Goal: Task Accomplishment & Management: Manage account settings

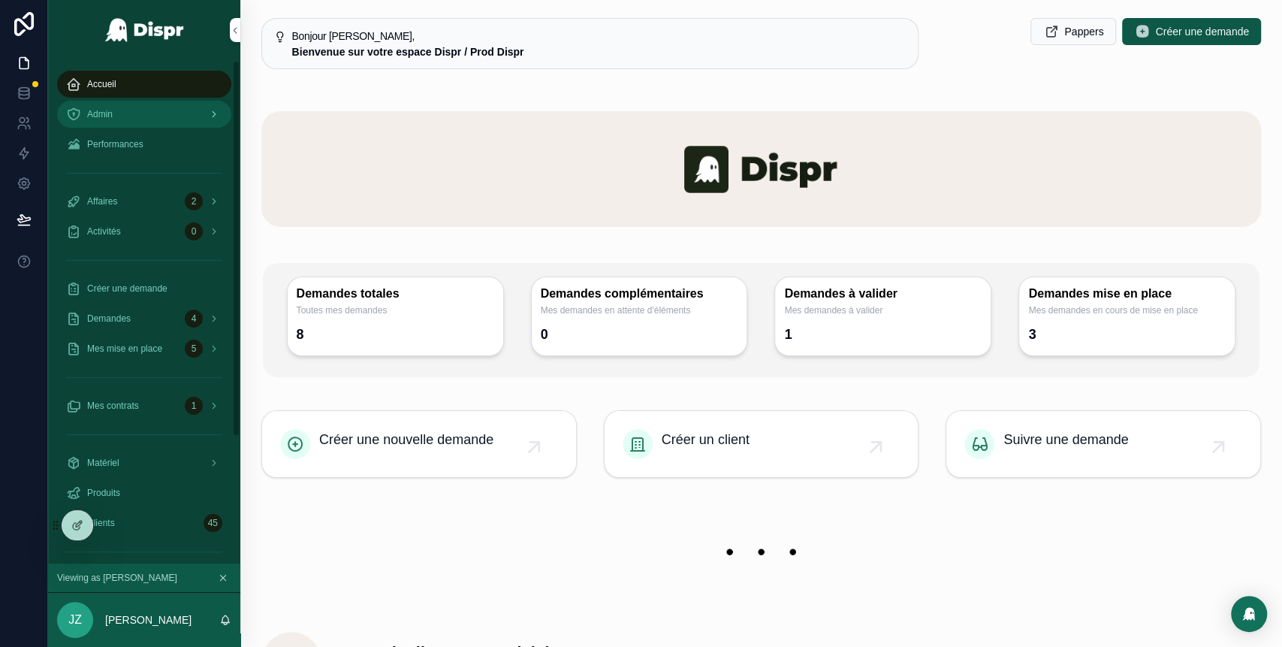
click at [164, 116] on div "Admin" at bounding box center [144, 114] width 156 height 24
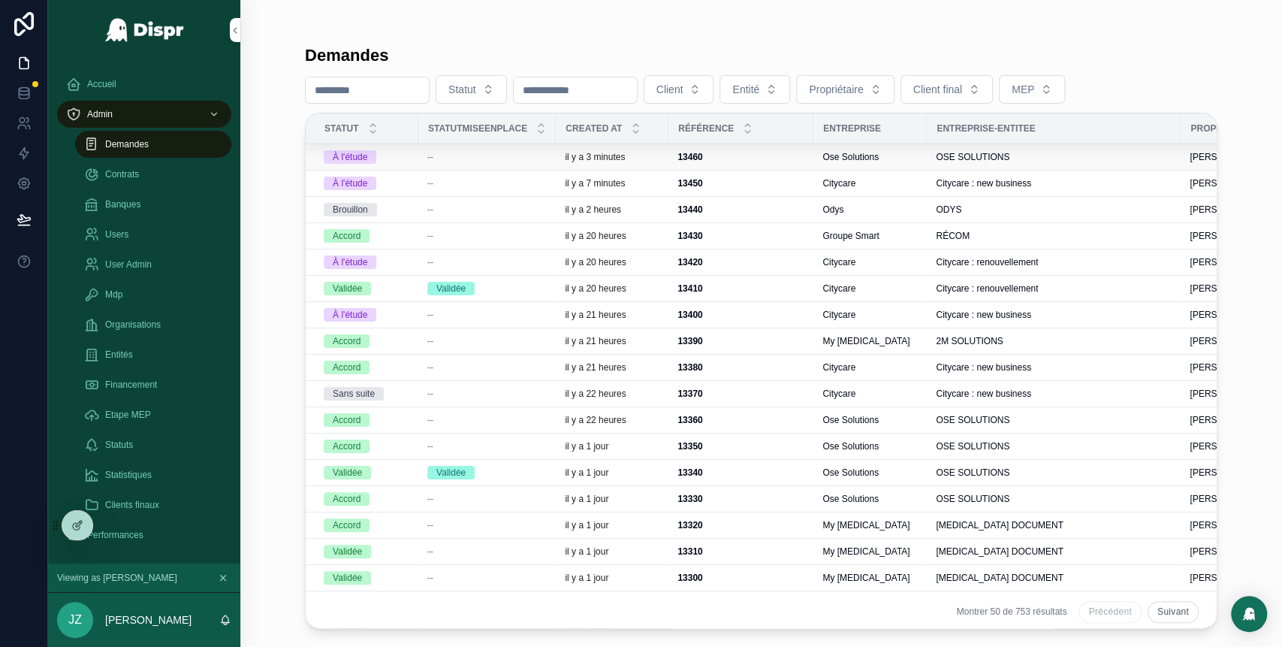
click at [505, 157] on div "--" at bounding box center [486, 157] width 119 height 12
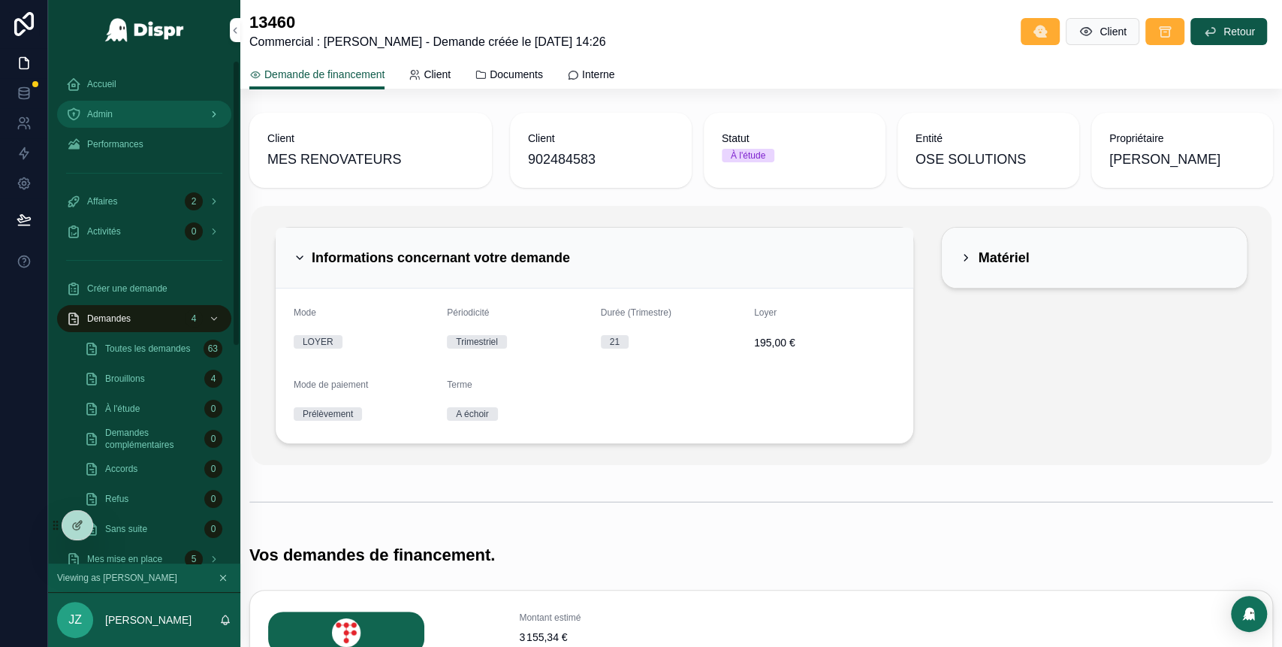
click at [154, 105] on div "Admin" at bounding box center [144, 114] width 156 height 24
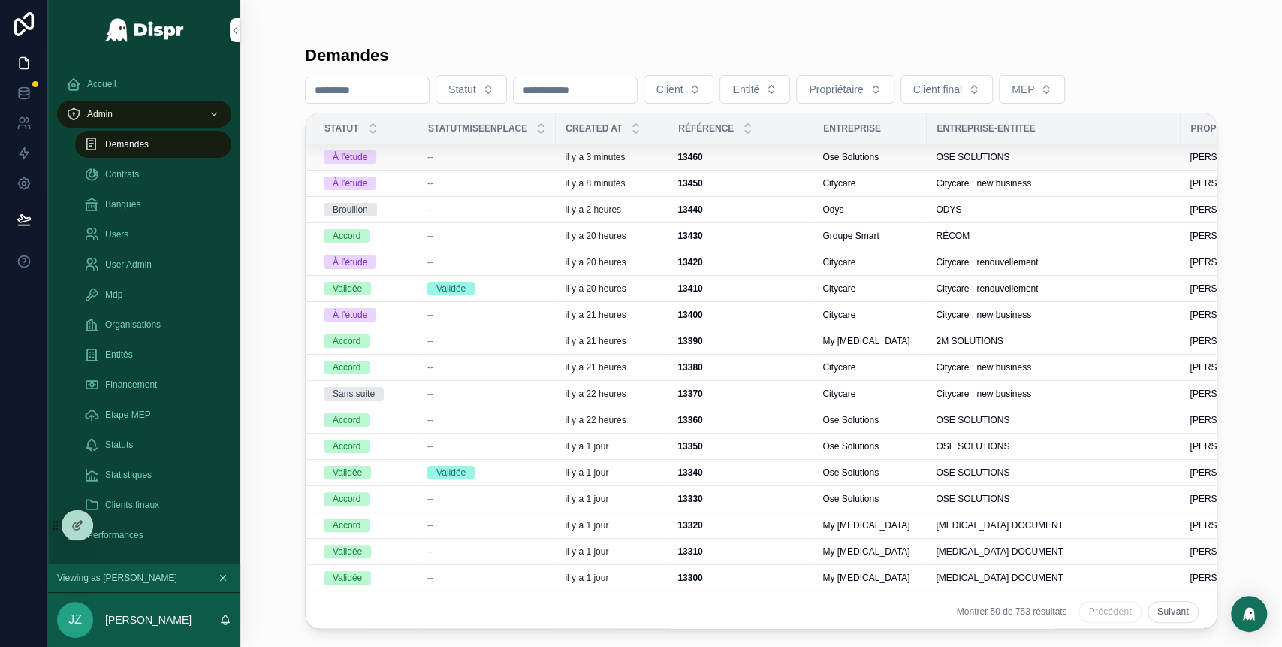
click at [659, 153] on div "il y a 3 minutes" at bounding box center [612, 157] width 95 height 12
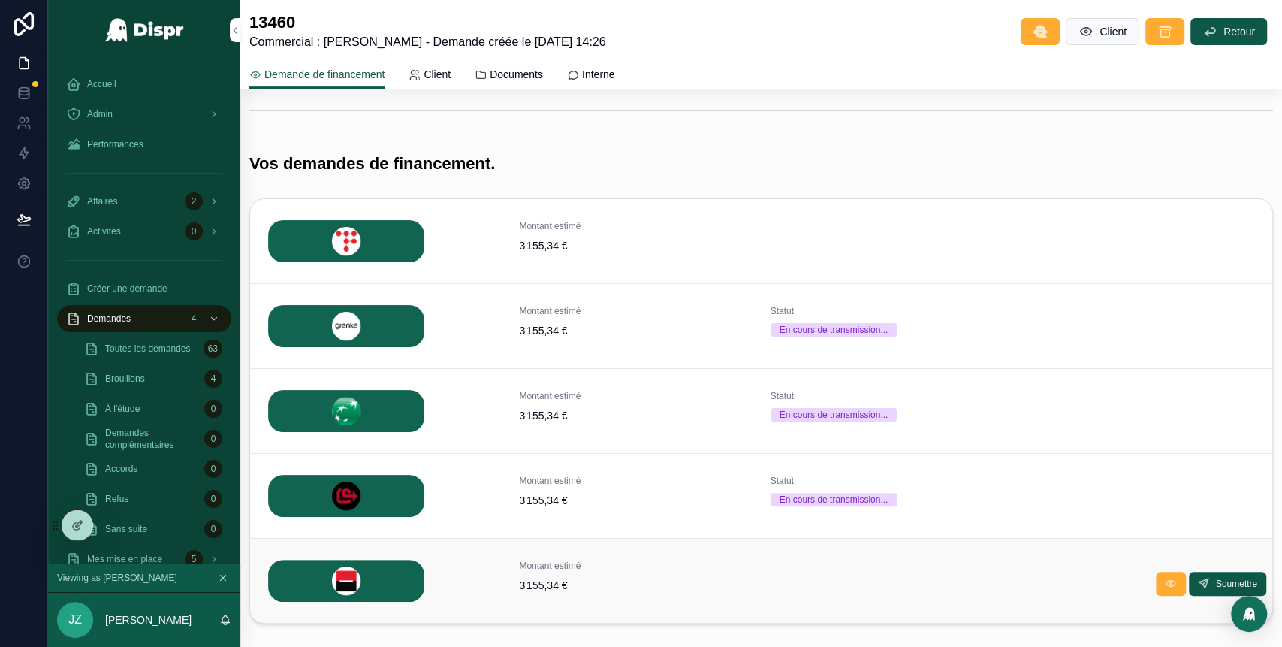
scroll to position [367, 0]
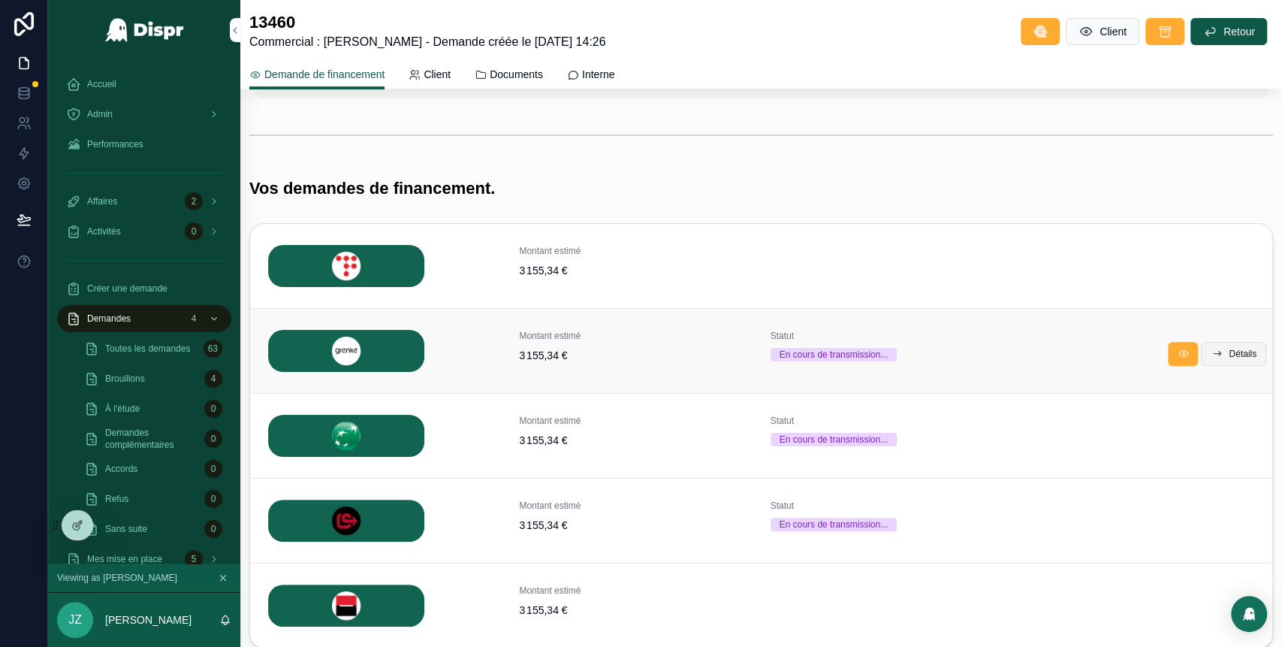
click at [1211, 354] on icon "scrollable content" at bounding box center [1217, 354] width 12 height 12
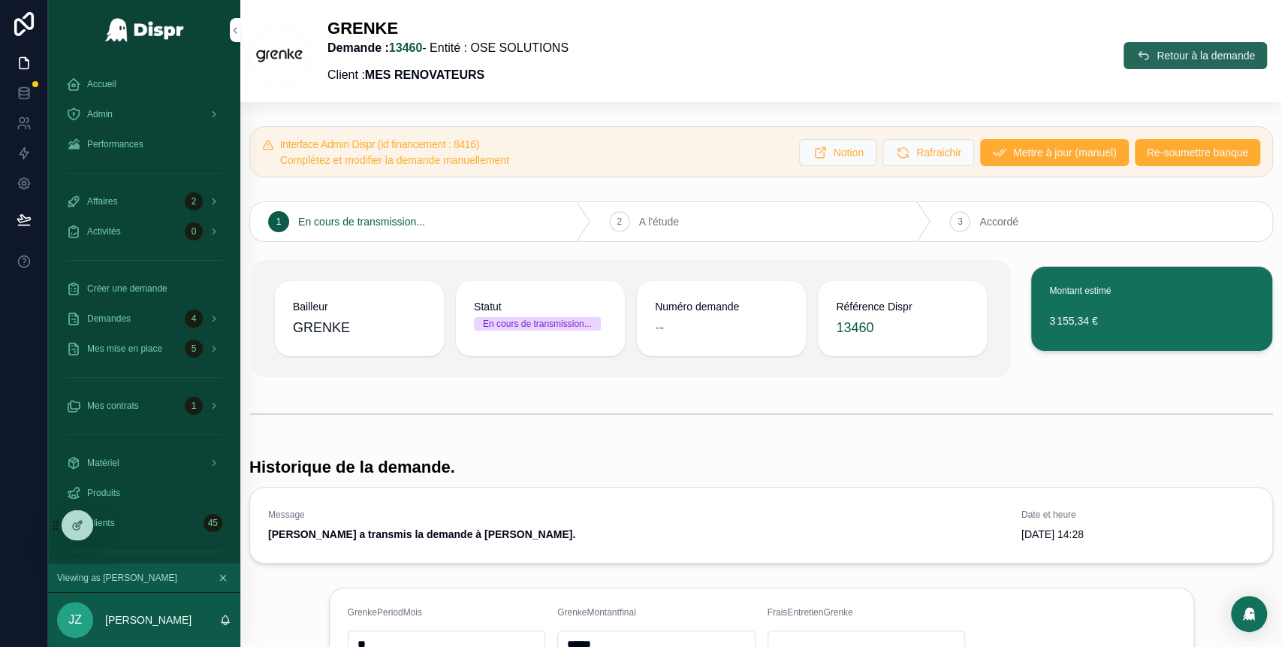
click at [1136, 52] on icon "scrollable content" at bounding box center [1143, 55] width 15 height 15
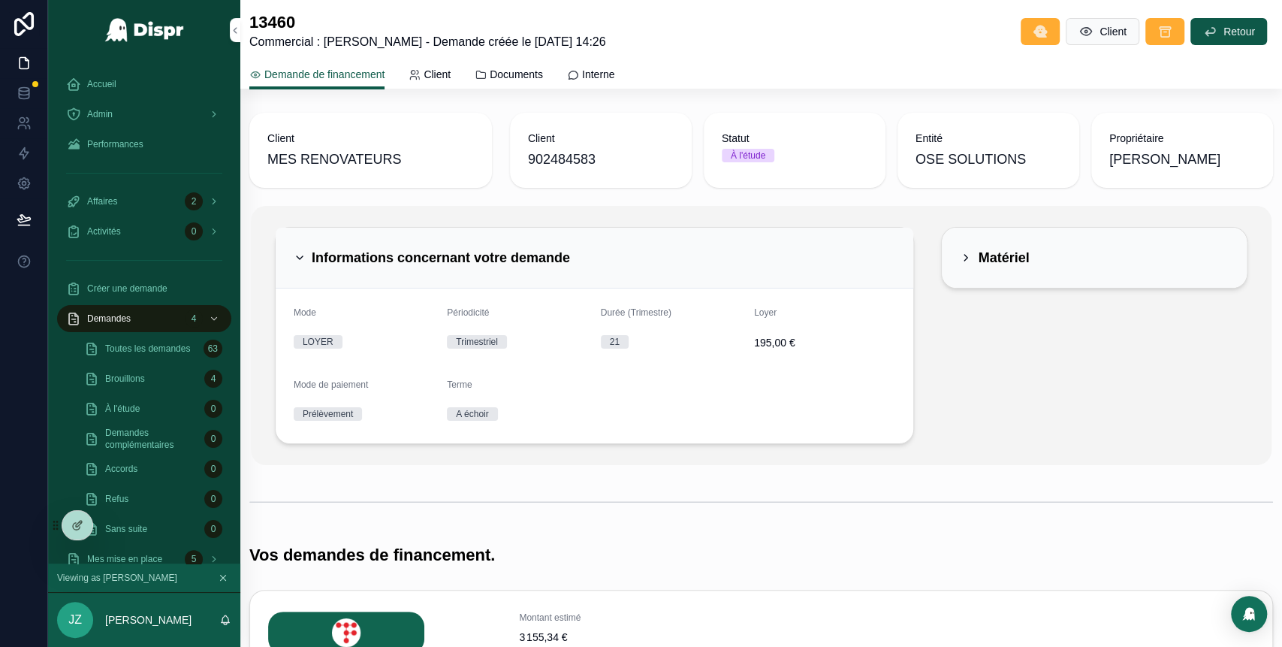
click at [606, 166] on span "902484583" at bounding box center [601, 159] width 146 height 21
drag, startPoint x: 604, startPoint y: 161, endPoint x: 516, endPoint y: 160, distance: 87.9
click at [516, 160] on div "Client 902484583" at bounding box center [601, 150] width 182 height 75
copy span "902484583"
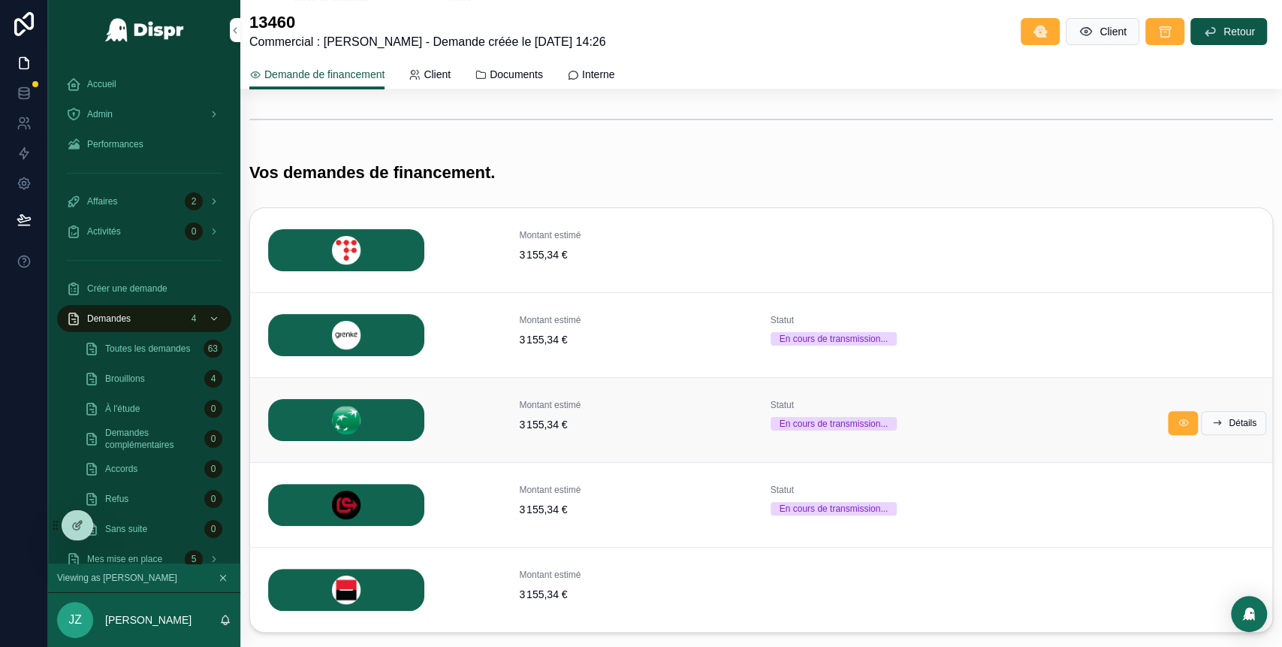
scroll to position [380, 0]
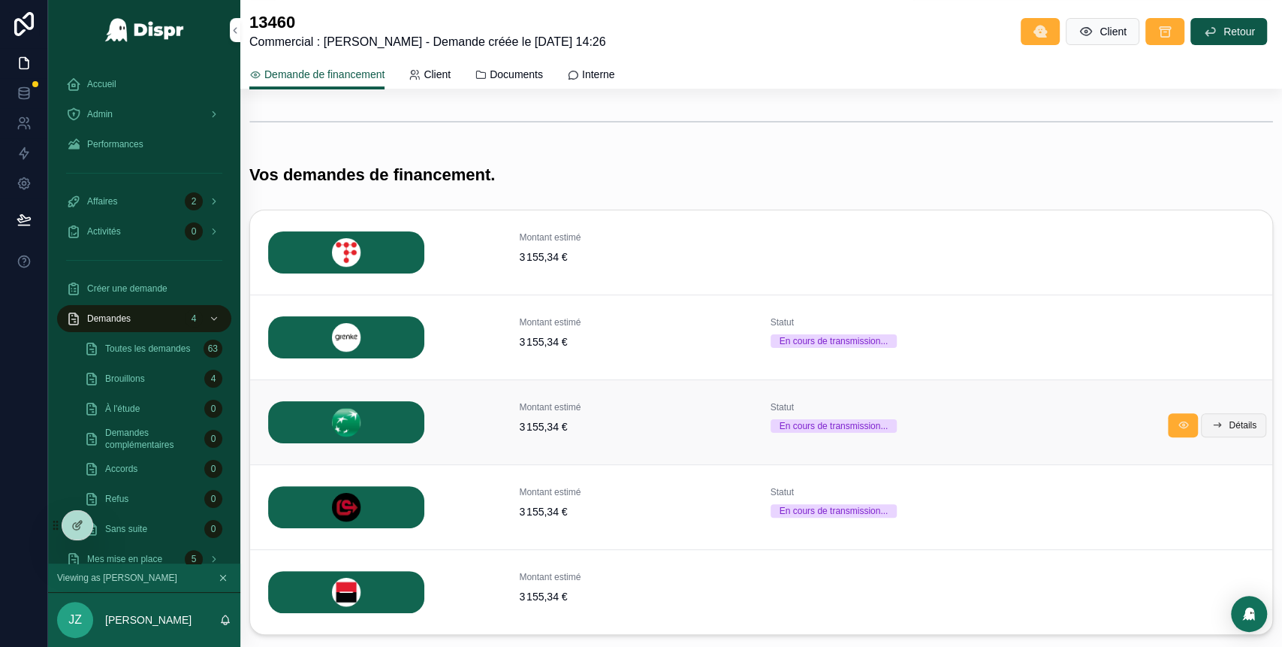
click at [1229, 422] on span "Détails" at bounding box center [1243, 425] width 28 height 12
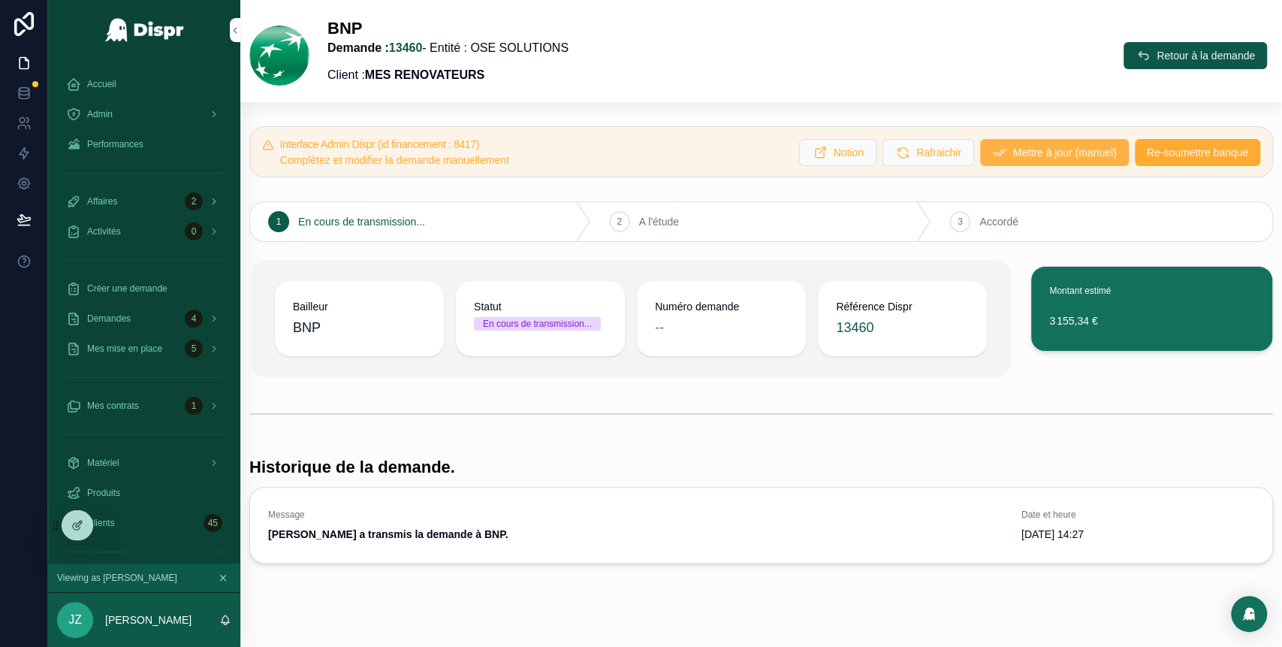
click at [1013, 158] on span "Mettre à jour (manuel)" at bounding box center [1065, 152] width 104 height 15
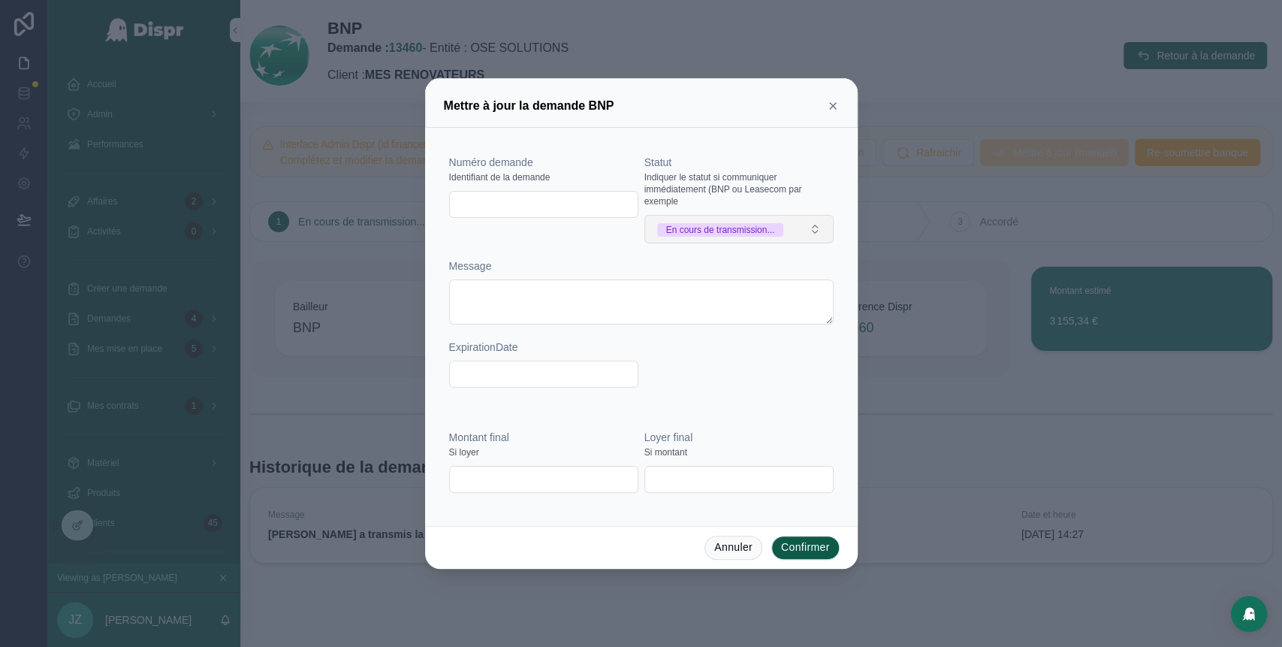
click at [711, 236] on div "En cours de transmission..." at bounding box center [720, 230] width 109 height 14
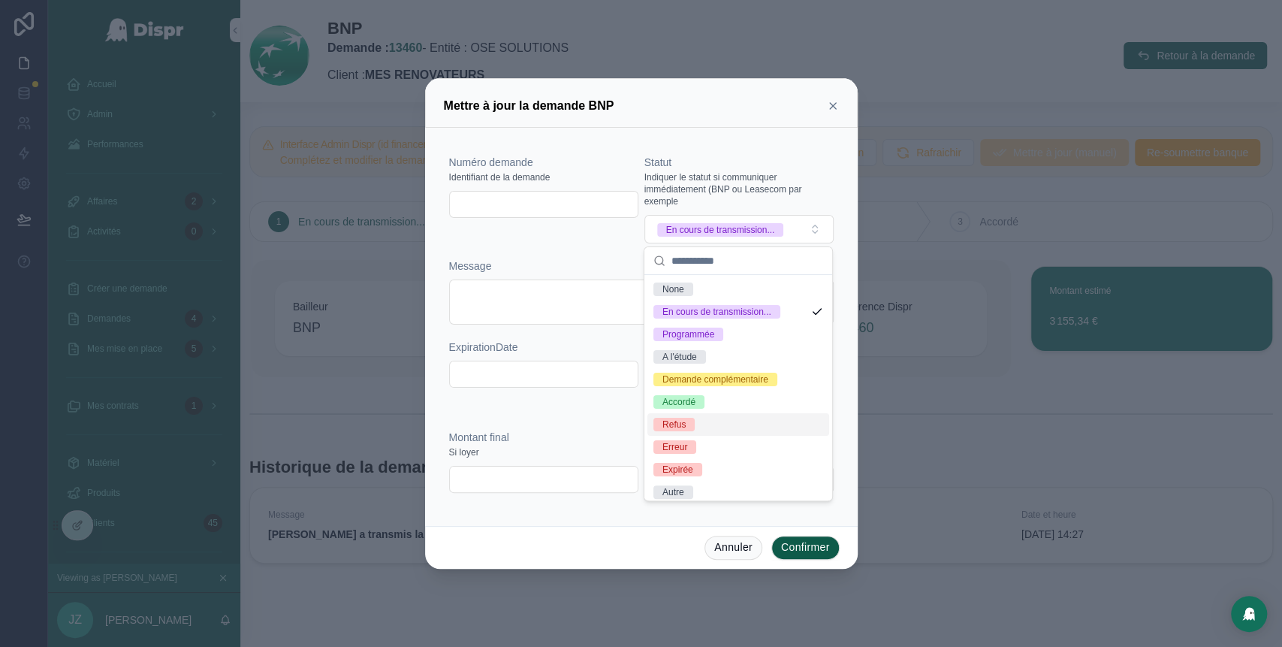
click at [700, 436] on div "Refus" at bounding box center [738, 424] width 182 height 23
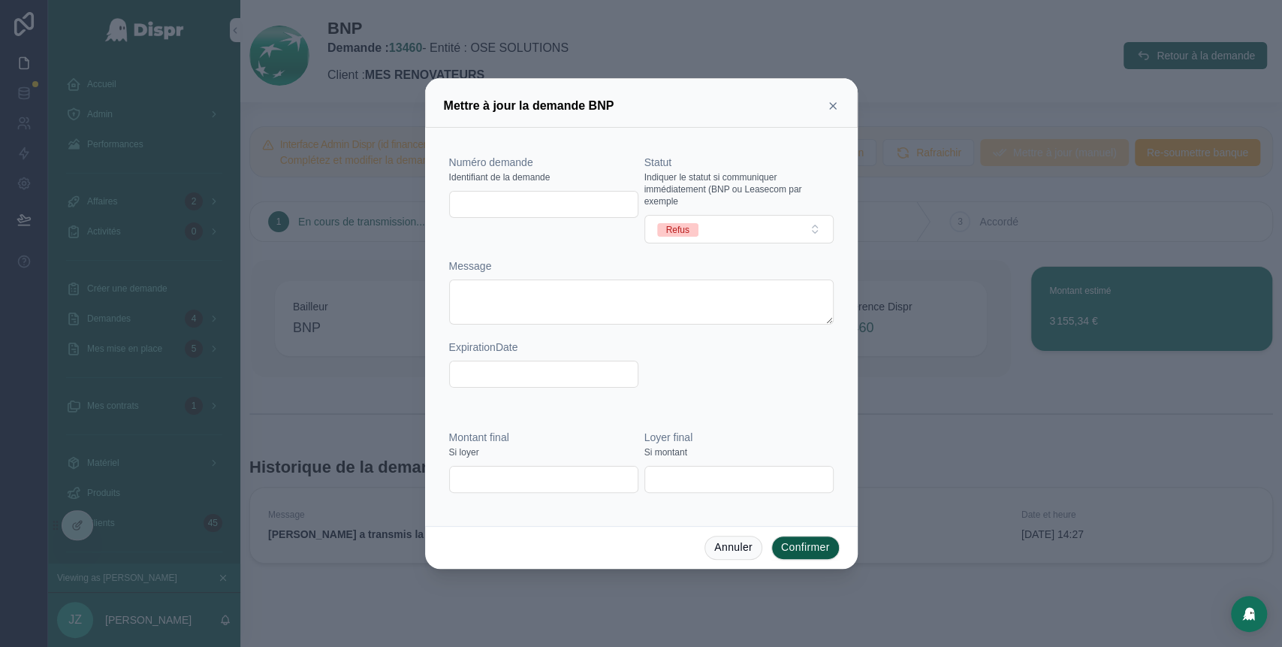
click at [495, 194] on input "text" at bounding box center [544, 204] width 188 height 21
paste input "********"
type input "********"
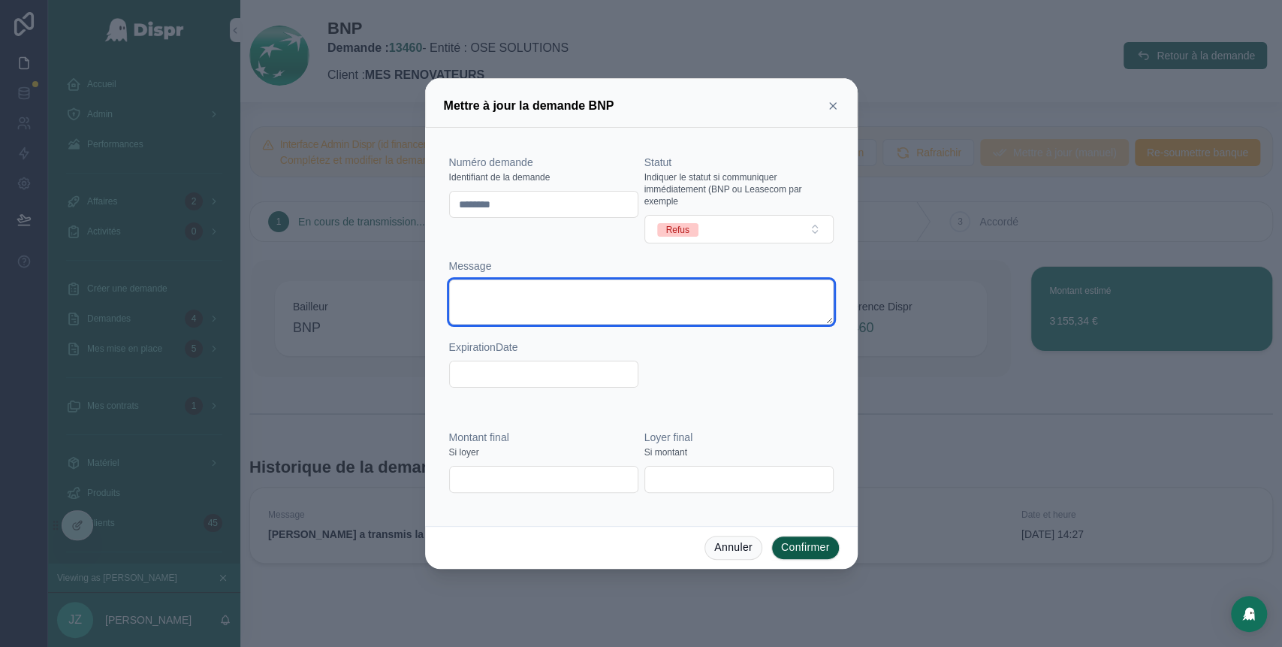
click at [491, 303] on textarea at bounding box center [641, 301] width 385 height 45
click at [813, 542] on button "Confirmer" at bounding box center [805, 548] width 68 height 24
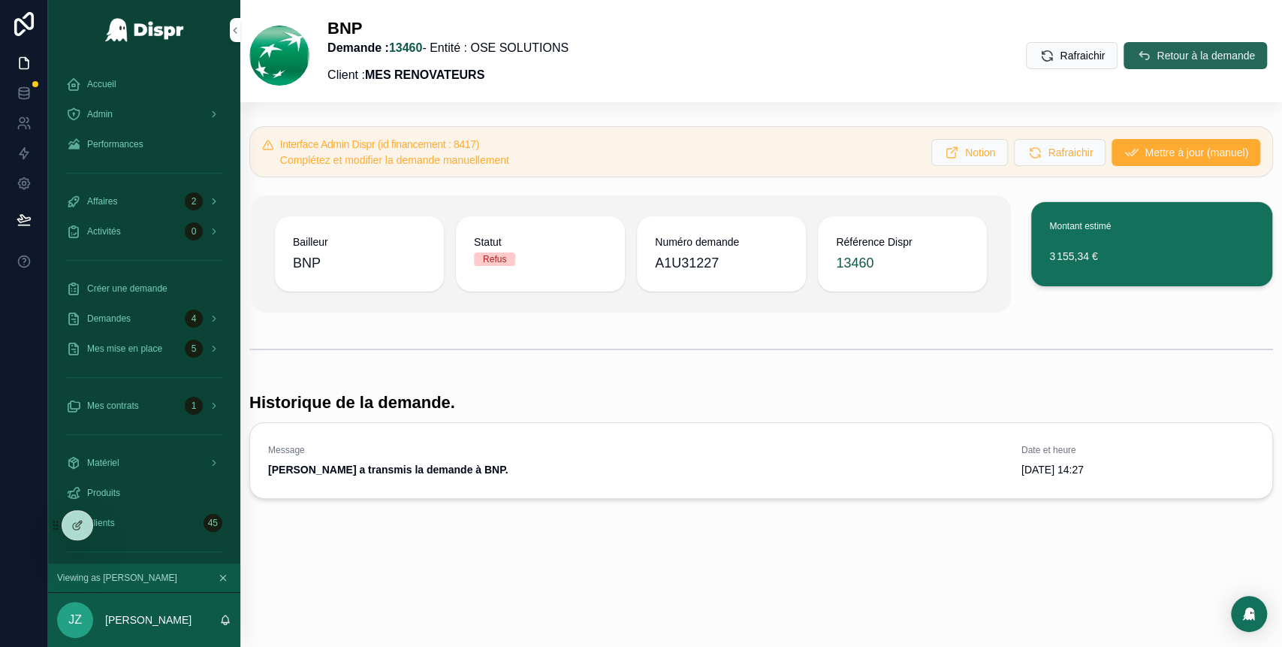
click at [1157, 49] on span "Retour à la demande" at bounding box center [1206, 55] width 98 height 15
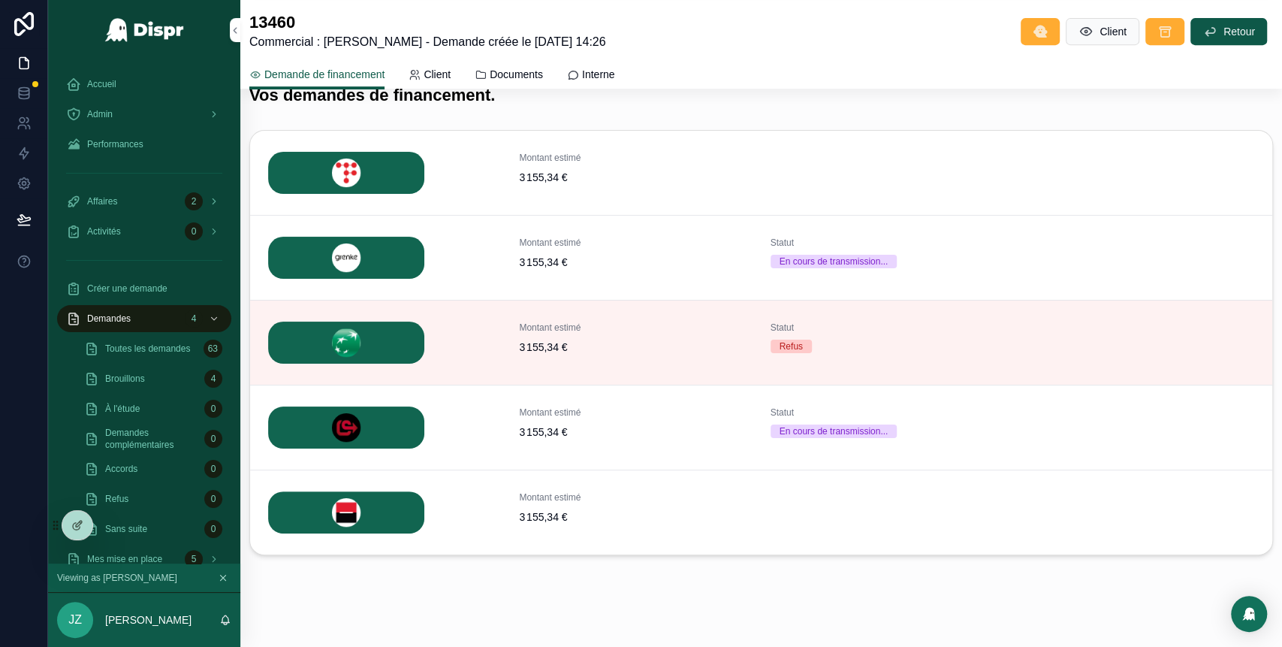
scroll to position [475, 0]
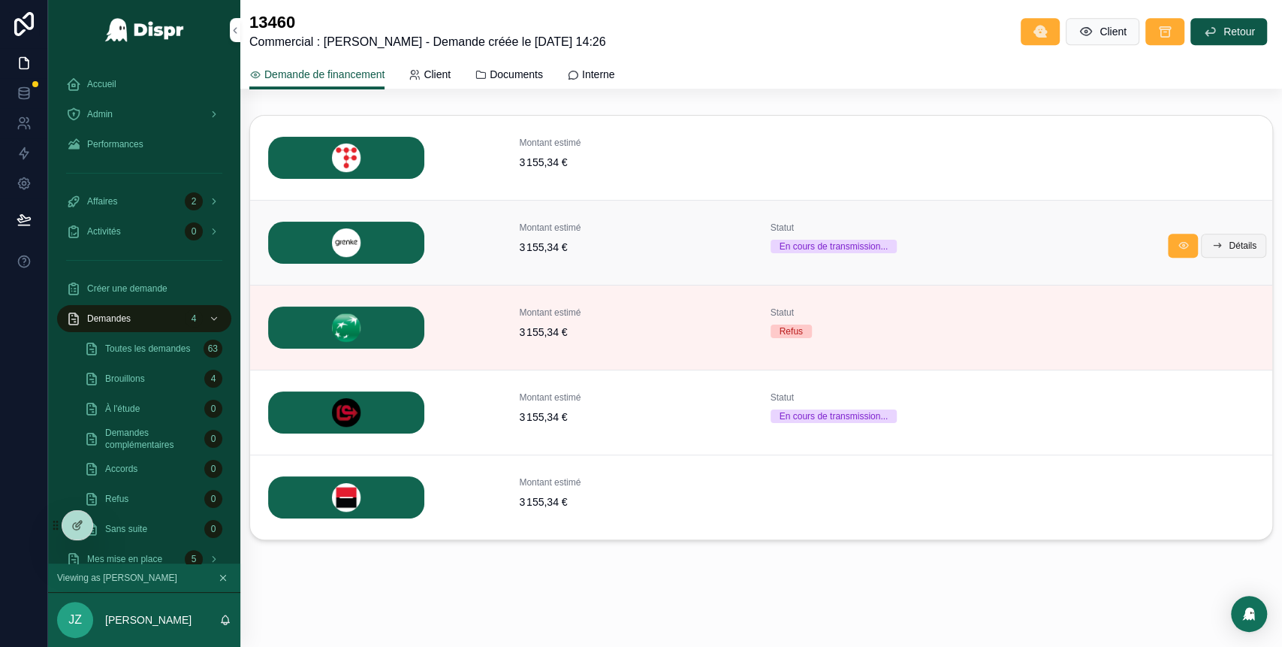
click at [1205, 247] on button "Détails" at bounding box center [1233, 246] width 65 height 24
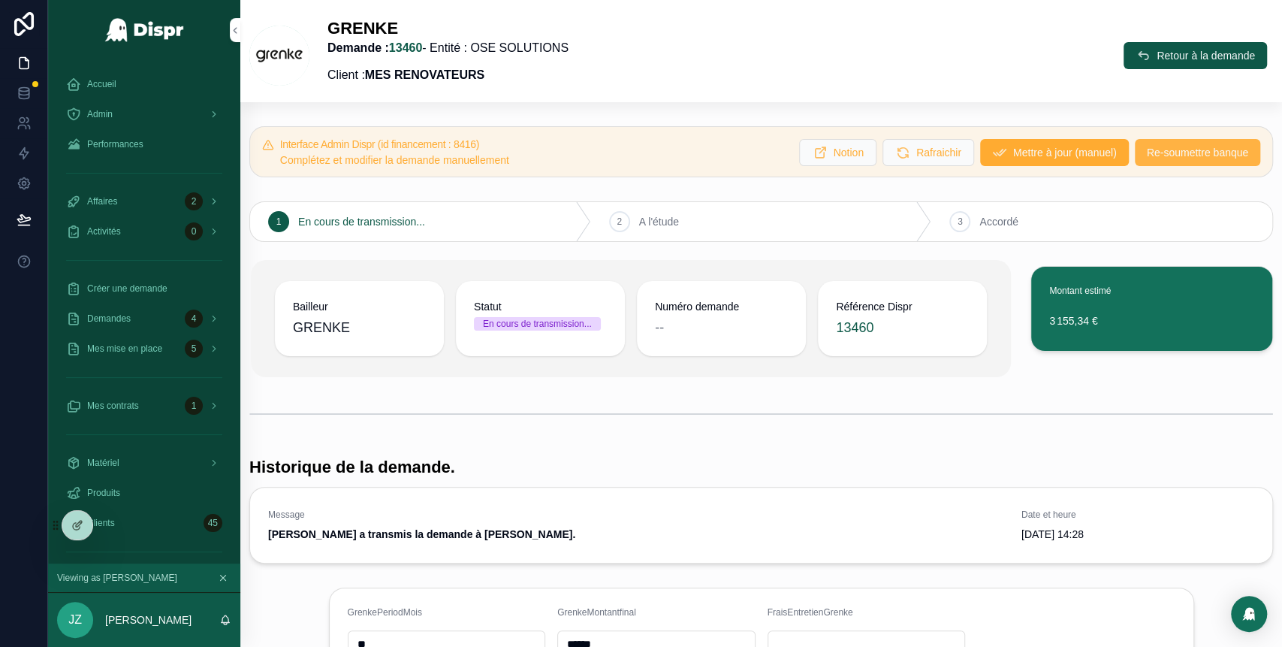
click at [1168, 156] on span "Re-soumettre banque" at bounding box center [1197, 152] width 101 height 15
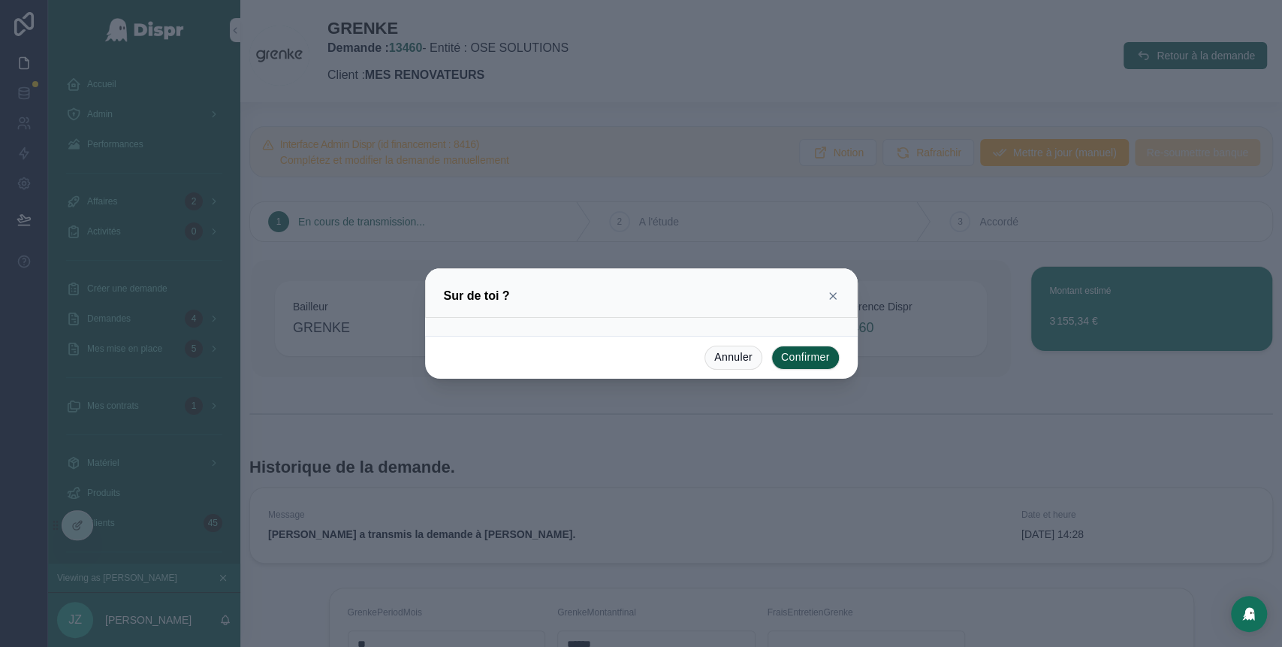
click at [829, 297] on icon at bounding box center [833, 296] width 12 height 12
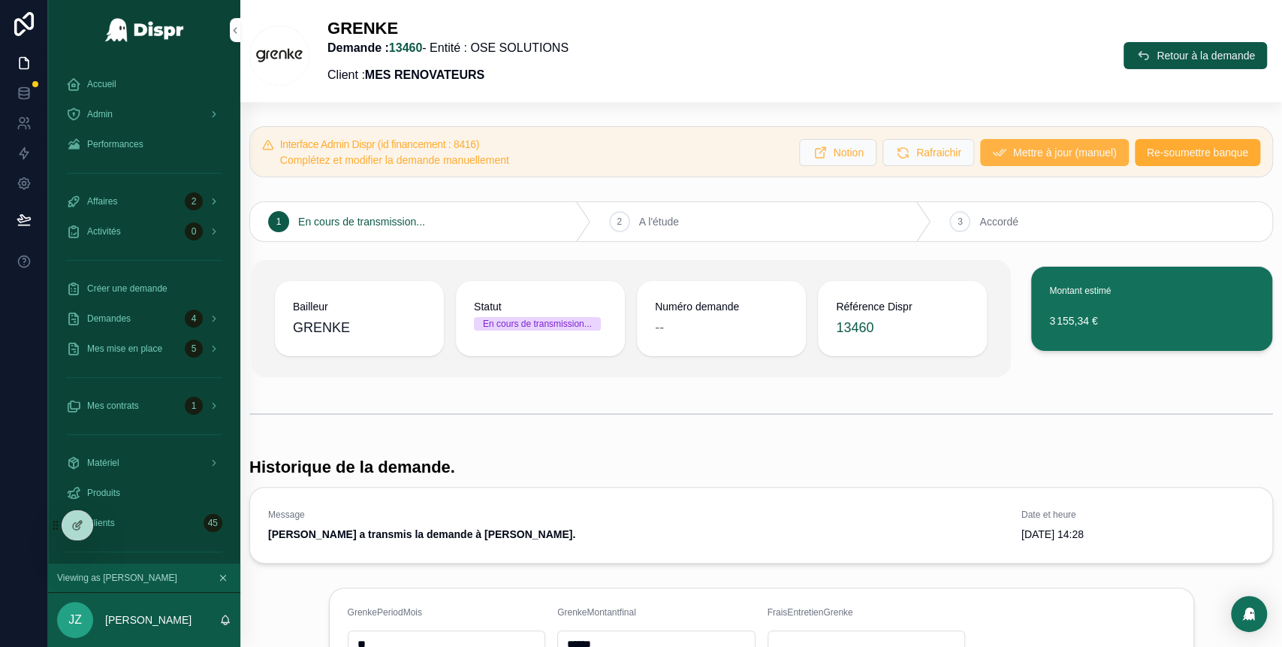
click at [1033, 156] on span "Mettre à jour (manuel)" at bounding box center [1065, 152] width 104 height 15
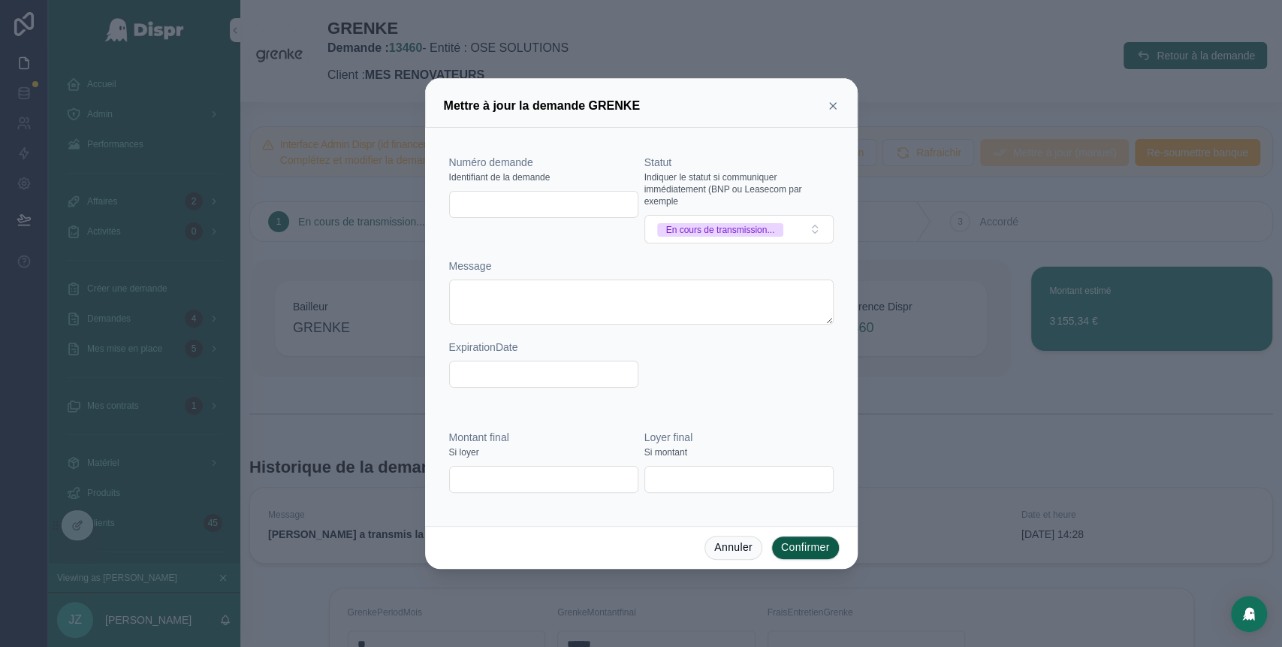
click at [533, 194] on input "text" at bounding box center [544, 204] width 188 height 21
paste input "**********"
type input "**********"
click at [816, 235] on button "En cours de transmission..." at bounding box center [738, 229] width 189 height 29
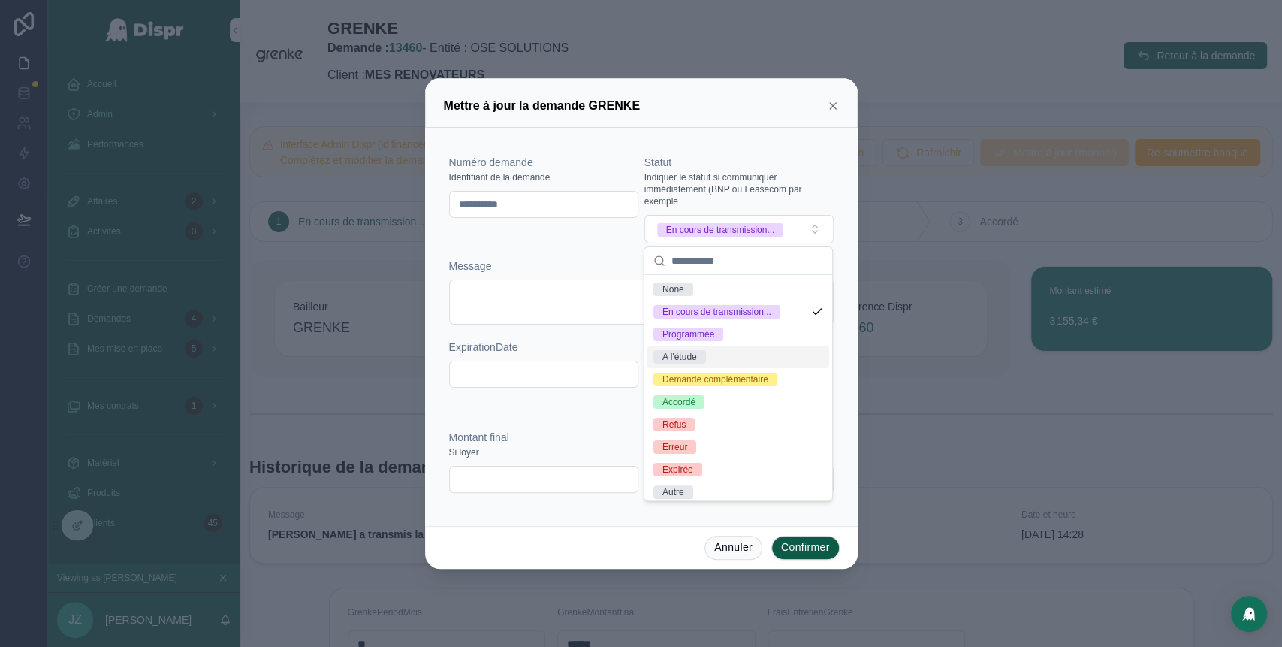
click at [743, 368] on div "A l'étude" at bounding box center [738, 356] width 182 height 23
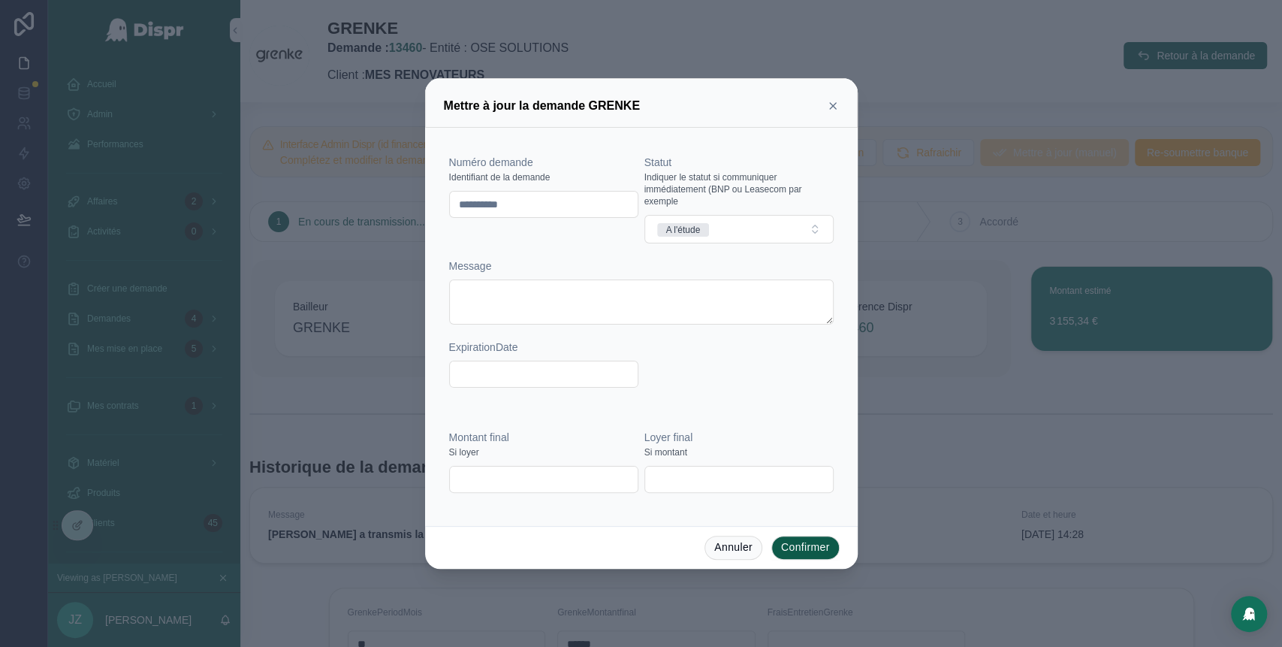
click at [802, 545] on button "Confirmer" at bounding box center [805, 548] width 68 height 24
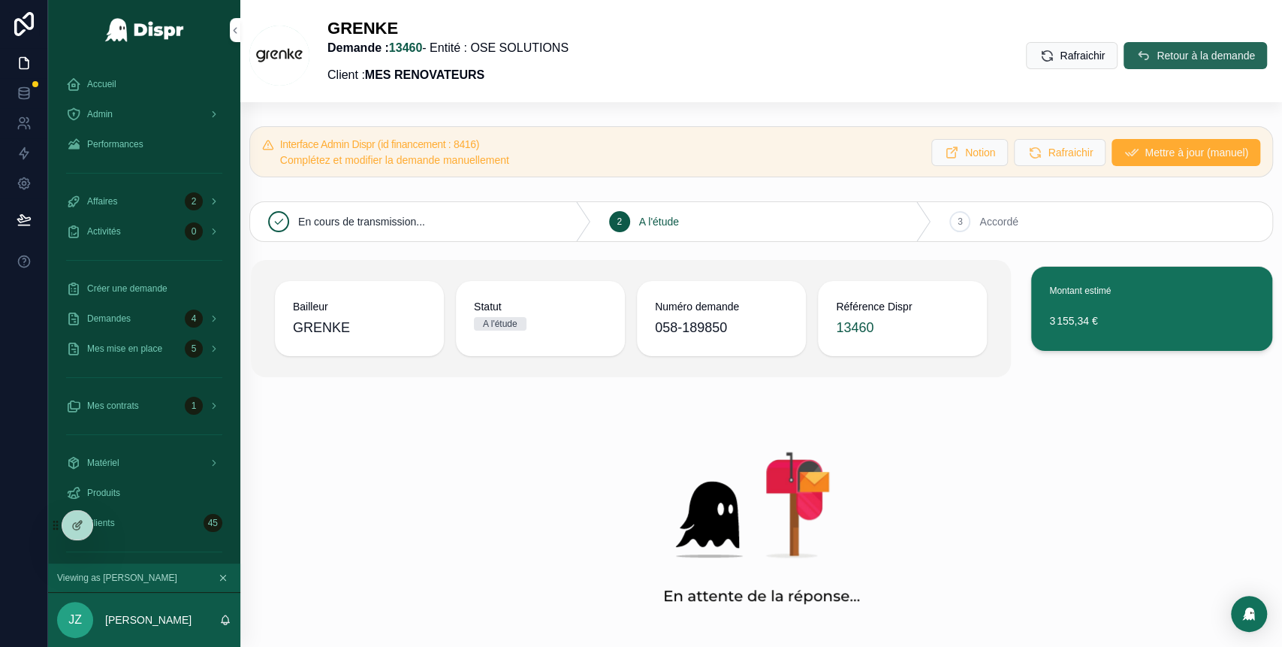
click at [1157, 57] on span "Retour à la demande" at bounding box center [1206, 55] width 98 height 15
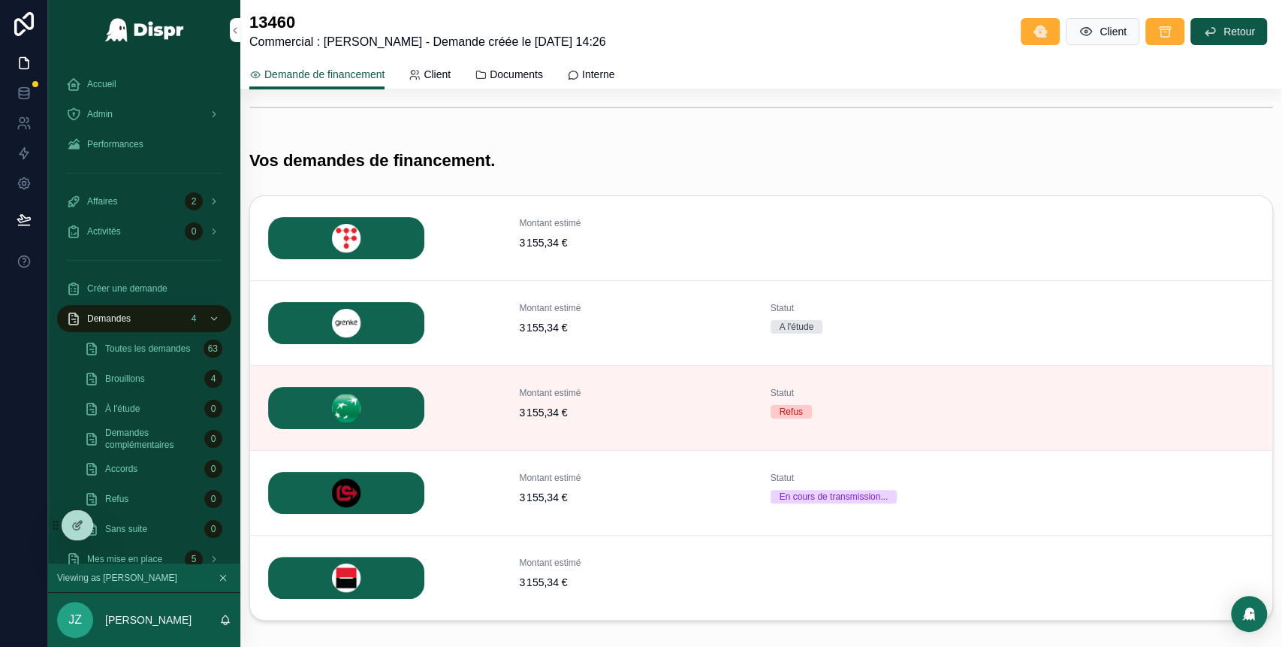
scroll to position [475, 0]
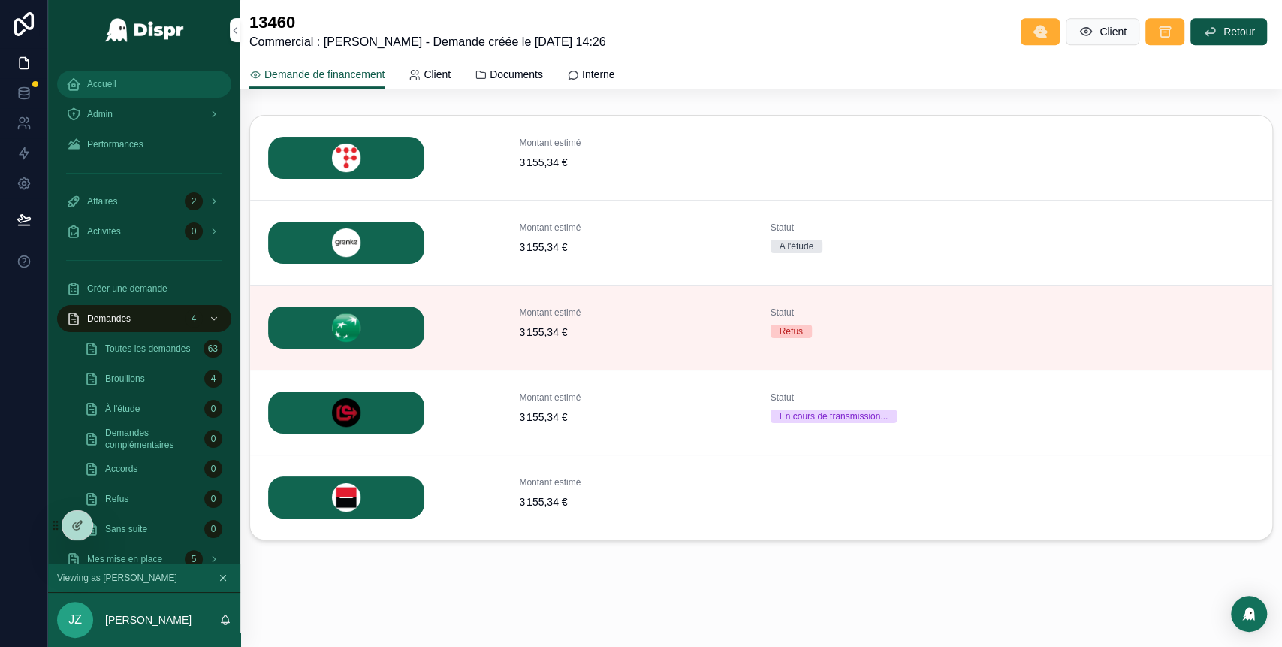
click at [149, 91] on div "Accueil" at bounding box center [144, 84] width 156 height 24
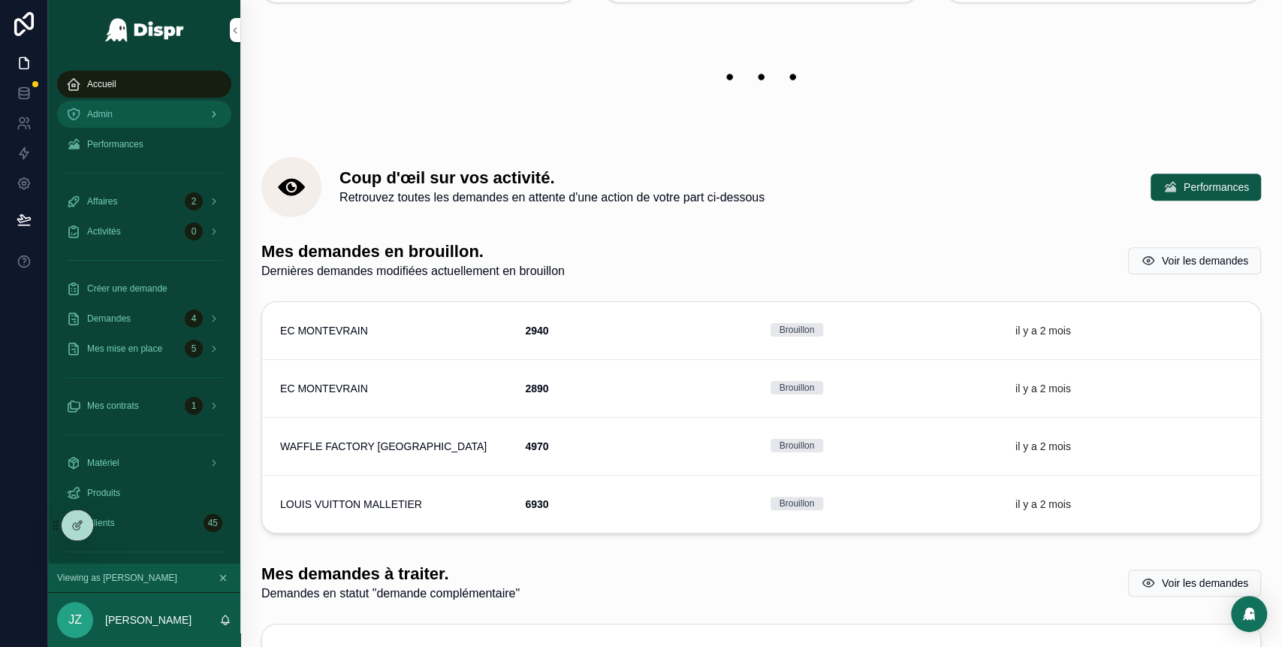
click at [139, 126] on link "Admin" at bounding box center [144, 114] width 174 height 27
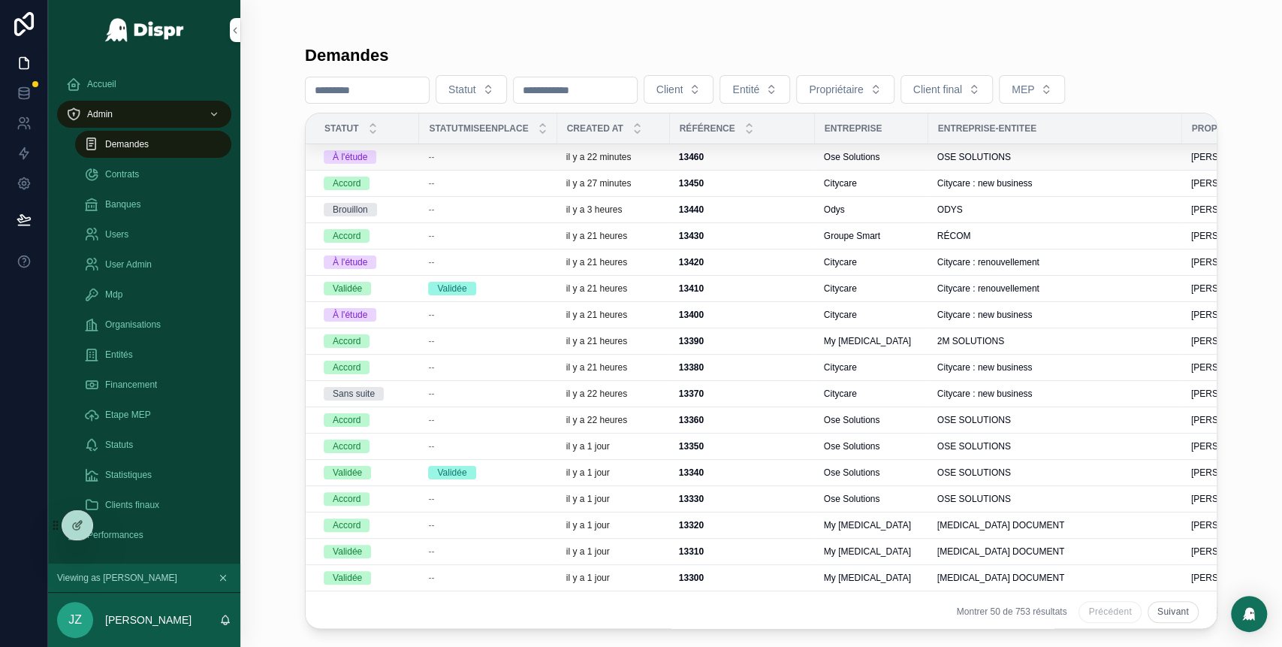
click at [548, 161] on div "--" at bounding box center [487, 157] width 119 height 12
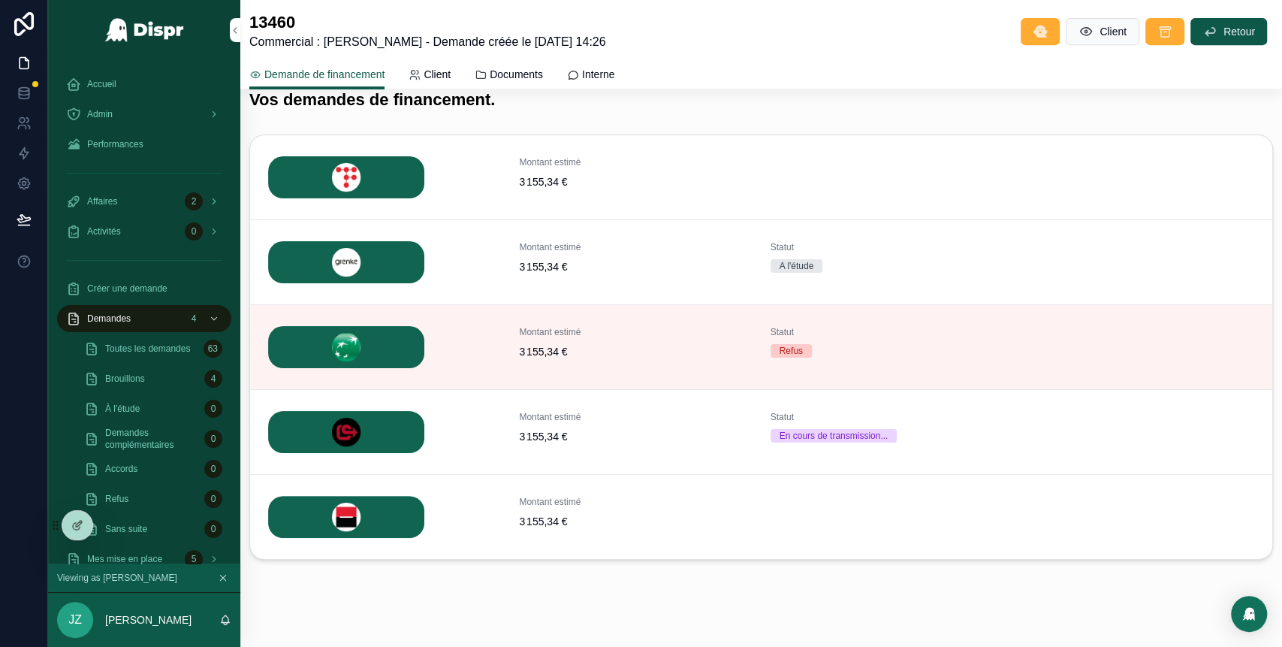
scroll to position [460, 0]
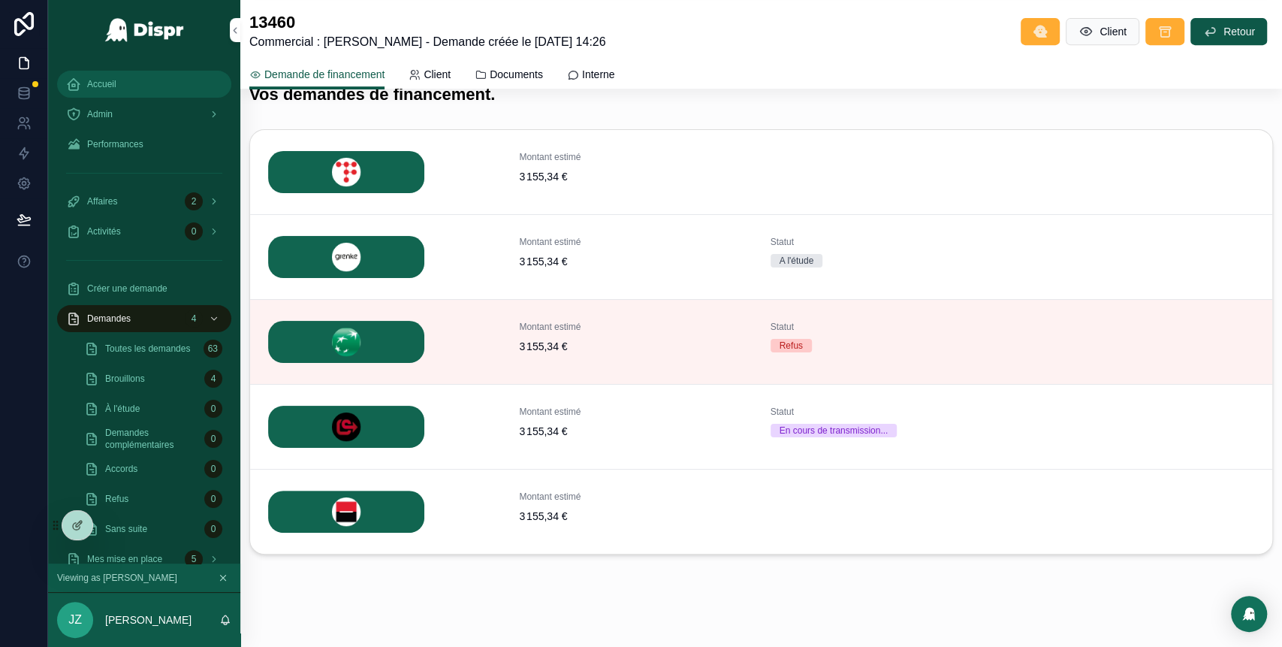
click at [158, 87] on div "Accueil" at bounding box center [144, 84] width 156 height 24
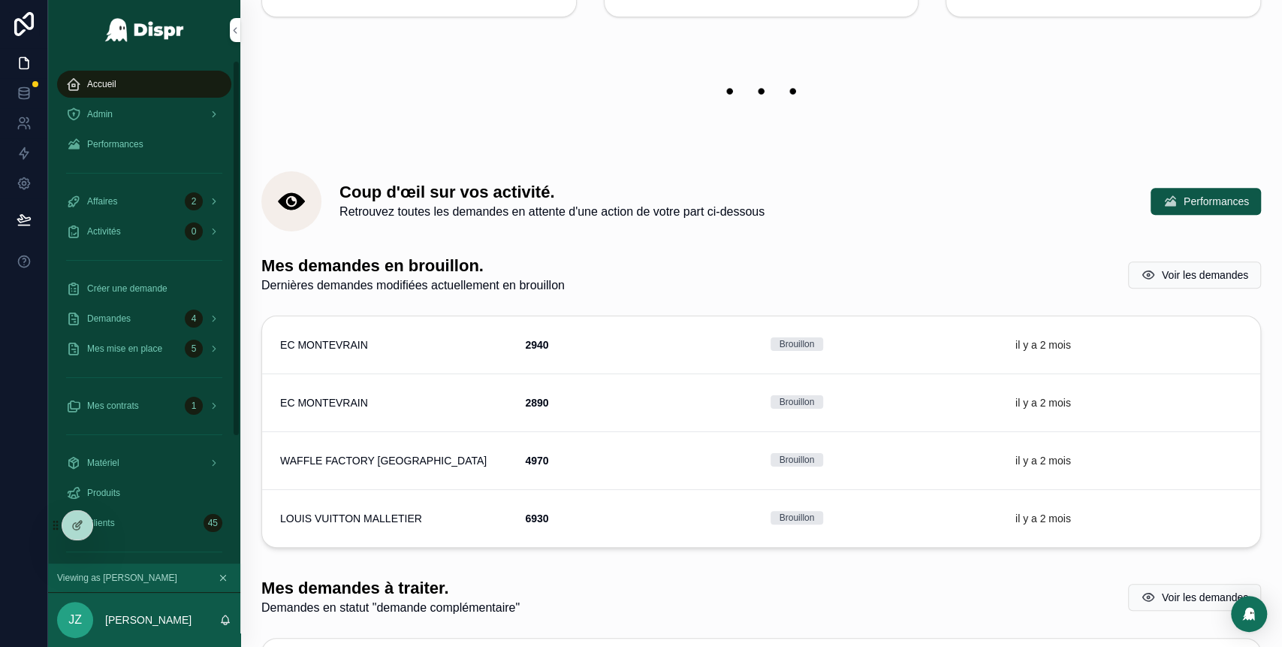
click at [1196, 47] on div "scrollable content" at bounding box center [761, 91] width 1000 height 101
click at [128, 108] on div "Admin" at bounding box center [144, 114] width 156 height 24
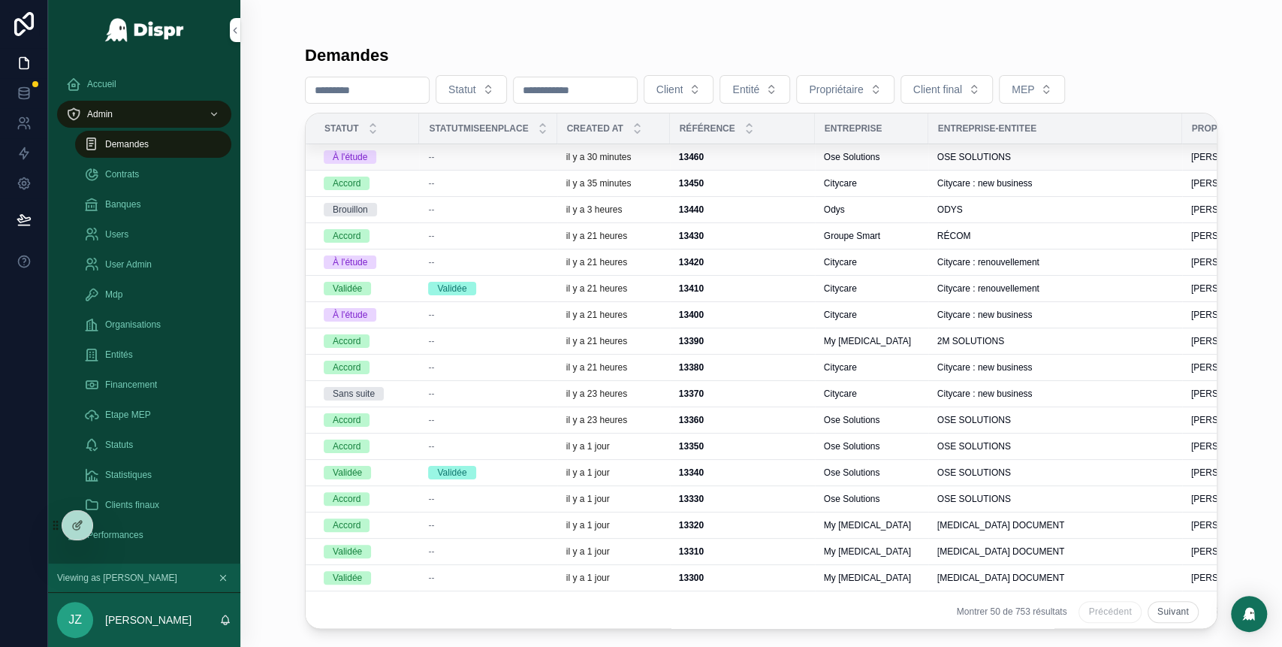
click at [434, 152] on span "--" at bounding box center [431, 157] width 6 height 12
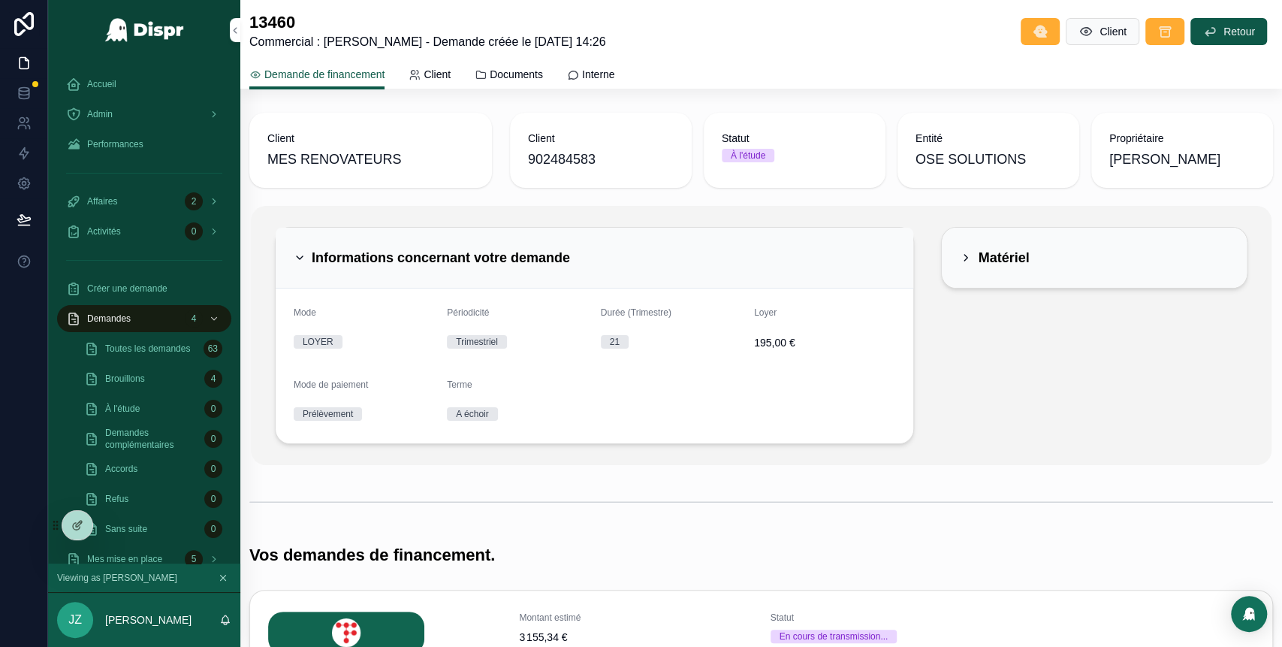
scroll to position [475, 0]
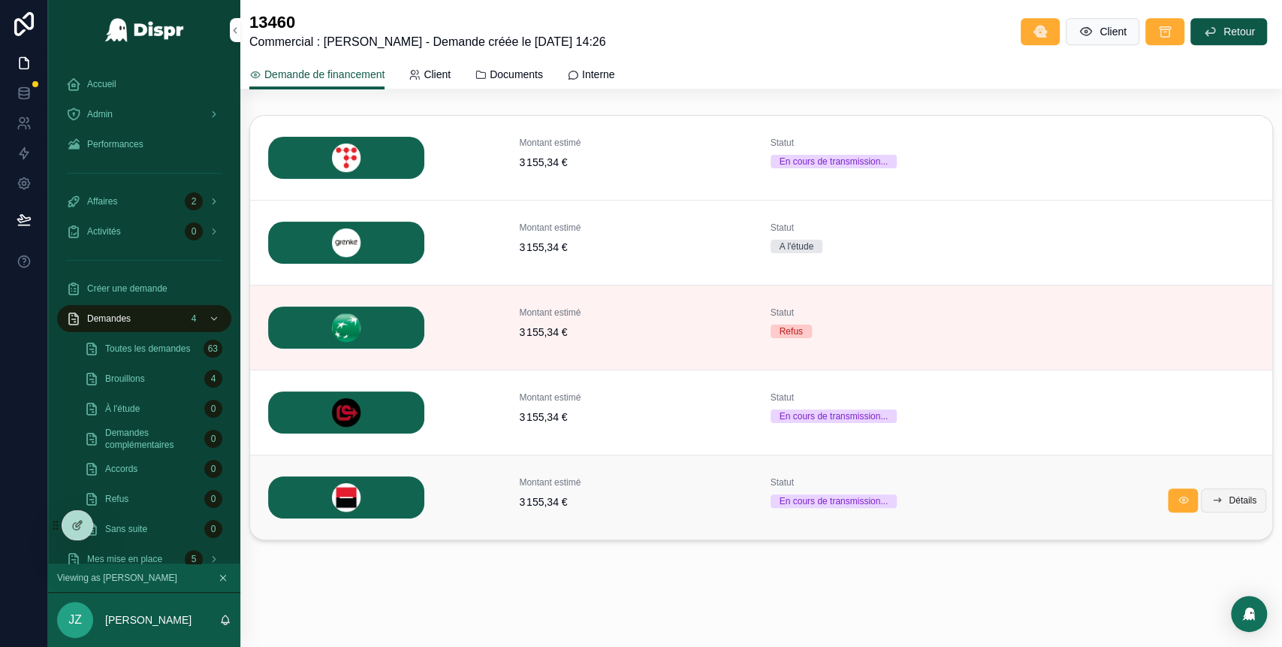
click at [1217, 506] on button "Détails" at bounding box center [1233, 500] width 65 height 24
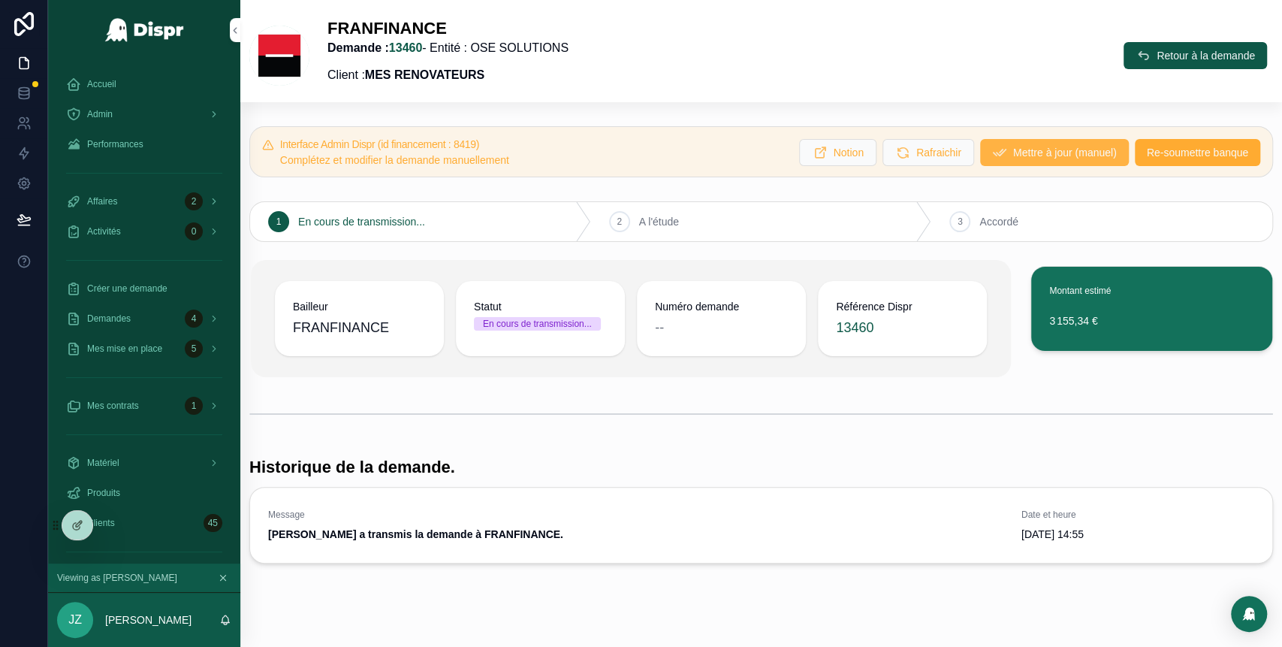
click at [1021, 147] on span "Mettre à jour (manuel)" at bounding box center [1065, 152] width 104 height 15
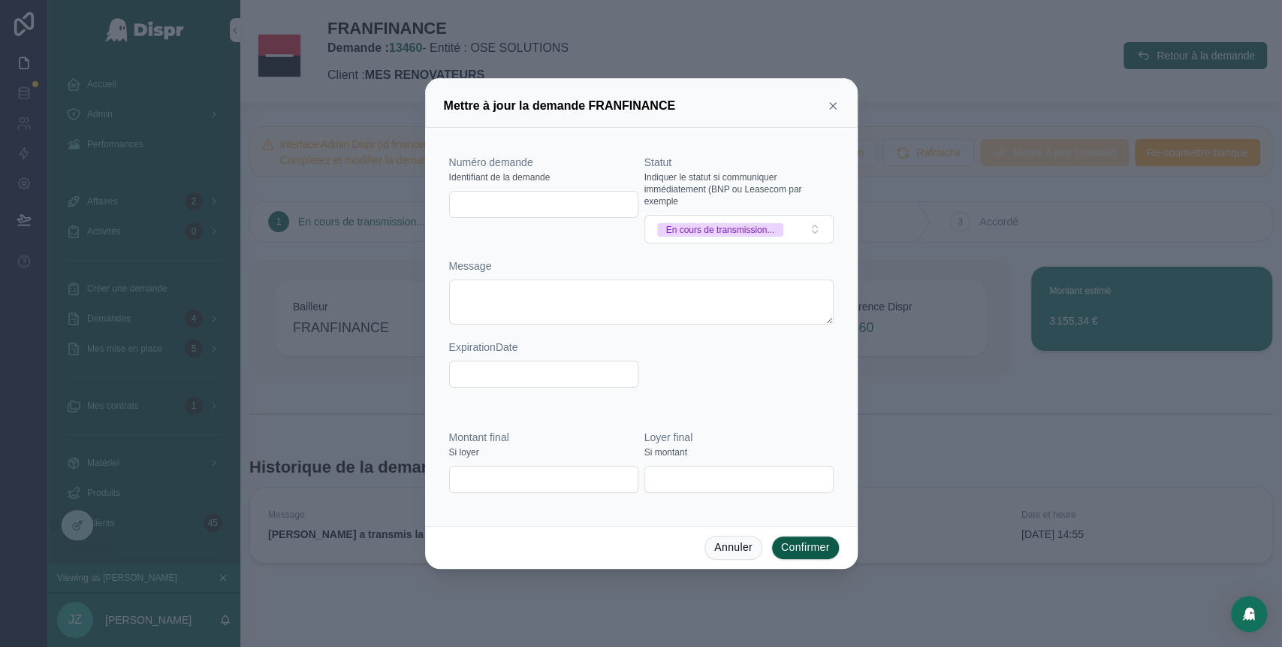
click at [513, 204] on input "text" at bounding box center [544, 204] width 188 height 21
paste input "*******"
type input "*******"
click at [810, 240] on button "En cours de transmission..." at bounding box center [738, 229] width 189 height 29
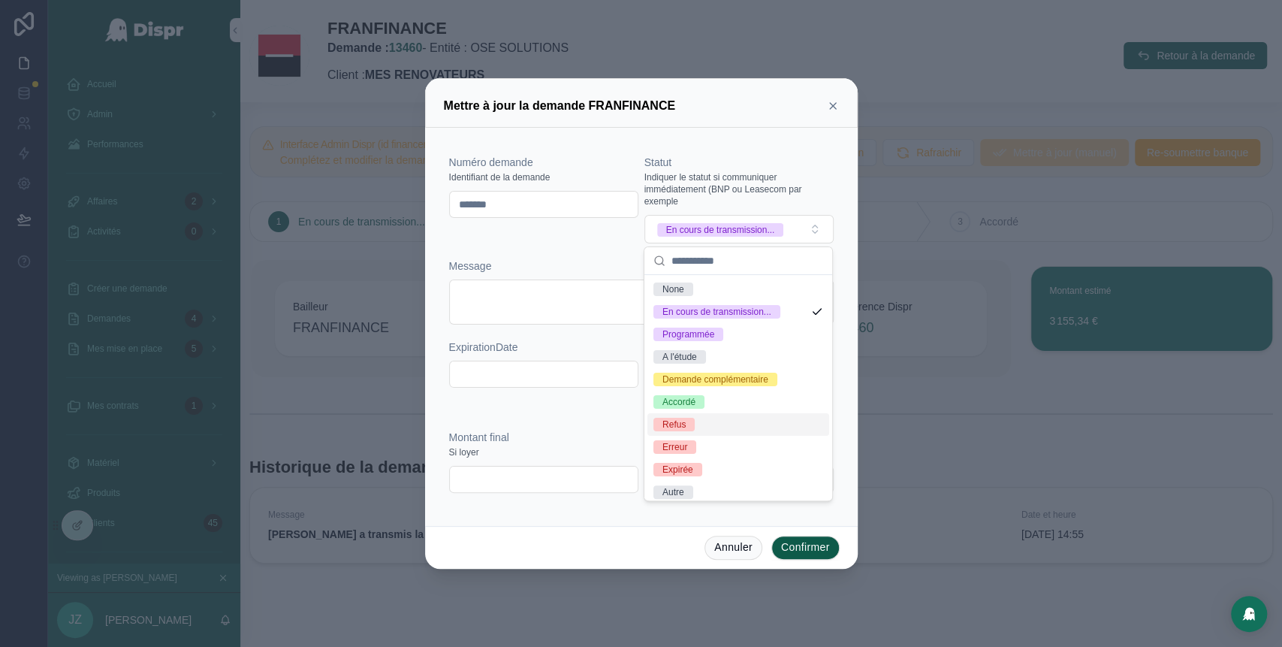
click at [672, 431] on div "Refus" at bounding box center [673, 425] width 23 height 14
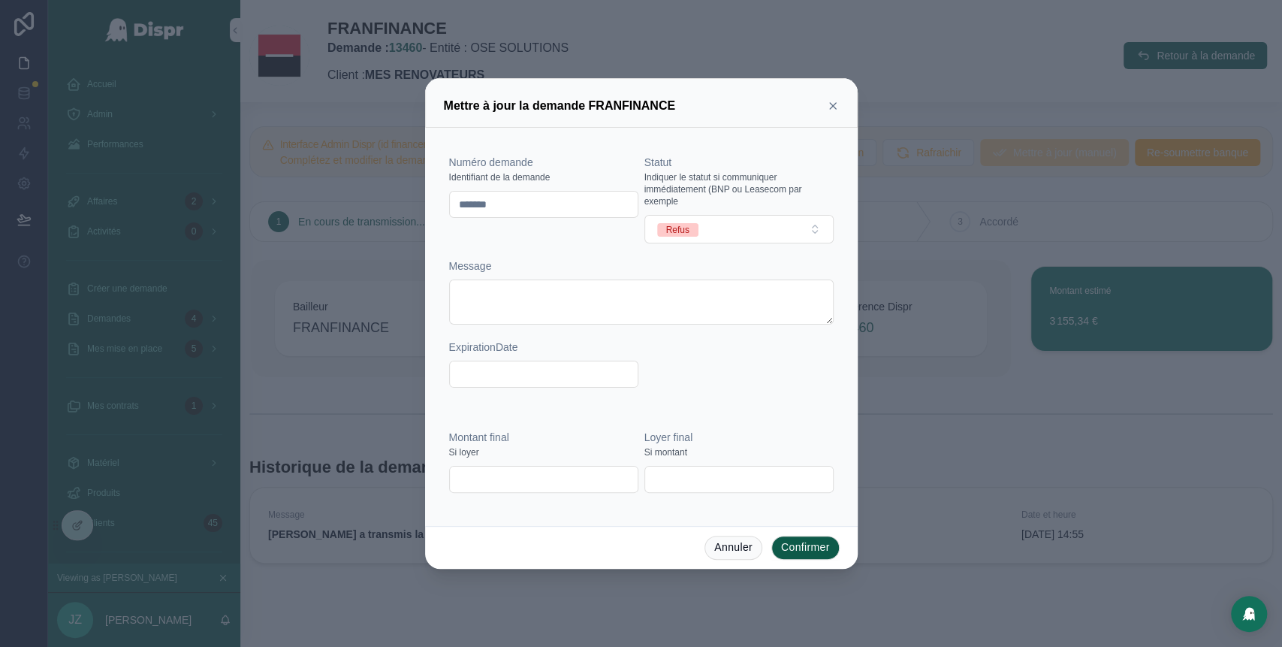
click at [791, 551] on button "Confirmer" at bounding box center [805, 548] width 68 height 24
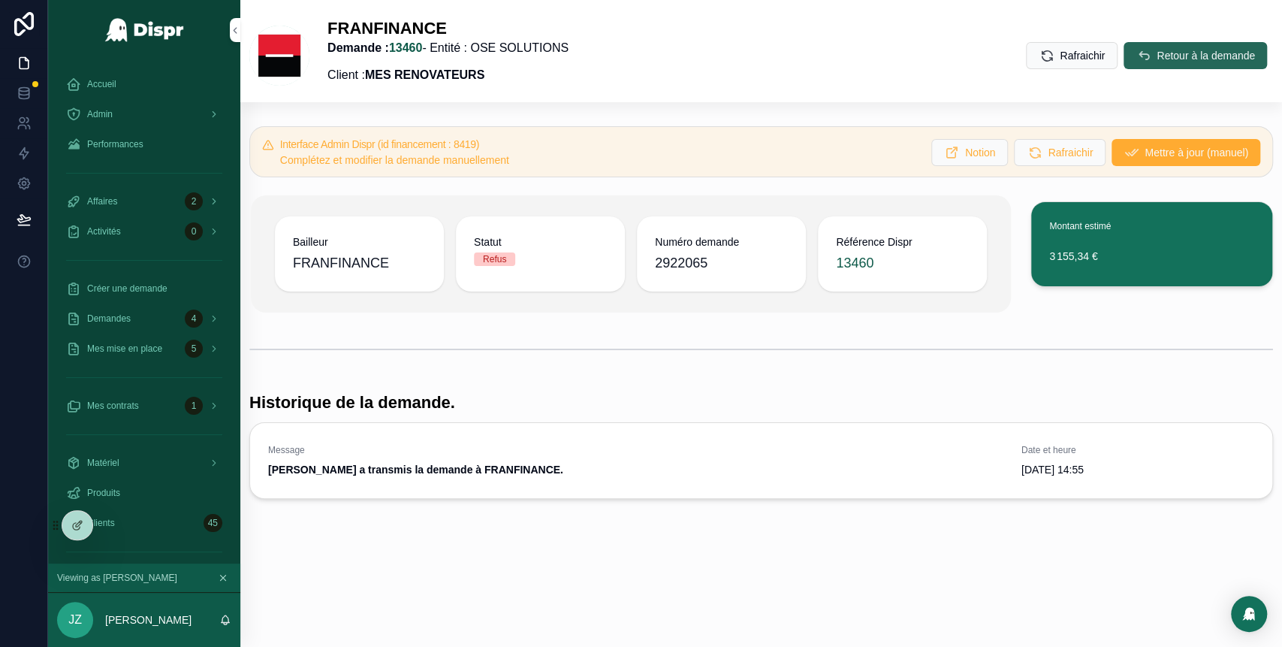
click at [1190, 53] on span "Retour à la demande" at bounding box center [1206, 55] width 98 height 15
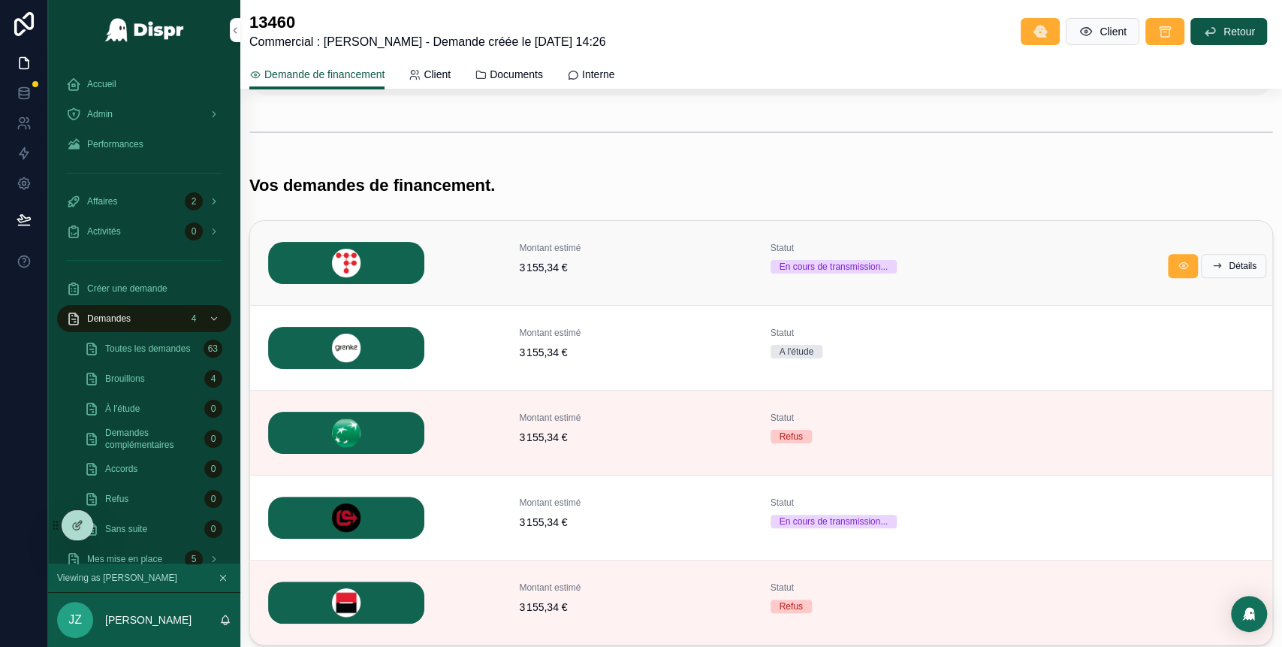
scroll to position [367, 0]
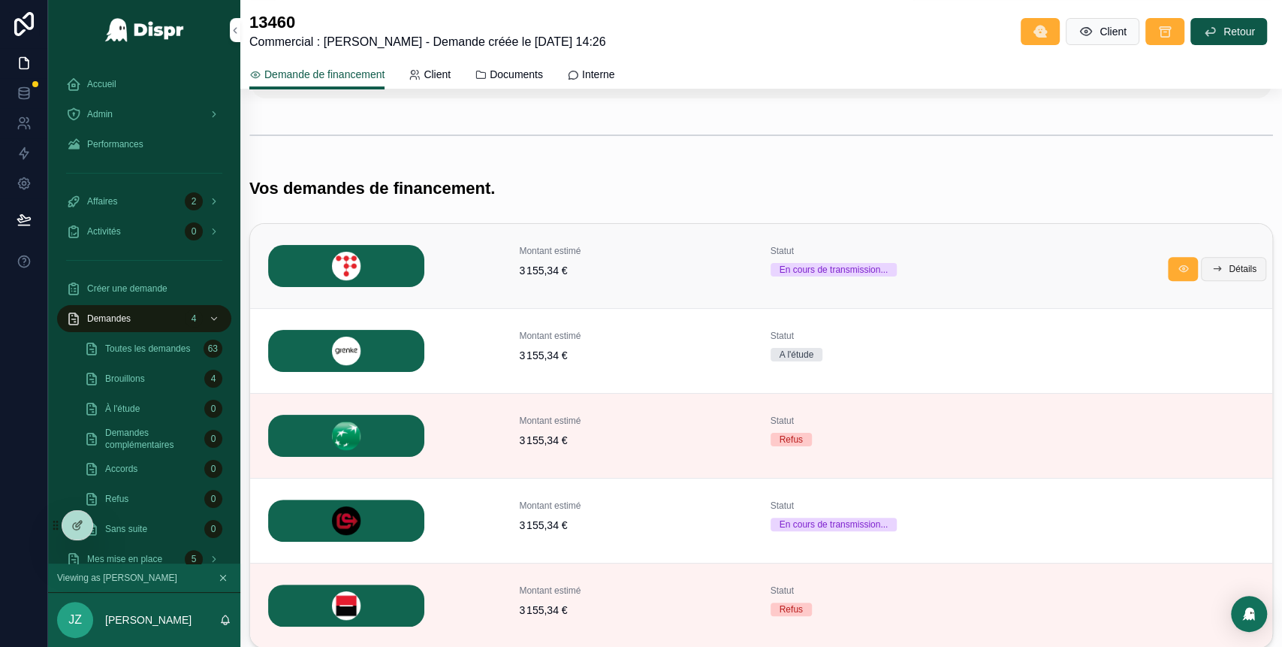
click at [1225, 278] on button "Détails" at bounding box center [1233, 269] width 65 height 24
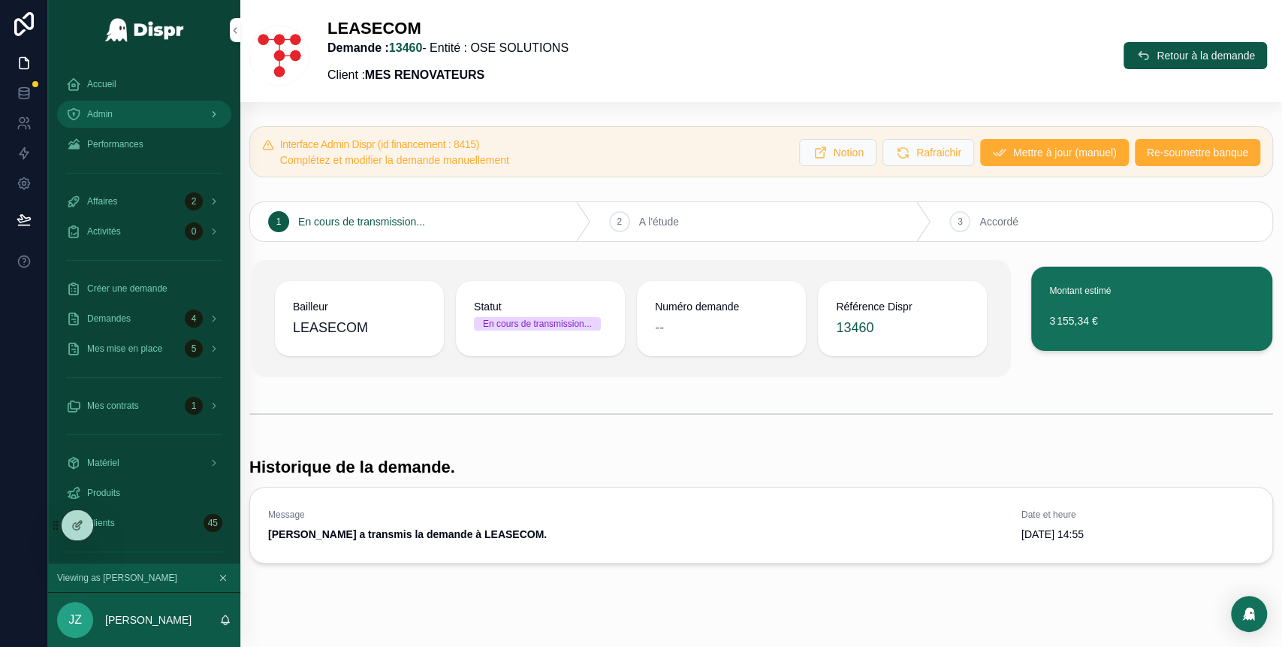
click at [120, 104] on div "Admin" at bounding box center [144, 114] width 156 height 24
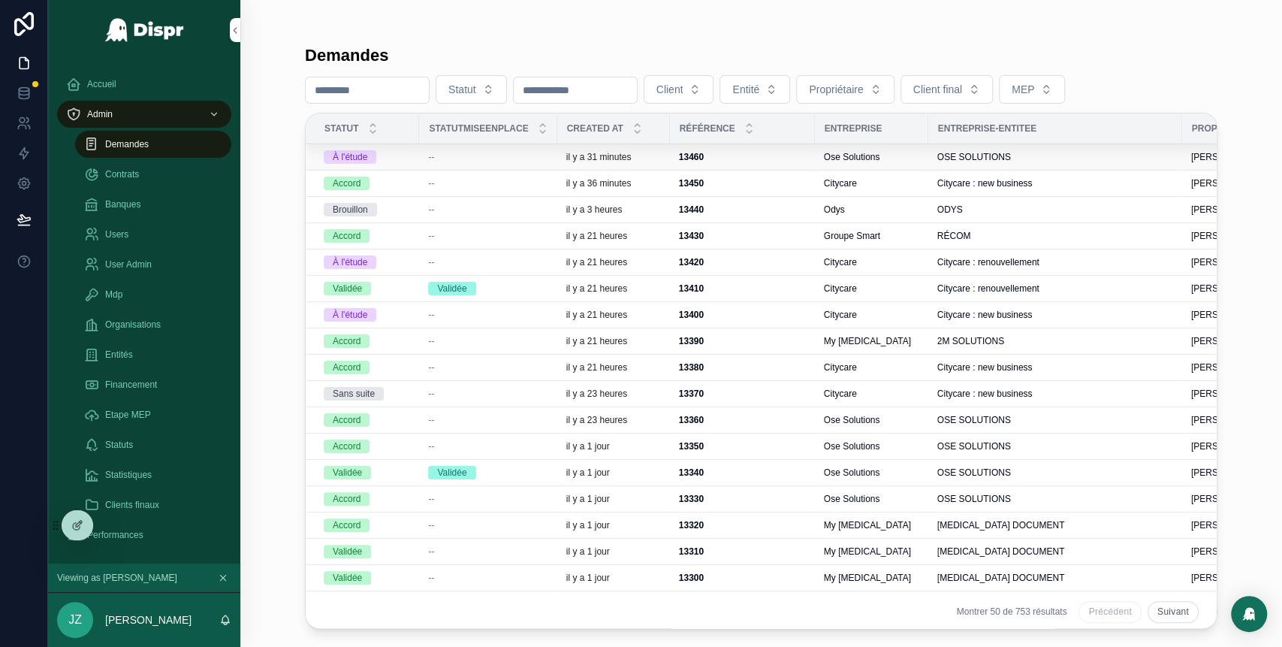
click at [467, 155] on div "--" at bounding box center [487, 157] width 119 height 12
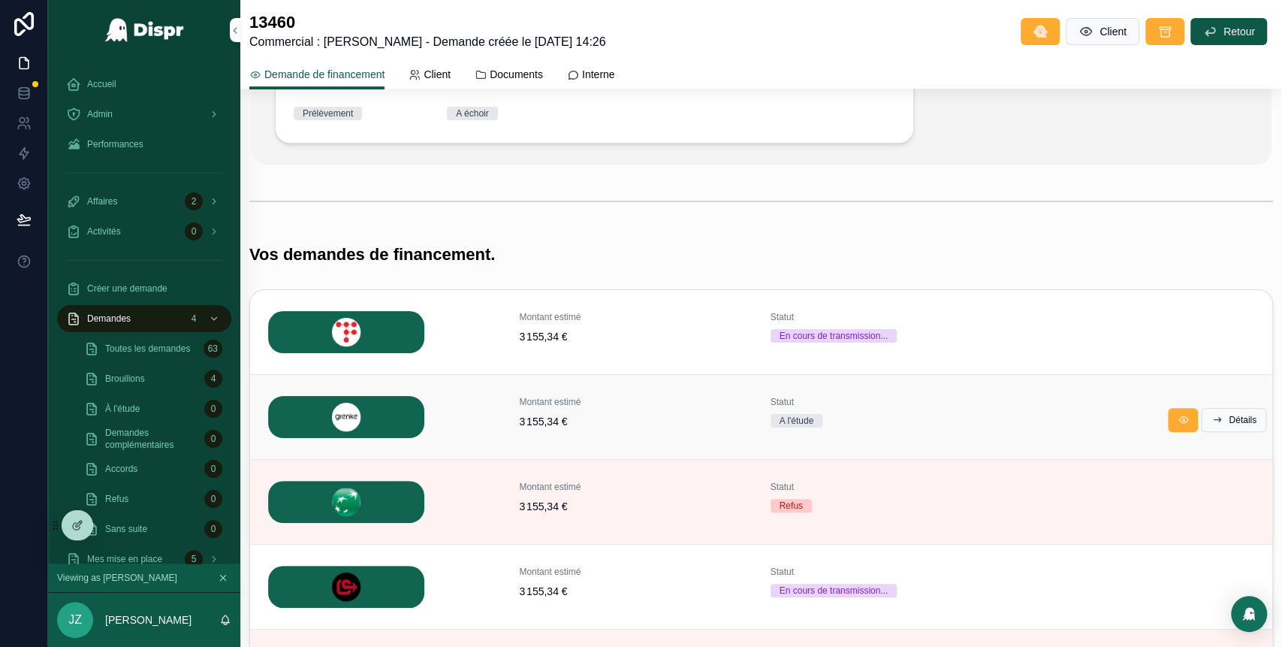
scroll to position [308, 0]
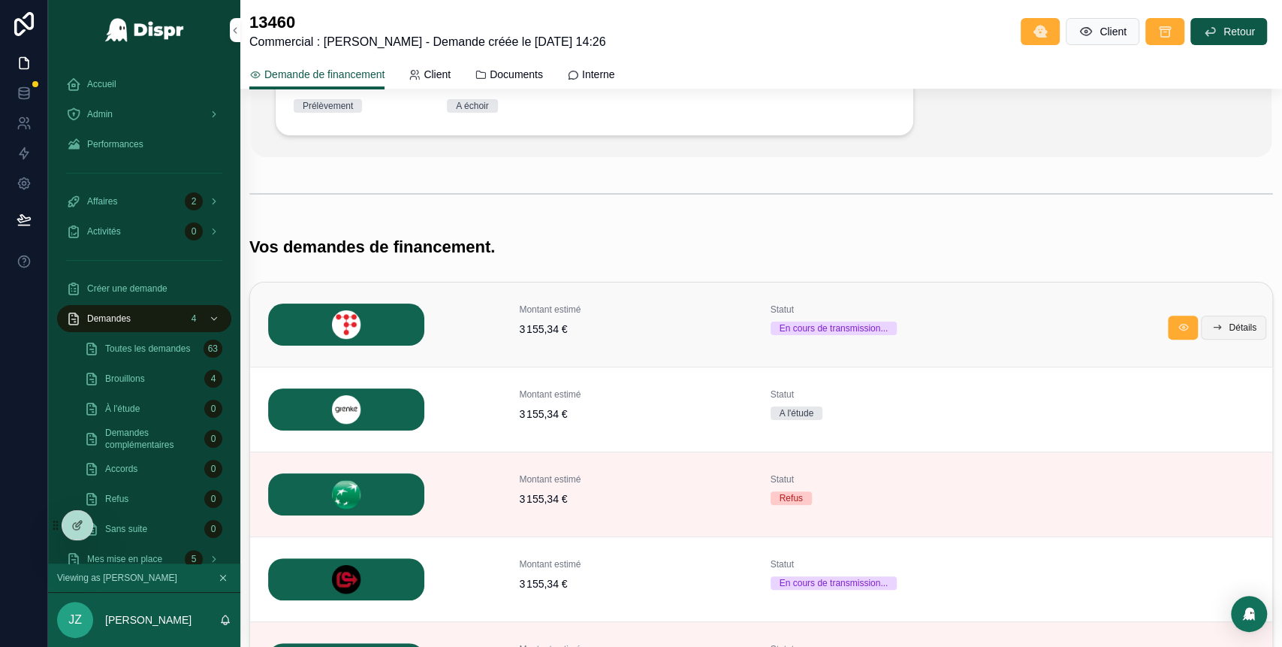
click at [1211, 331] on icon "scrollable content" at bounding box center [1217, 327] width 12 height 12
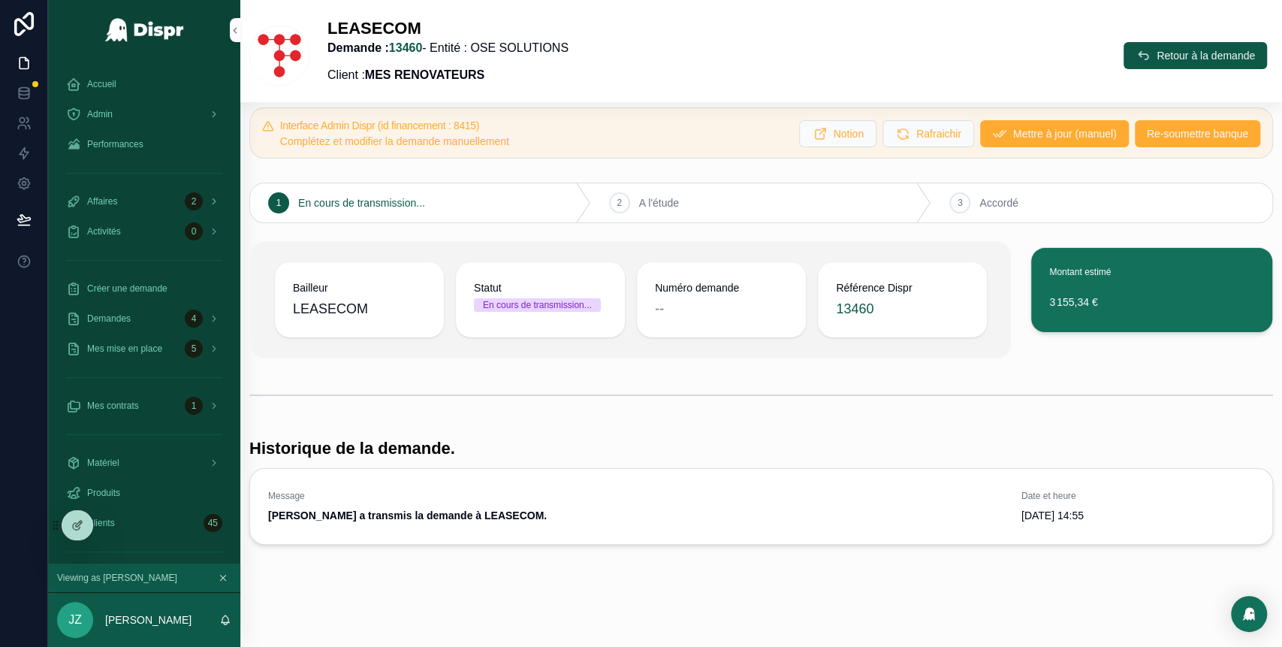
scroll to position [24, 0]
click at [1013, 126] on span "Mettre à jour (manuel)" at bounding box center [1065, 133] width 104 height 15
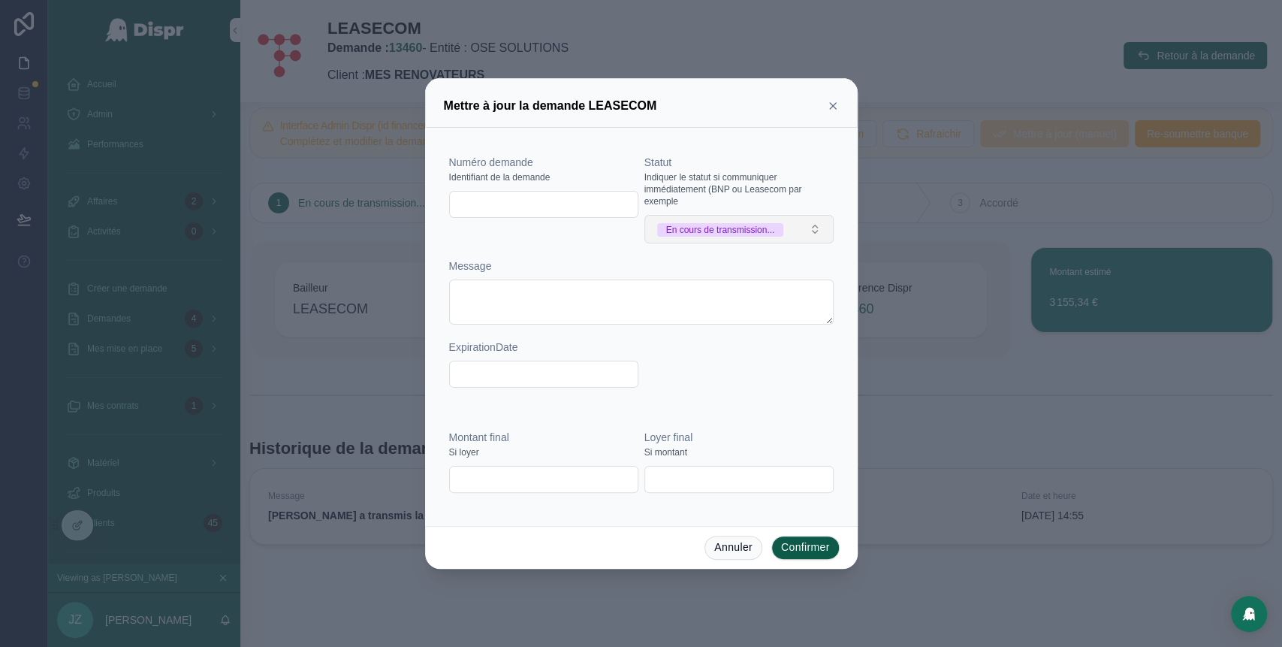
click at [784, 233] on span "En cours de transmission..." at bounding box center [720, 230] width 127 height 14
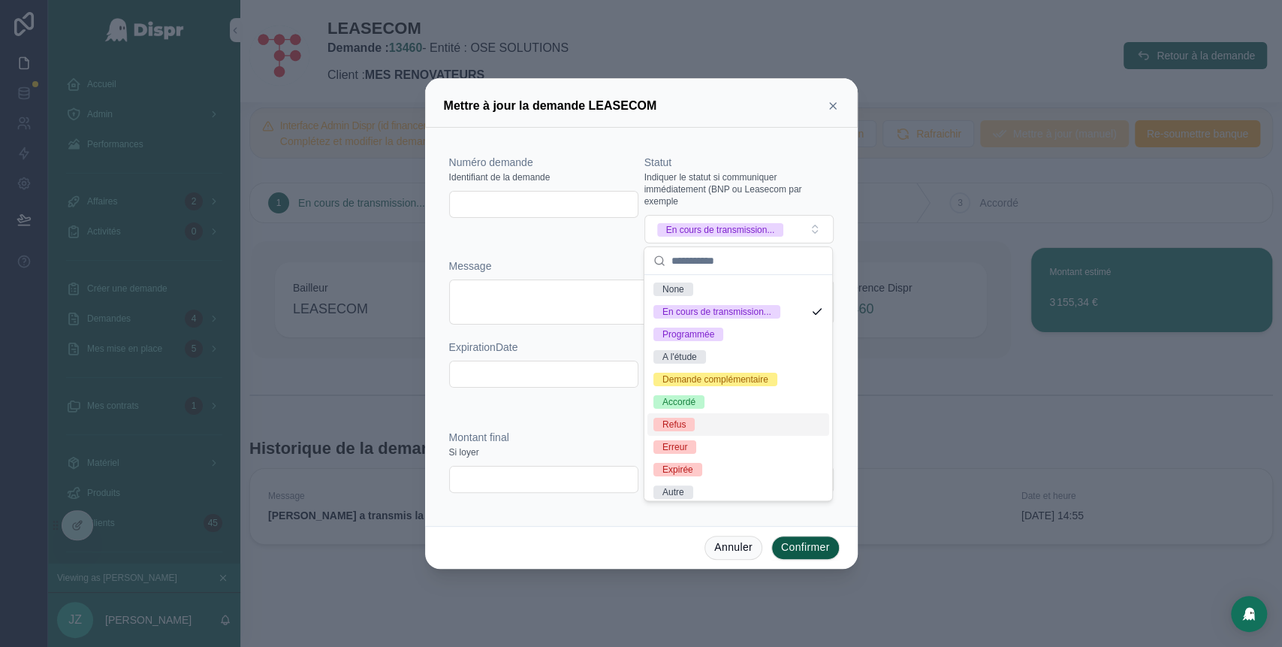
click at [686, 431] on div "Refus" at bounding box center [673, 425] width 23 height 14
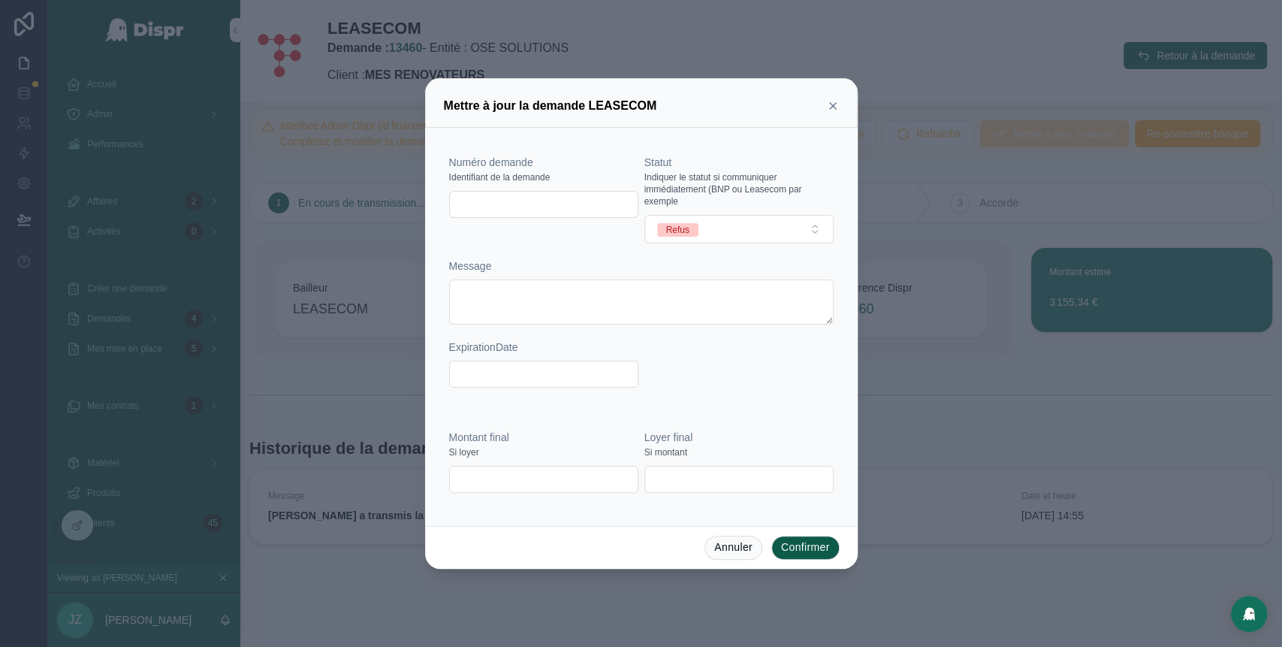
click at [794, 543] on button "Confirmer" at bounding box center [805, 548] width 68 height 24
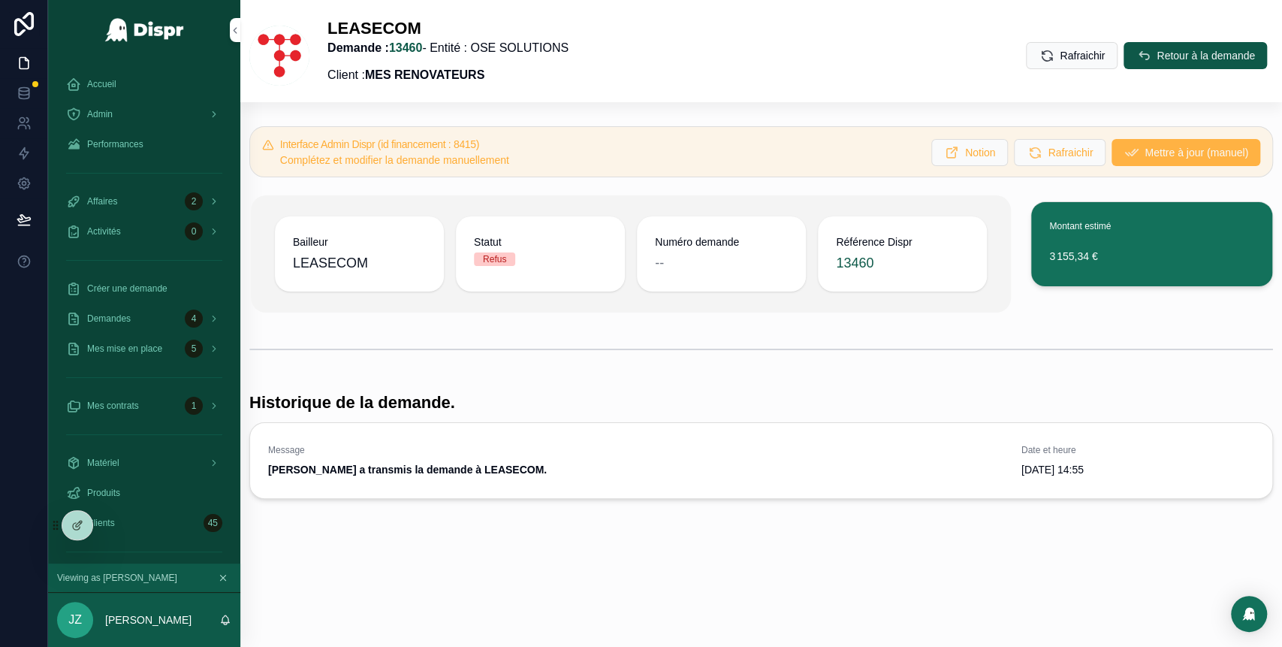
click at [1145, 148] on span "Mettre à jour (manuel)" at bounding box center [1197, 152] width 104 height 15
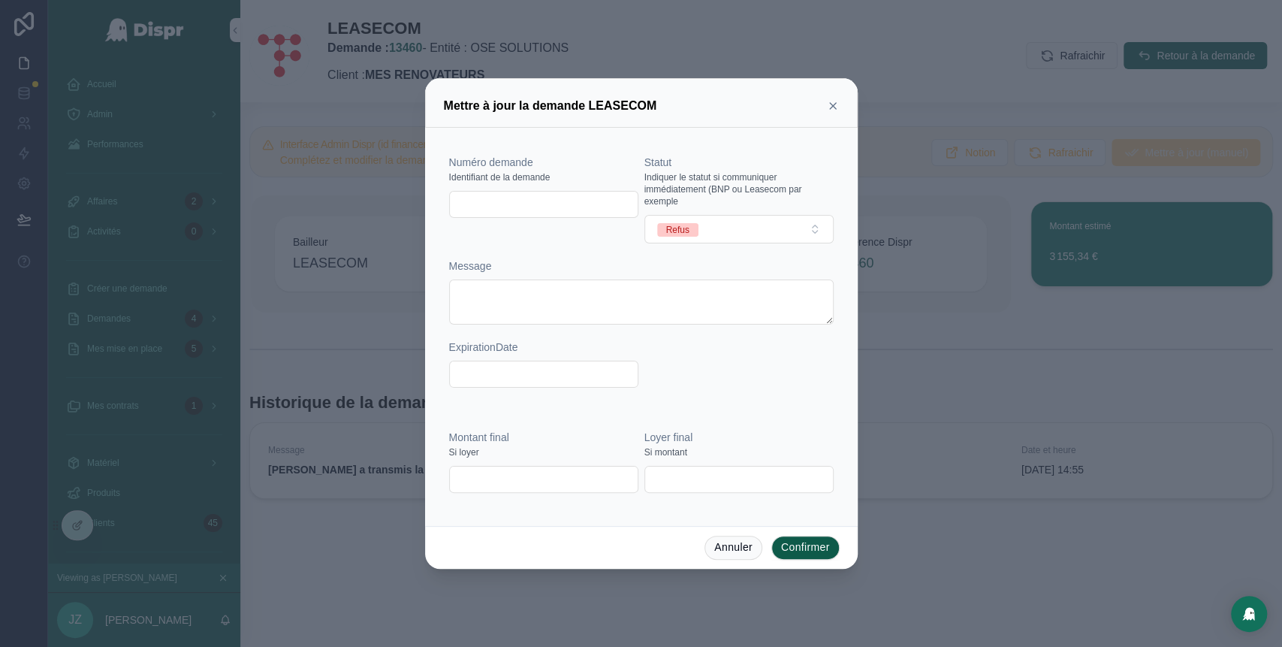
click at [527, 204] on input "text" at bounding box center [544, 204] width 188 height 21
paste input "**********"
type input "**********"
click at [813, 548] on button "Confirmer" at bounding box center [805, 548] width 68 height 24
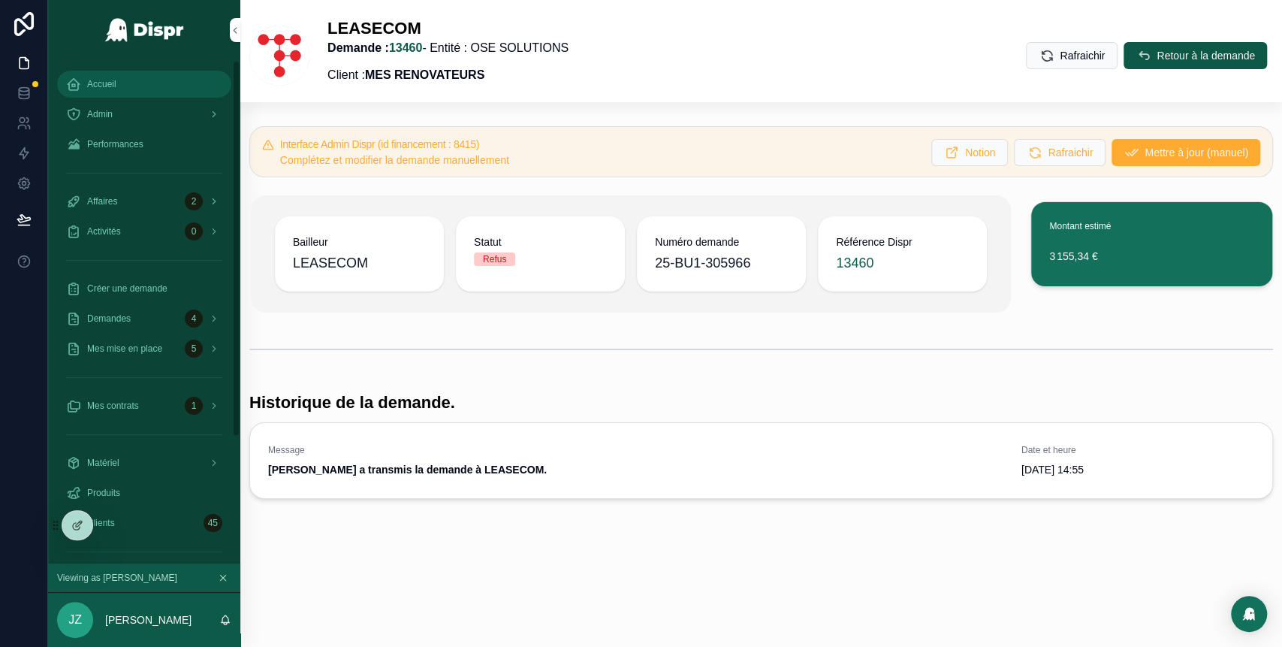
click at [128, 76] on div "Accueil" at bounding box center [144, 84] width 156 height 24
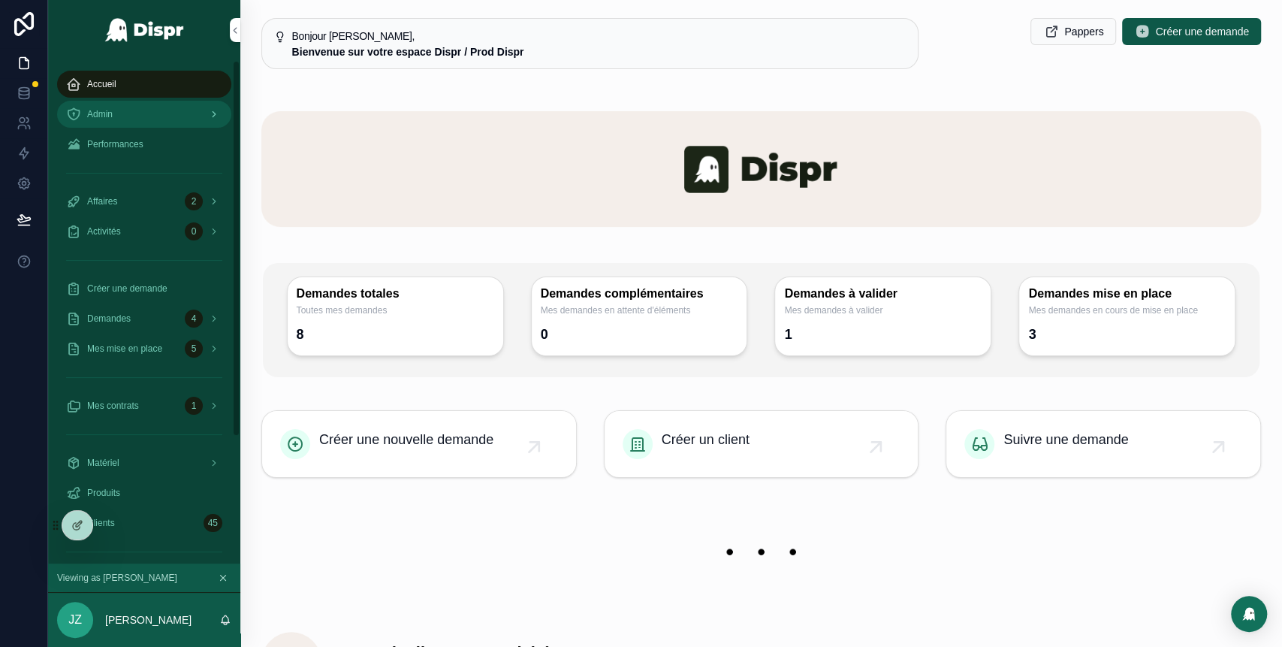
click at [176, 112] on div "Admin" at bounding box center [144, 114] width 156 height 24
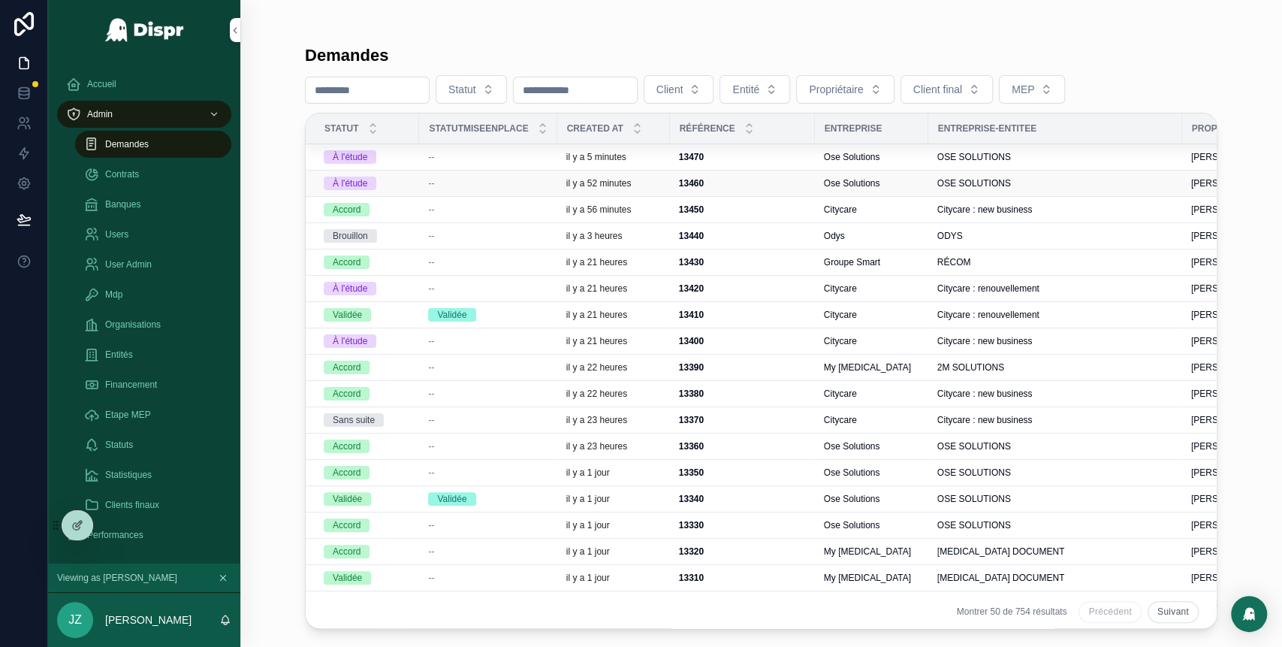
click at [447, 186] on div "--" at bounding box center [487, 183] width 119 height 12
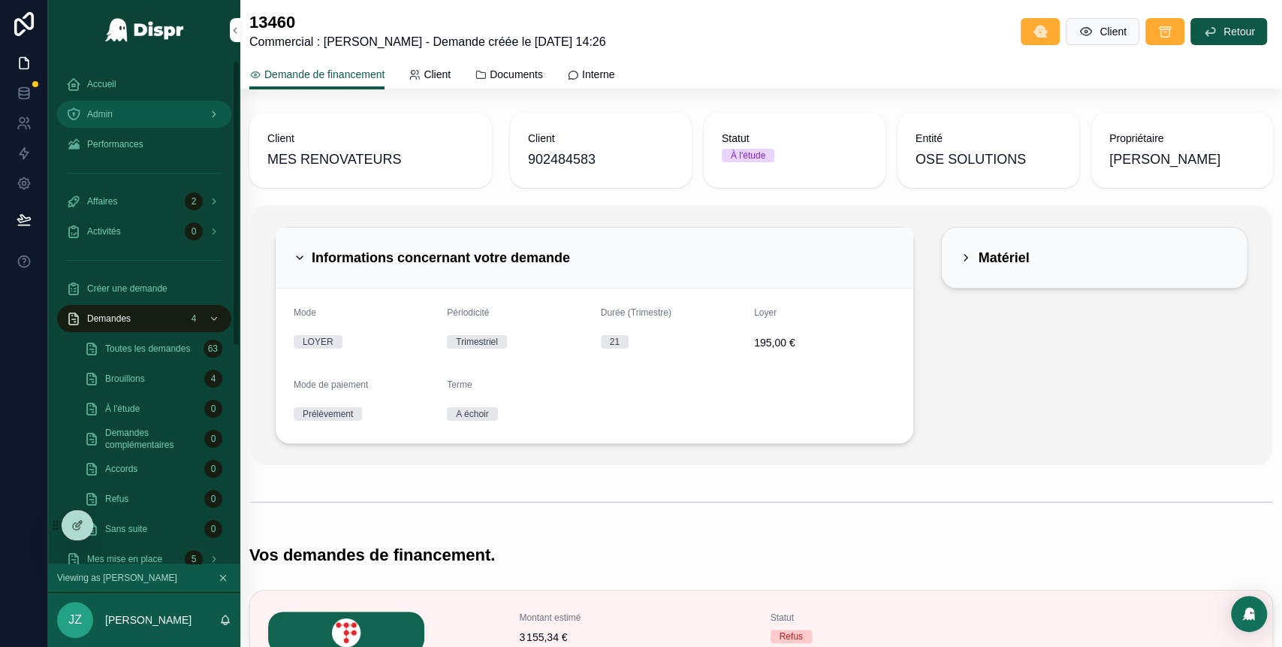
click at [139, 111] on div "Admin" at bounding box center [144, 114] width 156 height 24
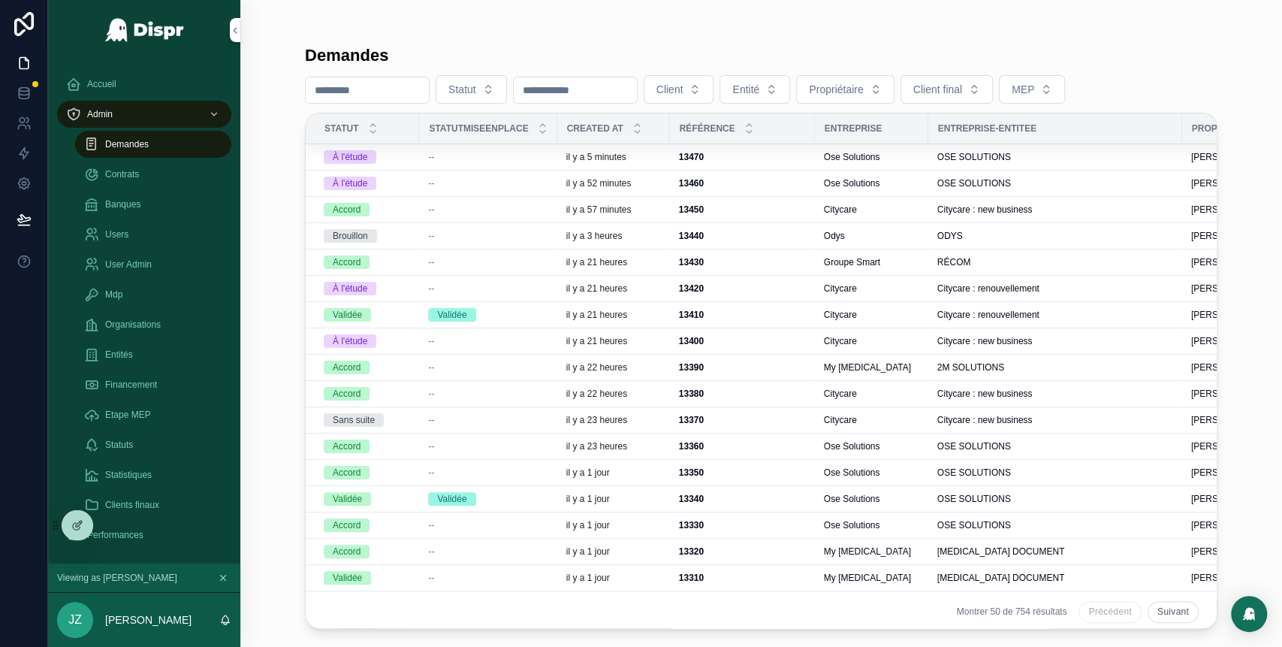
click at [434, 158] on span "--" at bounding box center [431, 157] width 6 height 12
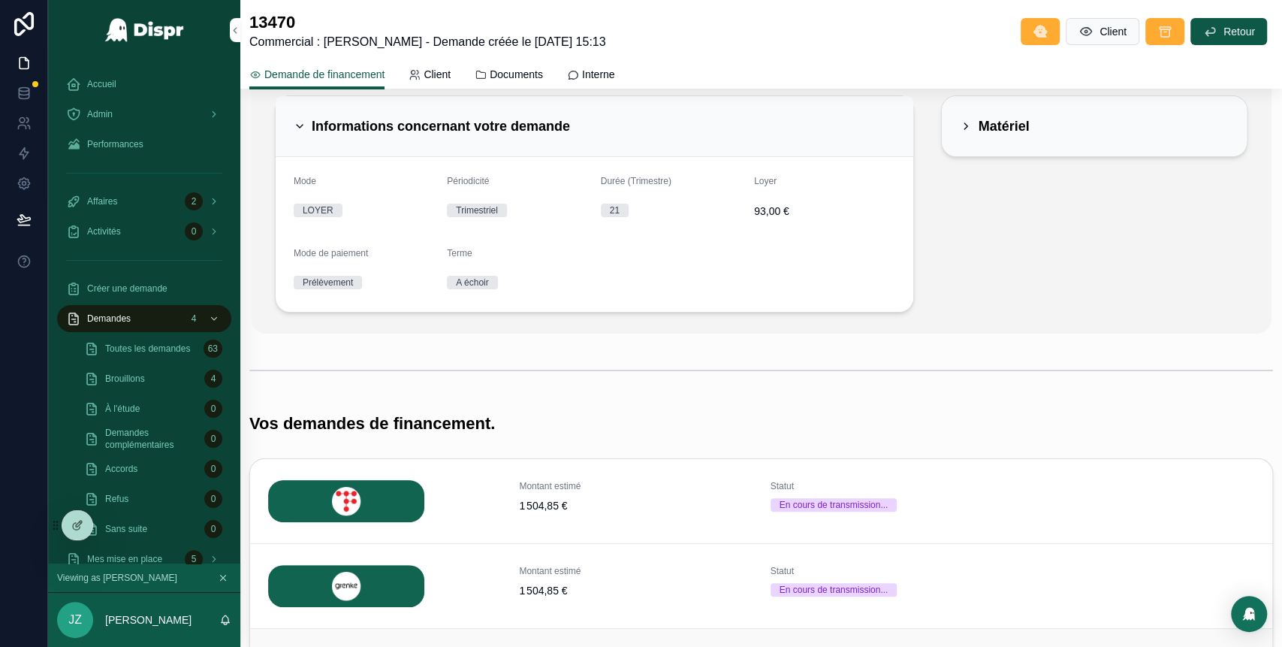
scroll to position [67, 0]
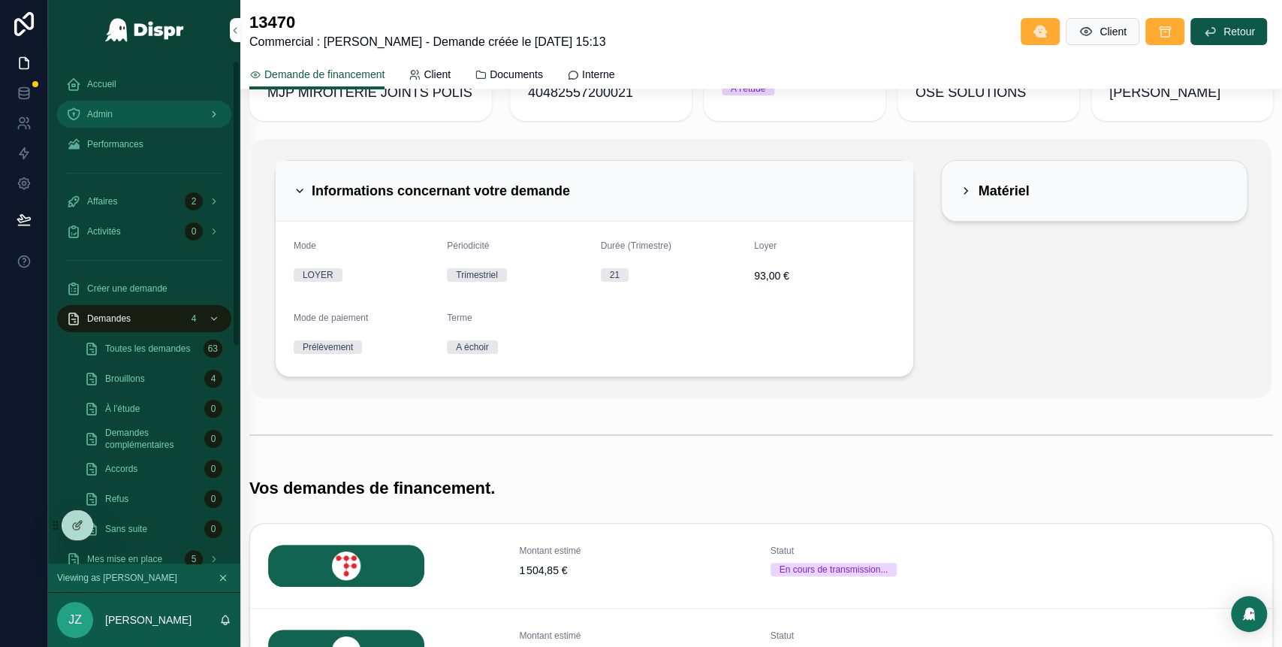
click at [149, 113] on div "Admin" at bounding box center [144, 114] width 156 height 24
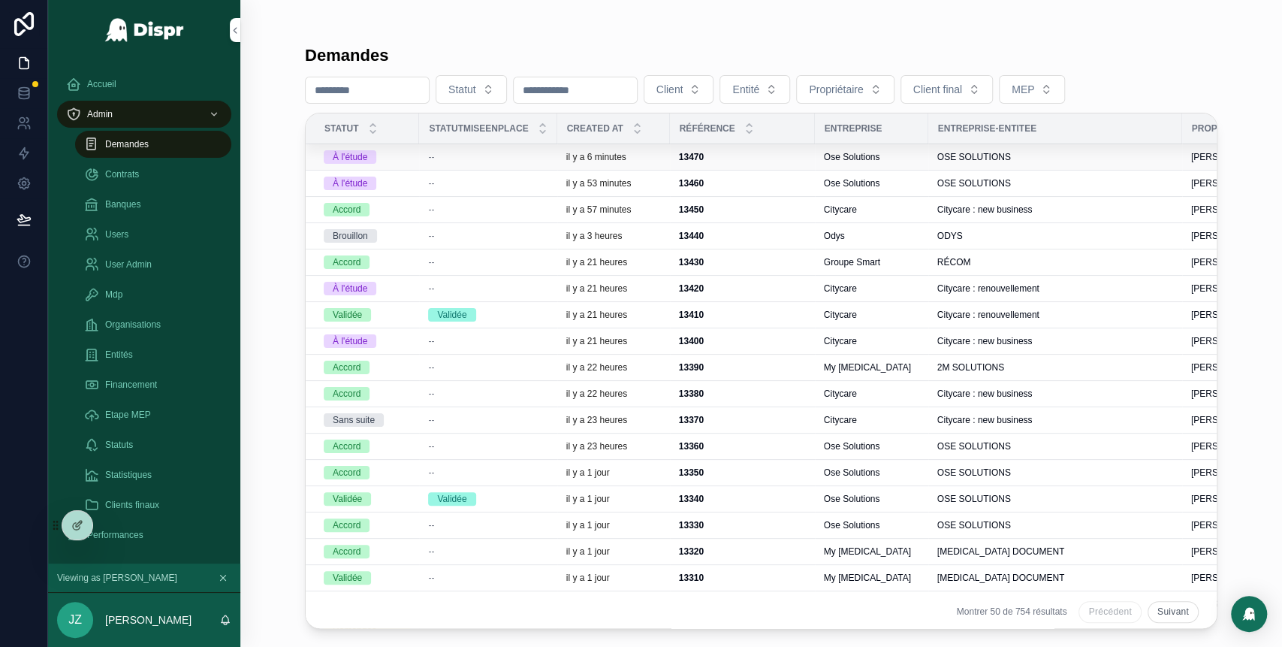
click at [434, 158] on span "--" at bounding box center [431, 157] width 6 height 12
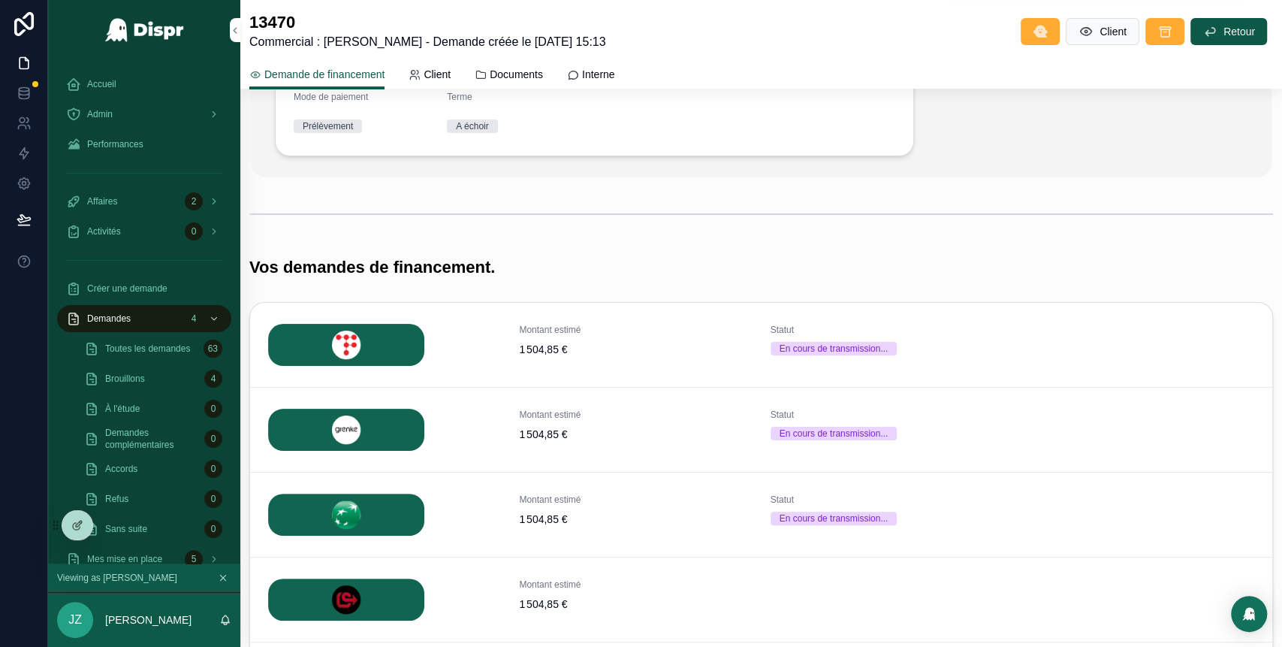
scroll to position [301, 0]
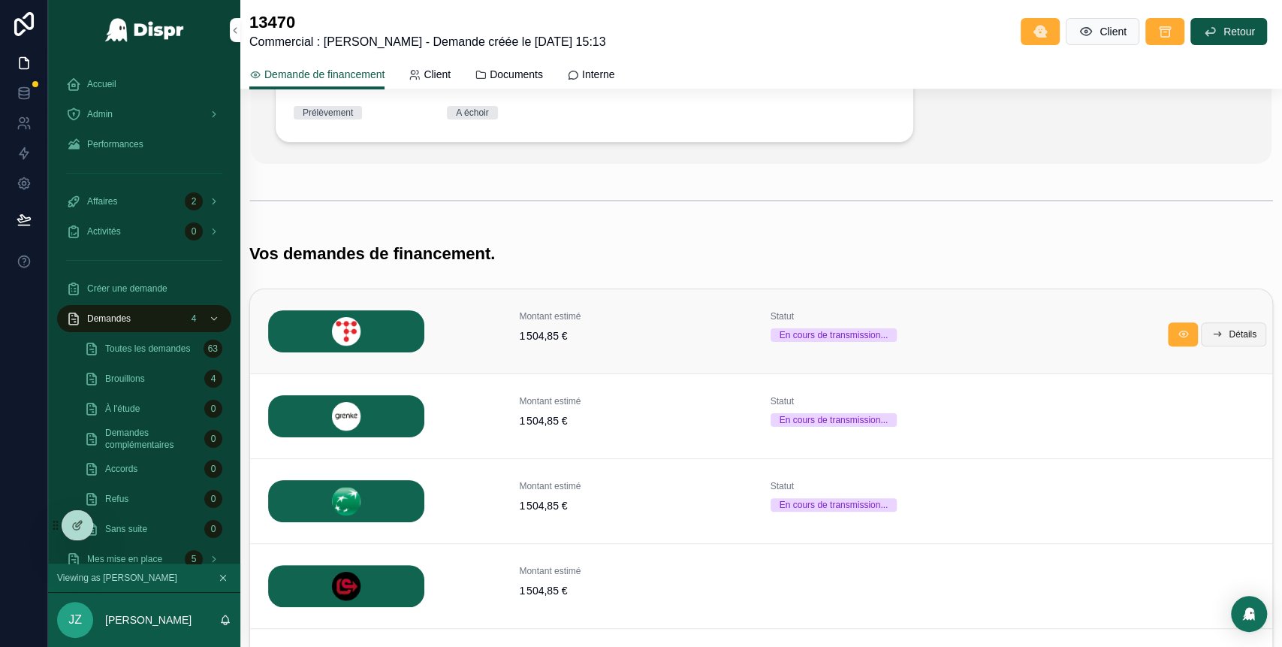
click at [1230, 337] on span "Détails" at bounding box center [1243, 334] width 28 height 12
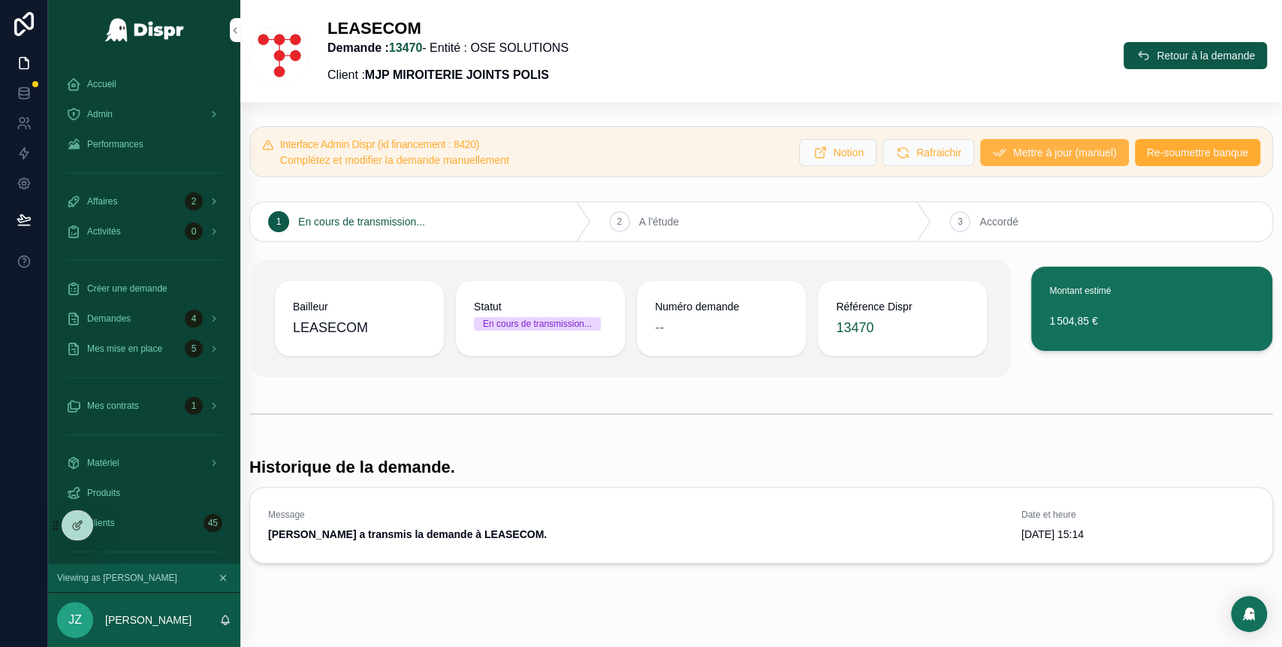
click at [1013, 150] on span "Mettre à jour (manuel)" at bounding box center [1065, 152] width 104 height 15
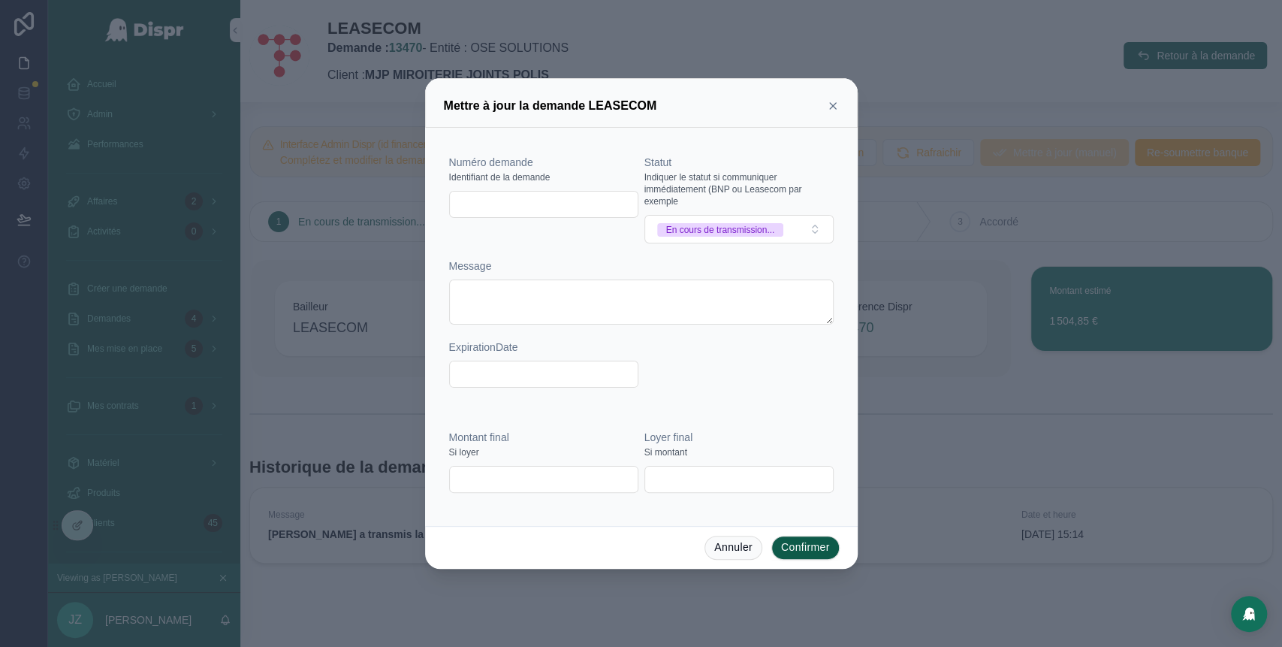
click at [550, 205] on input "text" at bounding box center [544, 204] width 188 height 21
paste input "**********"
type input "**********"
click at [752, 246] on div "**********" at bounding box center [641, 279] width 385 height 248
click at [738, 232] on div "En cours de transmission..." at bounding box center [720, 230] width 109 height 14
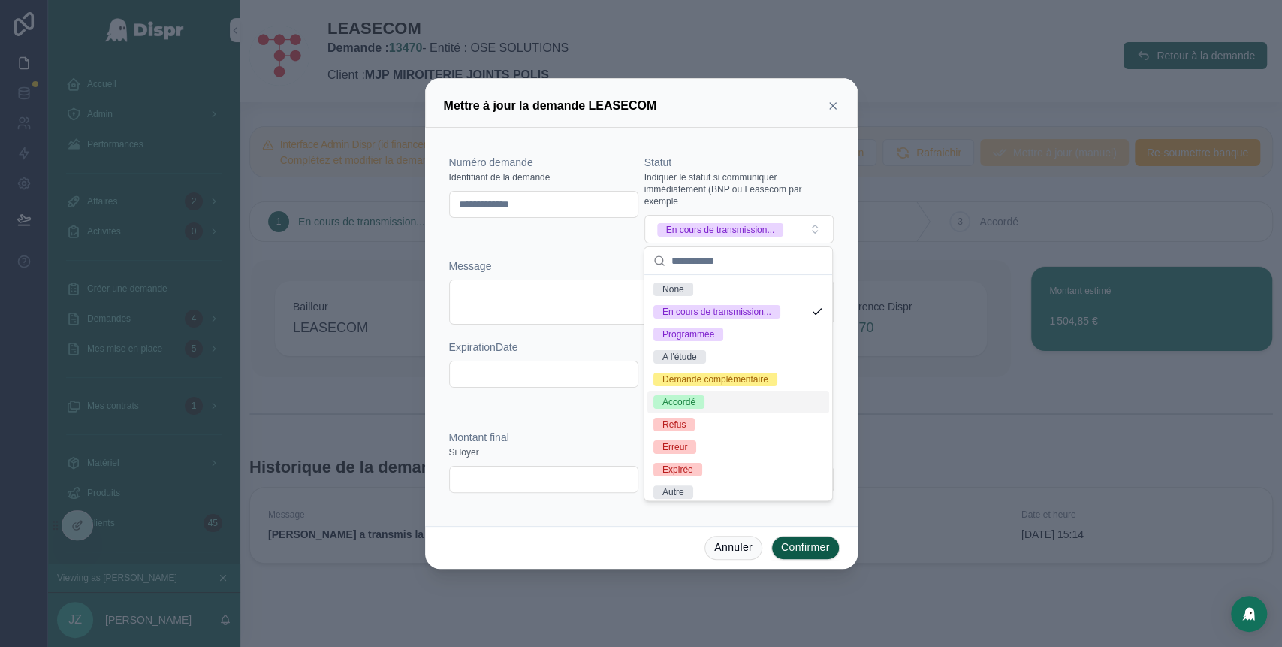
click at [695, 409] on div "Accordé" at bounding box center [678, 402] width 33 height 14
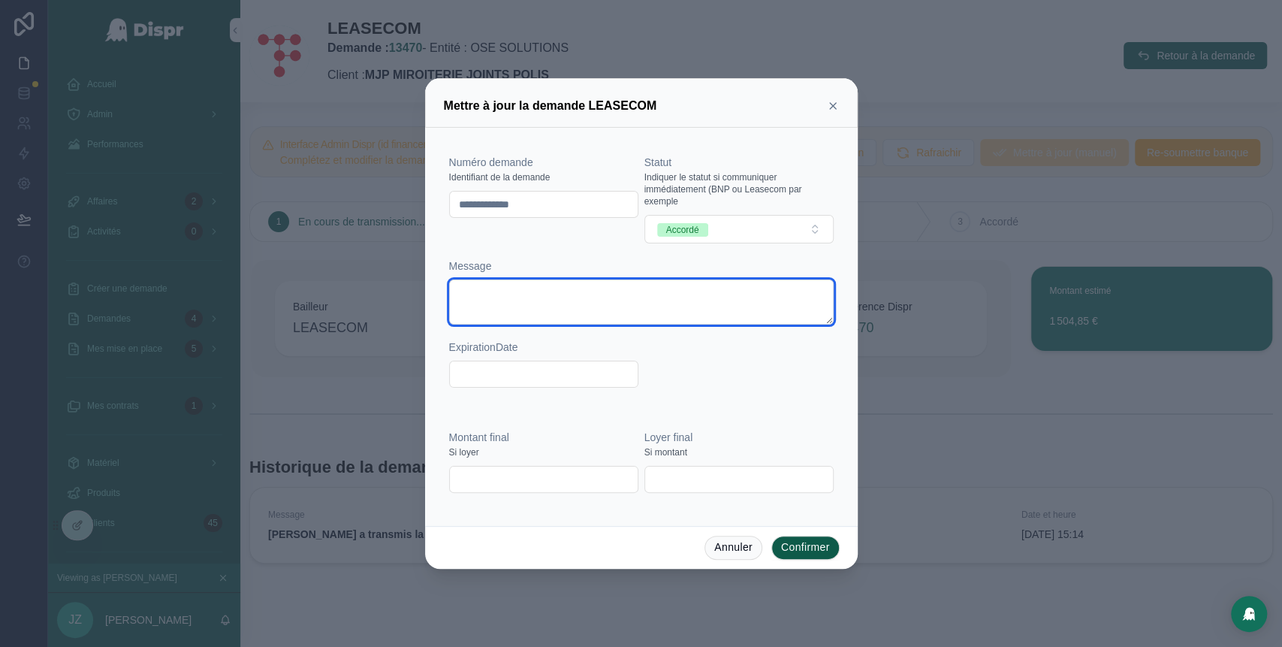
click at [607, 300] on textarea at bounding box center [641, 301] width 385 height 45
click at [802, 548] on button "Confirmer" at bounding box center [805, 548] width 68 height 24
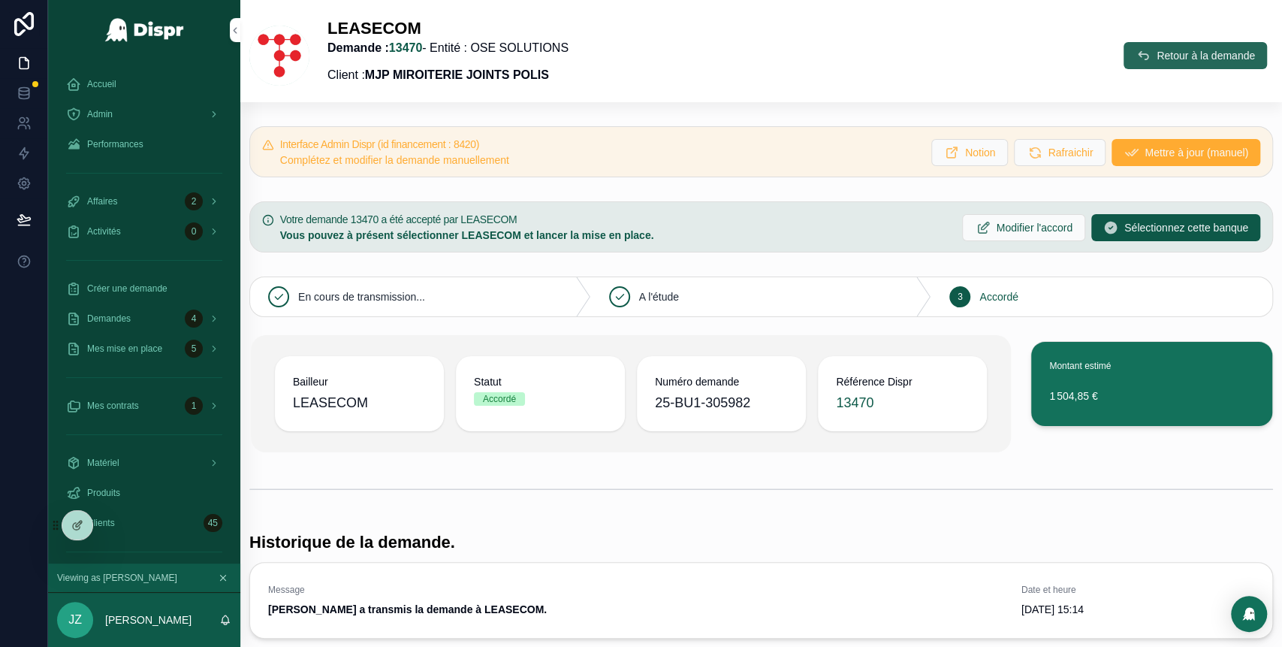
click at [1127, 51] on button "Retour à la demande" at bounding box center [1195, 55] width 143 height 27
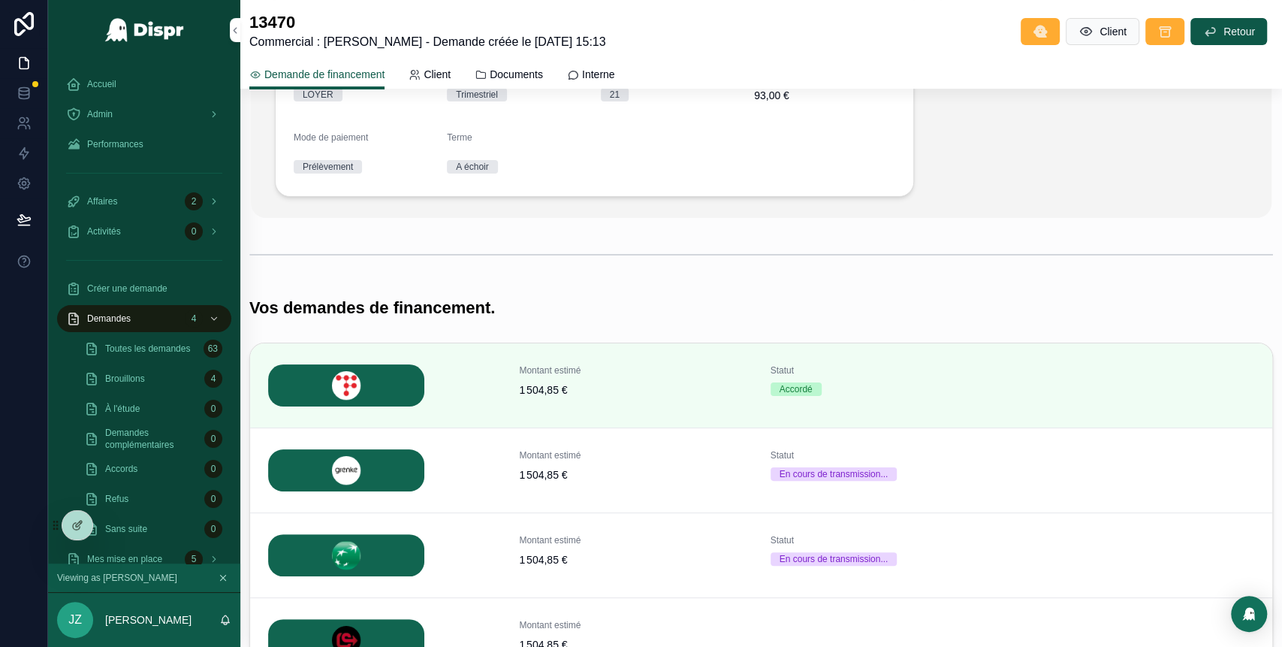
scroll to position [475, 0]
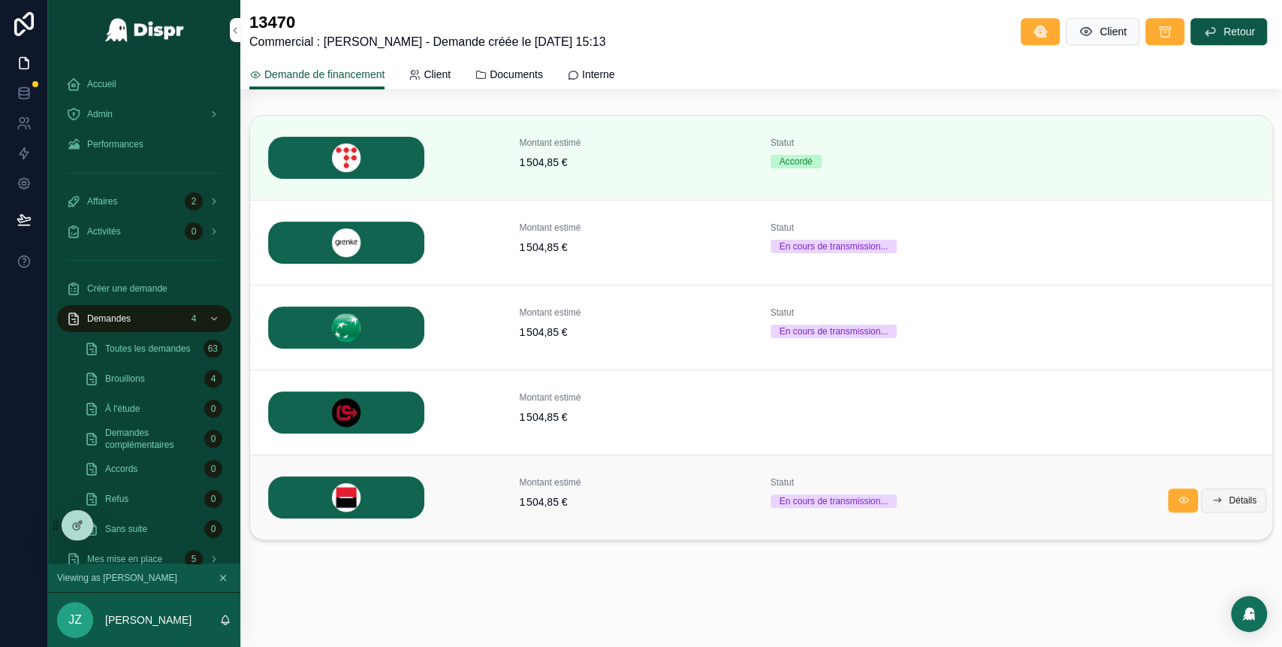
click at [1234, 499] on span "Détails" at bounding box center [1243, 500] width 28 height 12
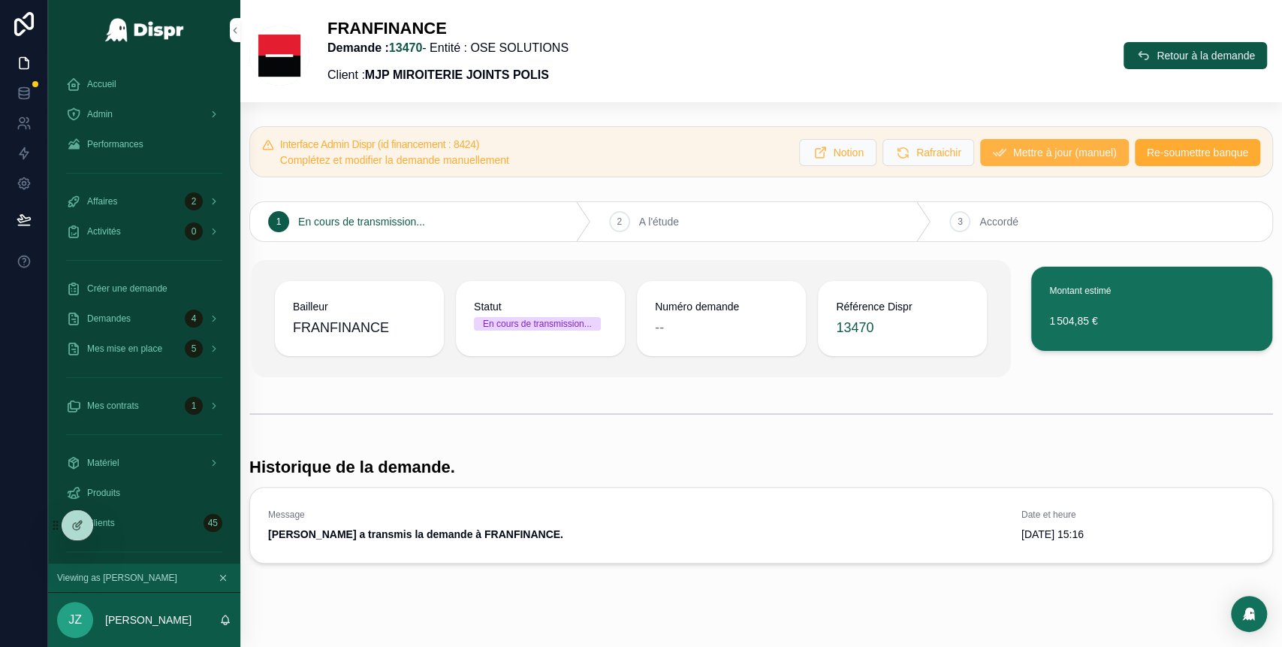
click at [1013, 149] on span "Mettre à jour (manuel)" at bounding box center [1065, 152] width 104 height 15
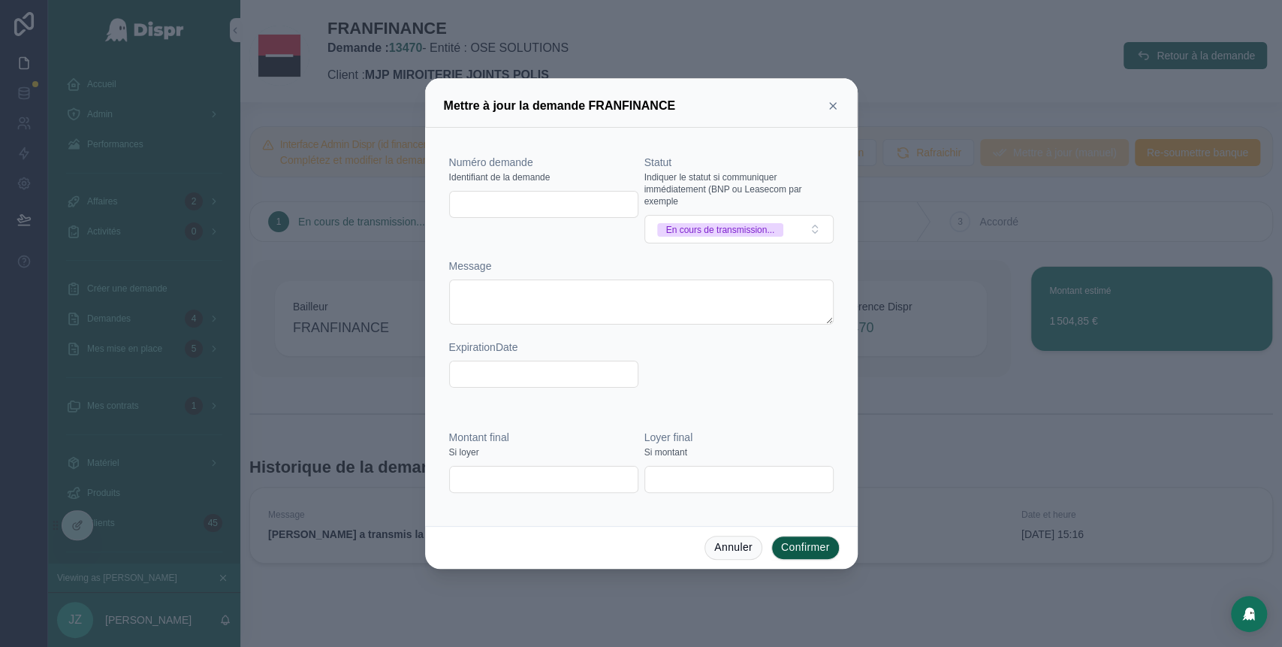
click at [541, 209] on input "text" at bounding box center [544, 204] width 188 height 21
paste input "*********"
type input "*********"
click at [744, 226] on div "En cours de transmission..." at bounding box center [720, 230] width 109 height 14
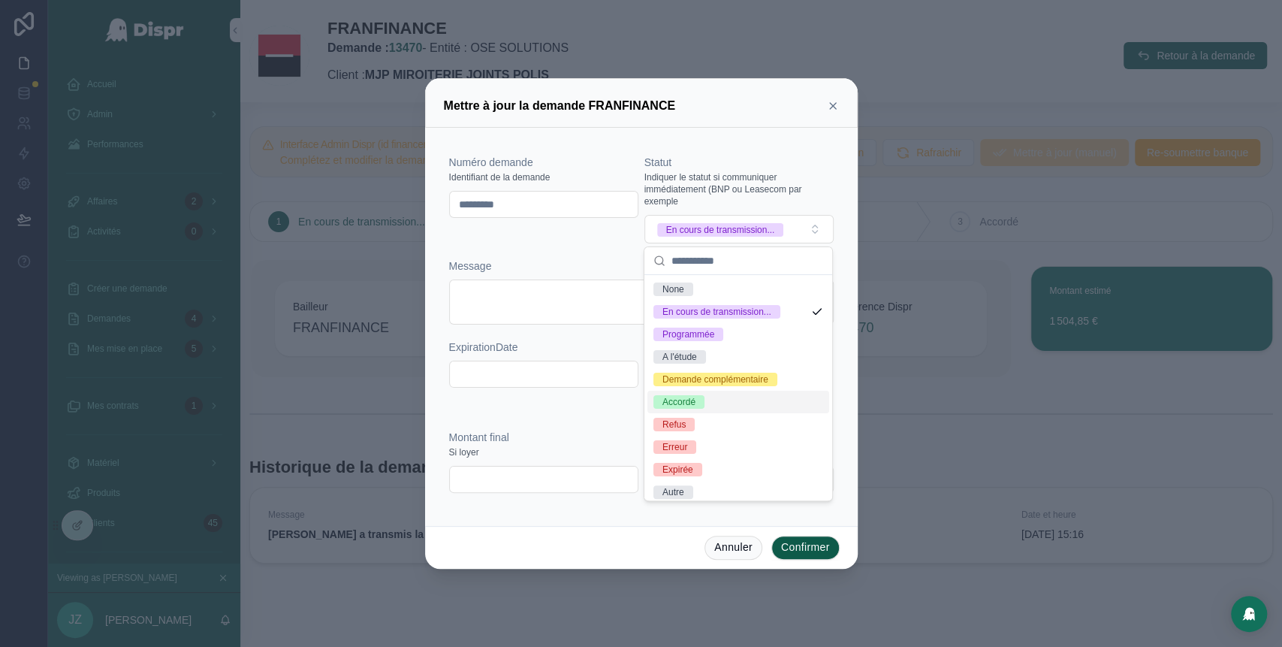
click at [702, 409] on span "Accordé" at bounding box center [678, 402] width 51 height 14
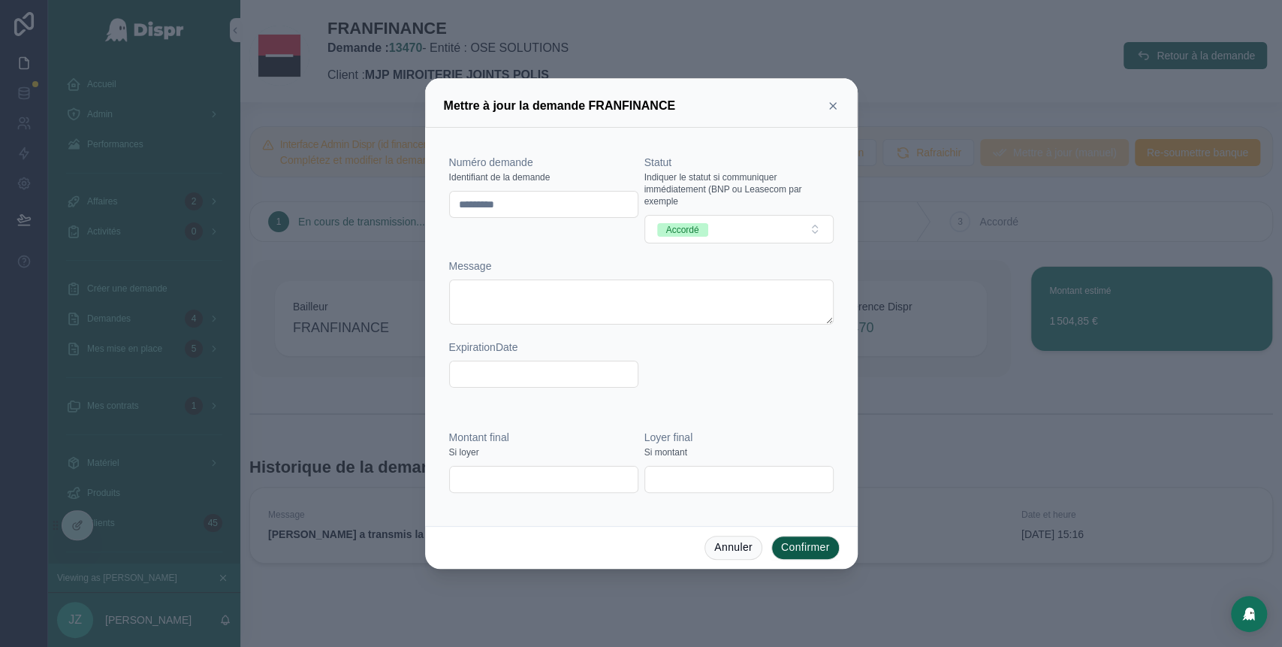
click at [785, 545] on button "Confirmer" at bounding box center [805, 548] width 68 height 24
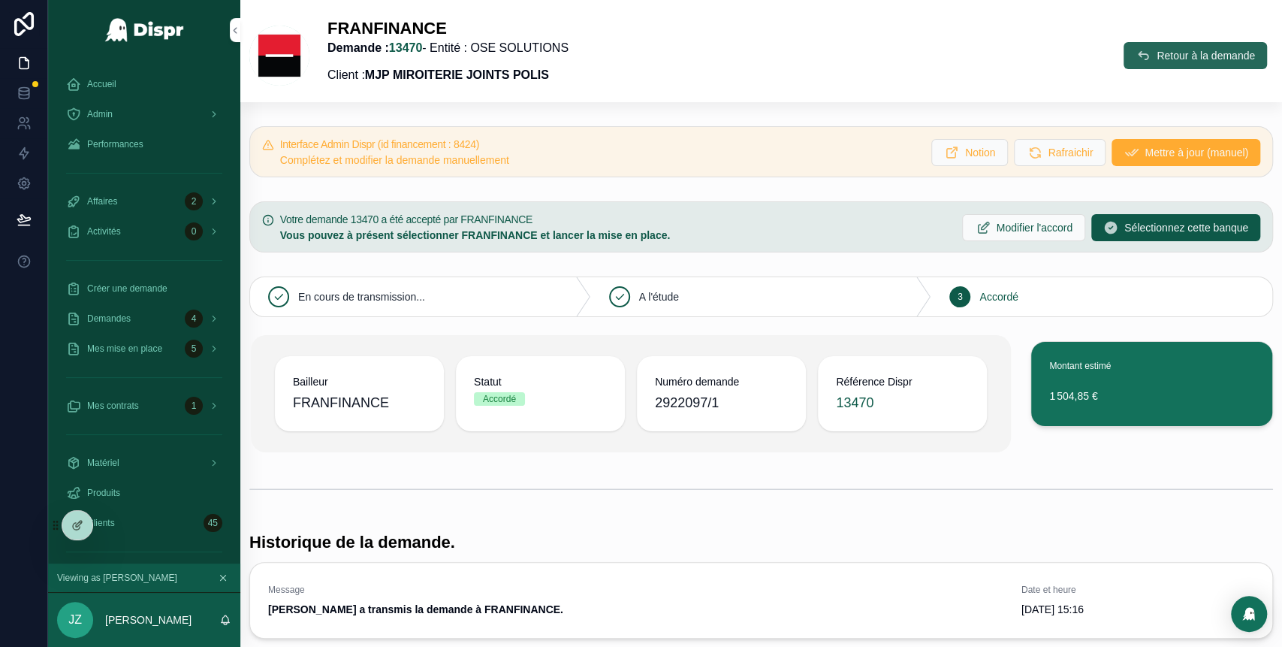
click at [1136, 62] on icon "scrollable content" at bounding box center [1143, 55] width 15 height 15
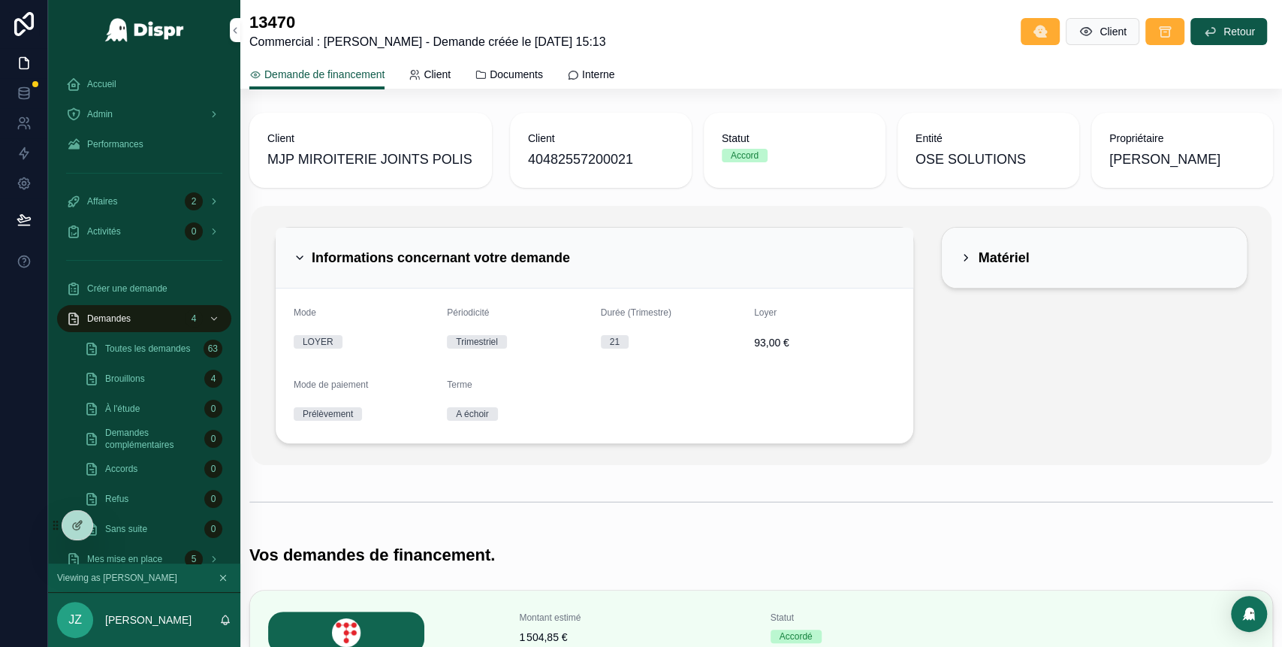
scroll to position [475, 0]
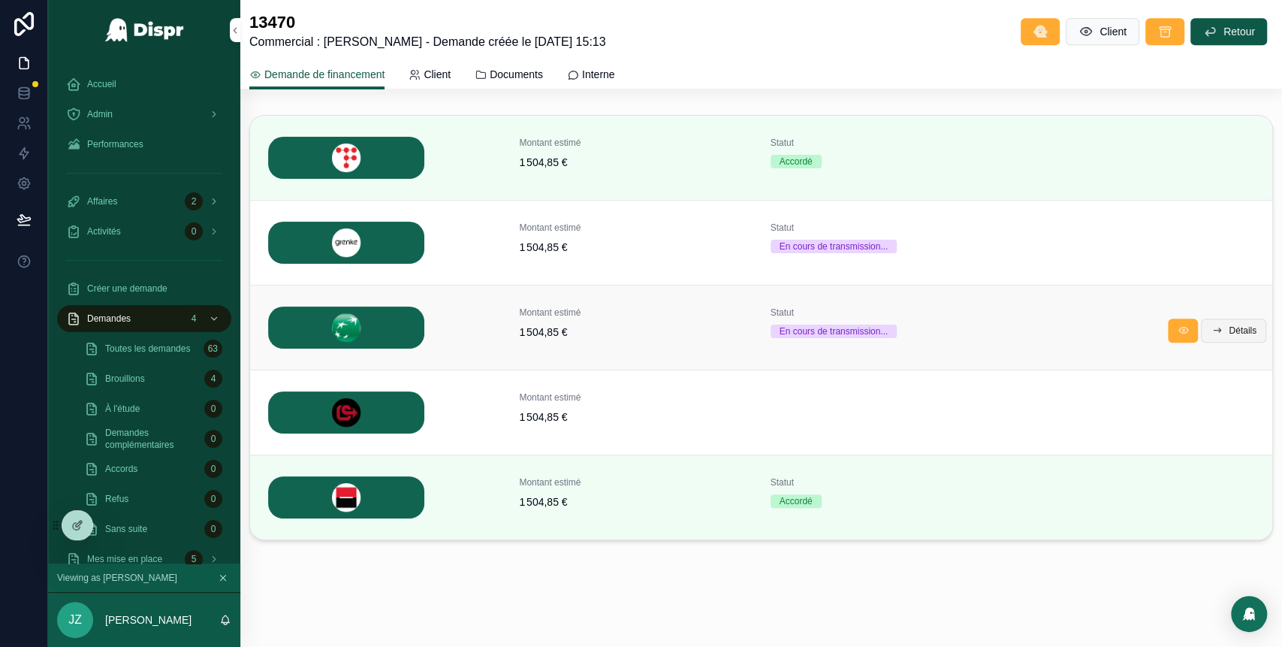
click at [1229, 332] on span "Détails" at bounding box center [1243, 330] width 28 height 12
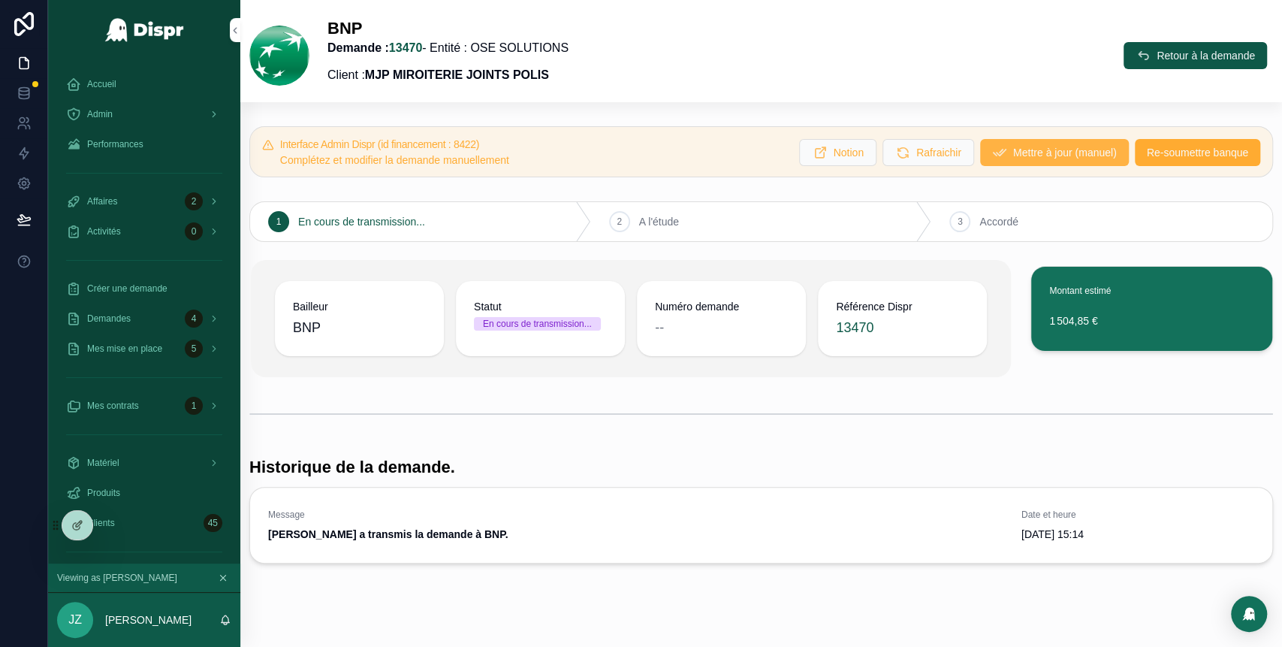
click at [1013, 146] on span "Mettre à jour (manuel)" at bounding box center [1065, 152] width 104 height 15
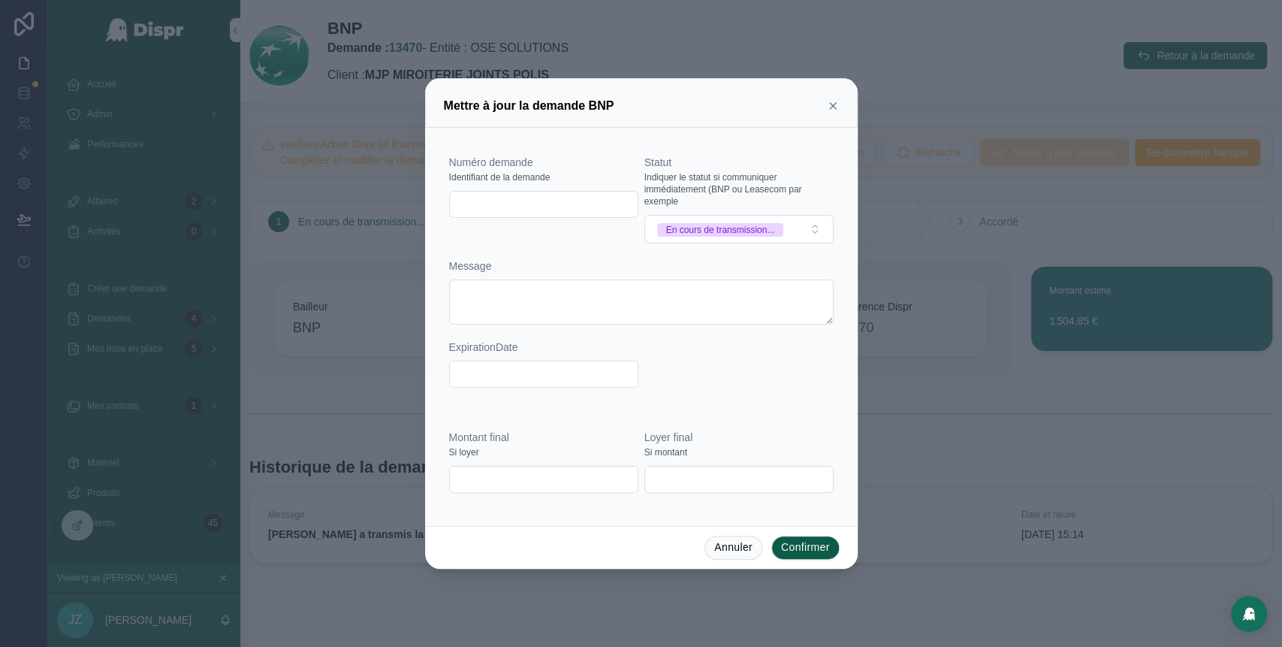
click at [530, 189] on div "Numéro demande Identifiant de la demande" at bounding box center [543, 199] width 189 height 89
click at [526, 198] on input "text" at bounding box center [544, 204] width 188 height 21
paste input "********"
type input "********"
click at [808, 235] on button "En cours de transmission..." at bounding box center [738, 229] width 189 height 29
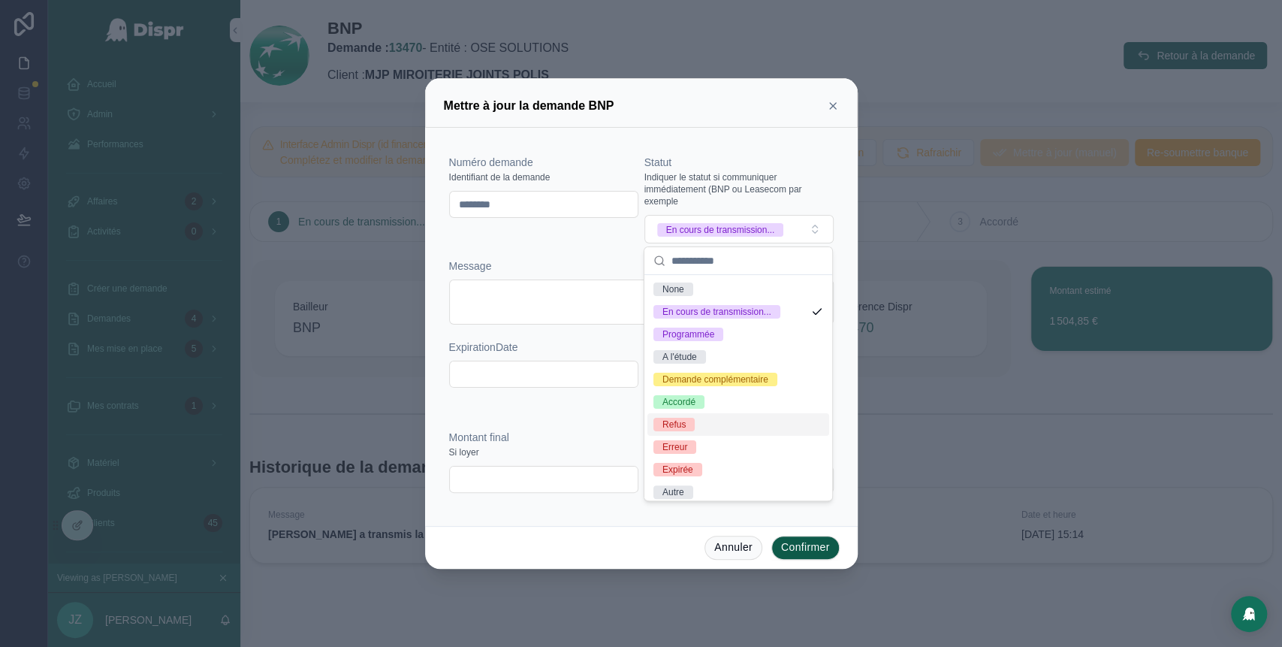
click at [711, 436] on div "Refus" at bounding box center [738, 424] width 182 height 23
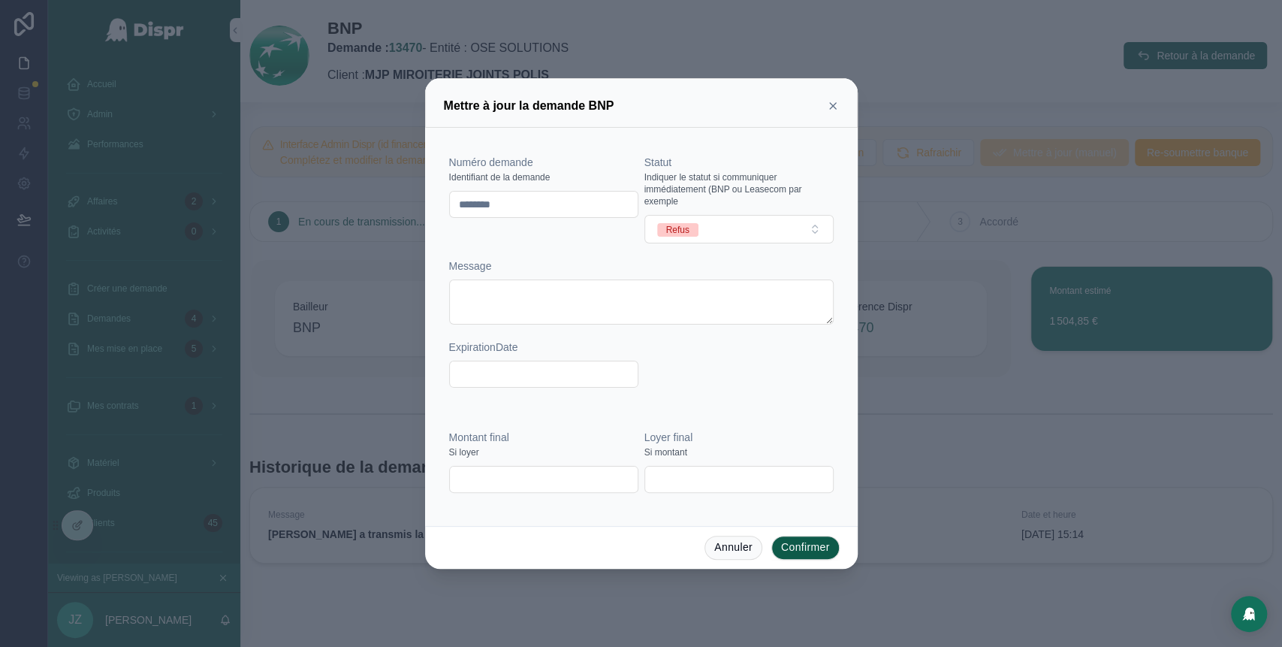
click at [748, 379] on div "Numéro demande Identifiant de la demande ******** Statut Indiquer le statut si …" at bounding box center [641, 279] width 385 height 248
click at [798, 553] on button "Confirmer" at bounding box center [805, 548] width 68 height 24
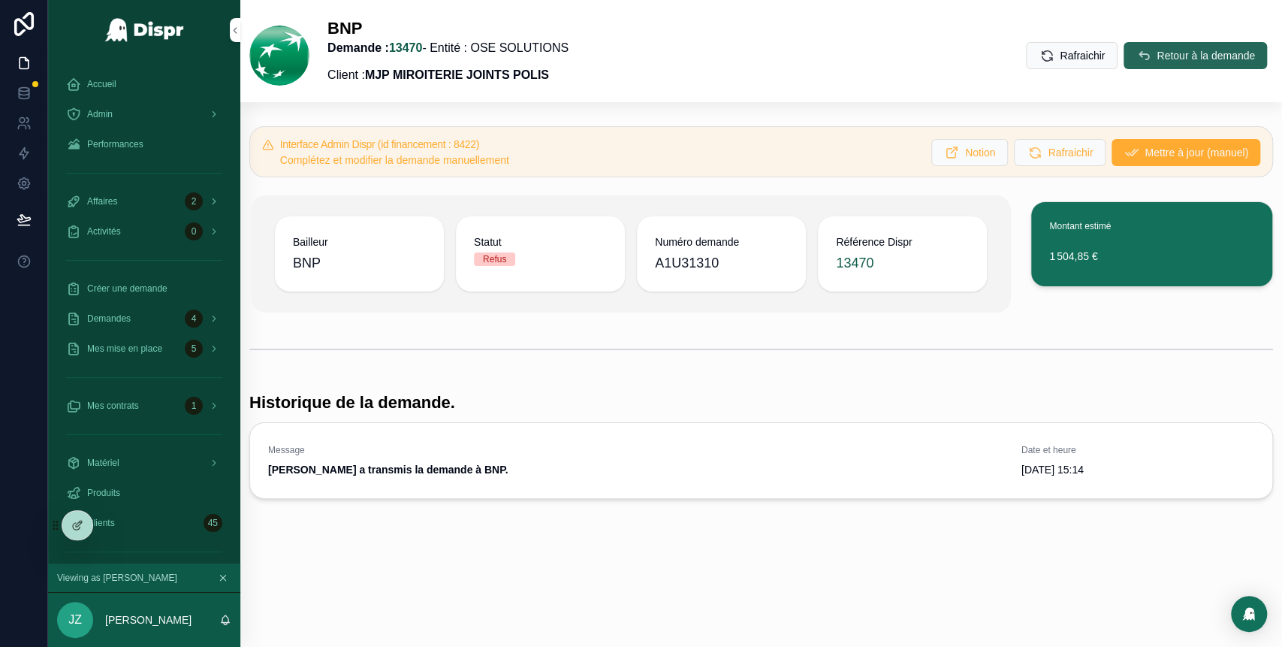
click at [1143, 64] on button "Retour à la demande" at bounding box center [1195, 55] width 143 height 27
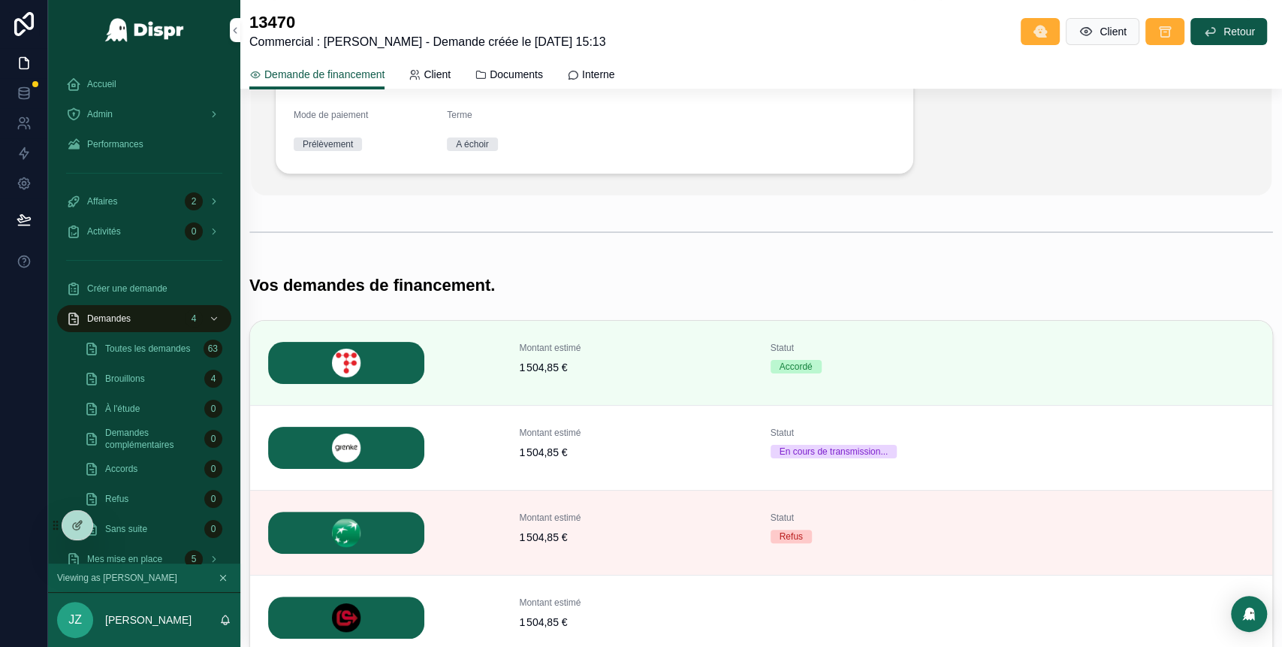
scroll to position [320, 0]
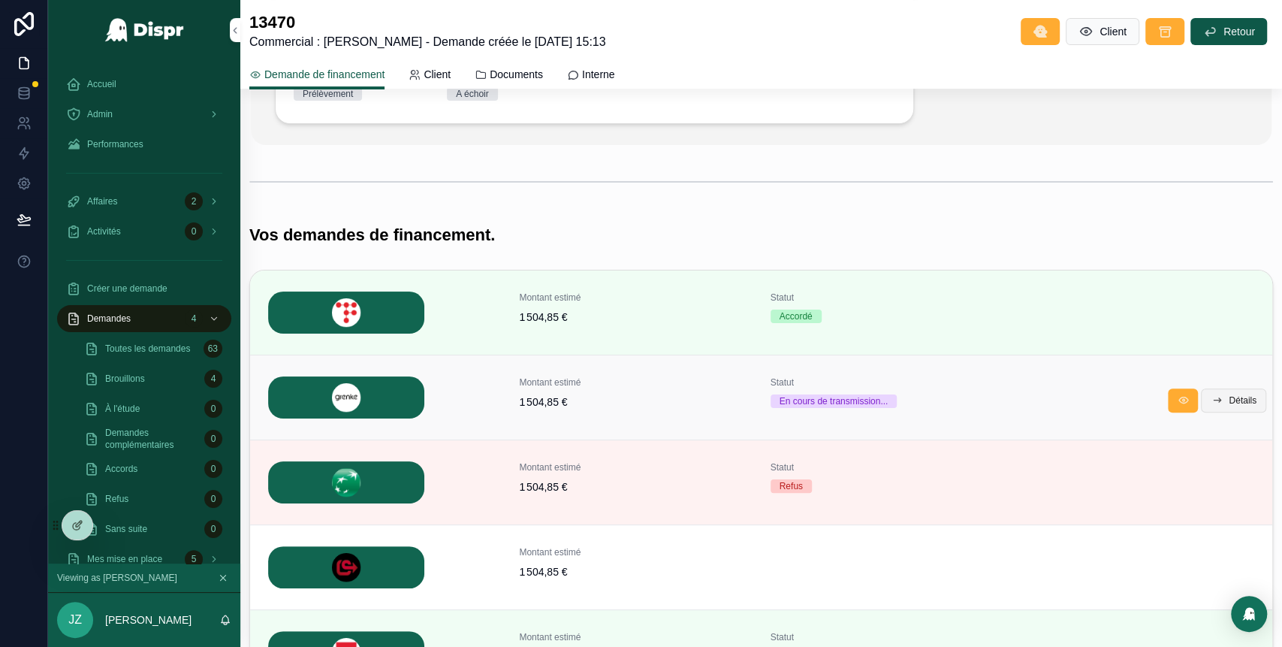
click at [1229, 403] on span "Détails" at bounding box center [1243, 400] width 28 height 12
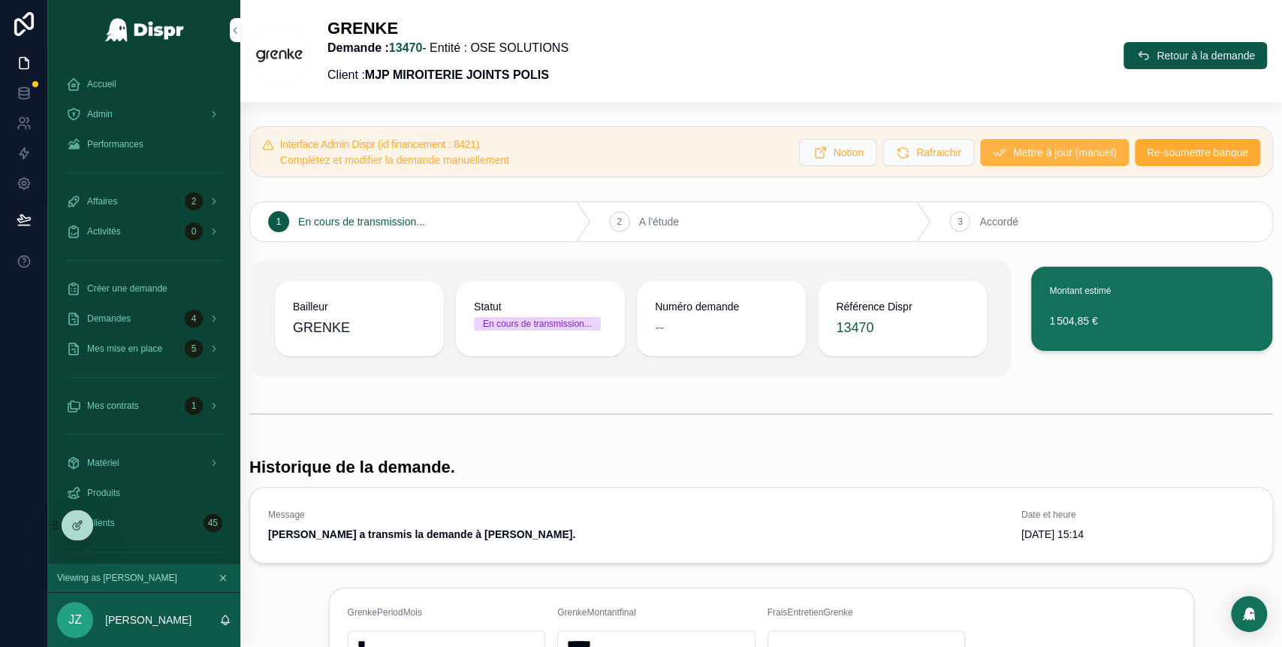
click at [1013, 152] on span "Mettre à jour (manuel)" at bounding box center [1065, 152] width 104 height 15
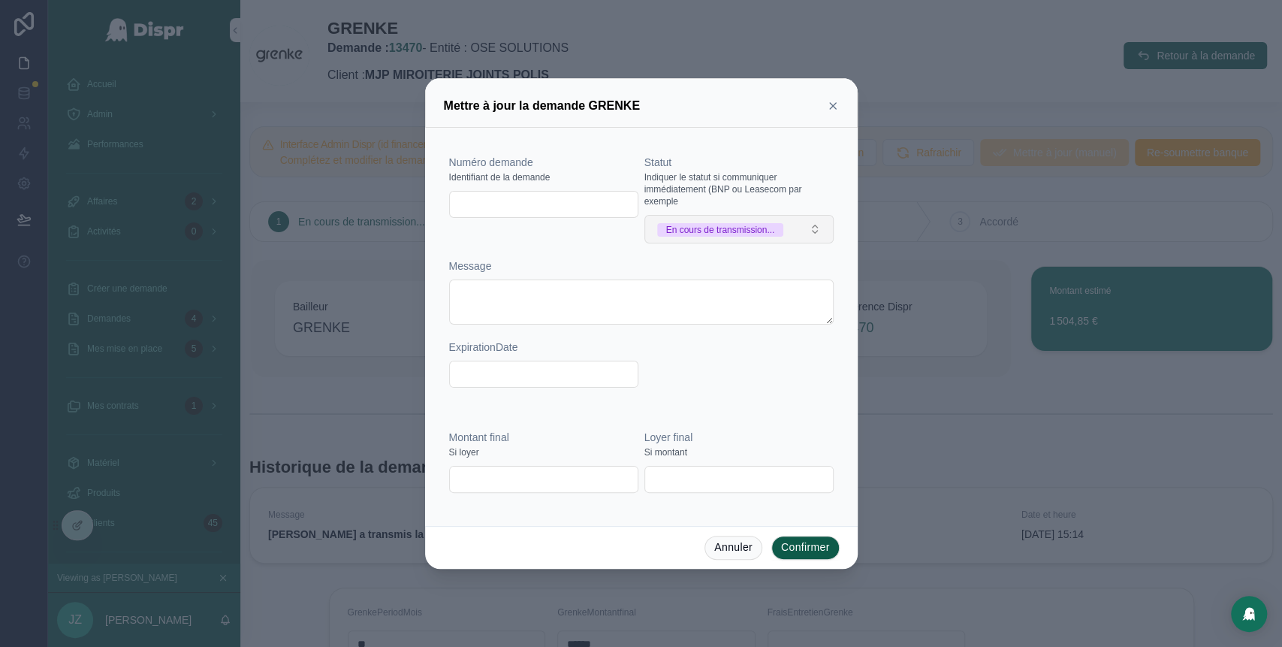
click at [784, 228] on span "En cours de transmission..." at bounding box center [720, 230] width 127 height 14
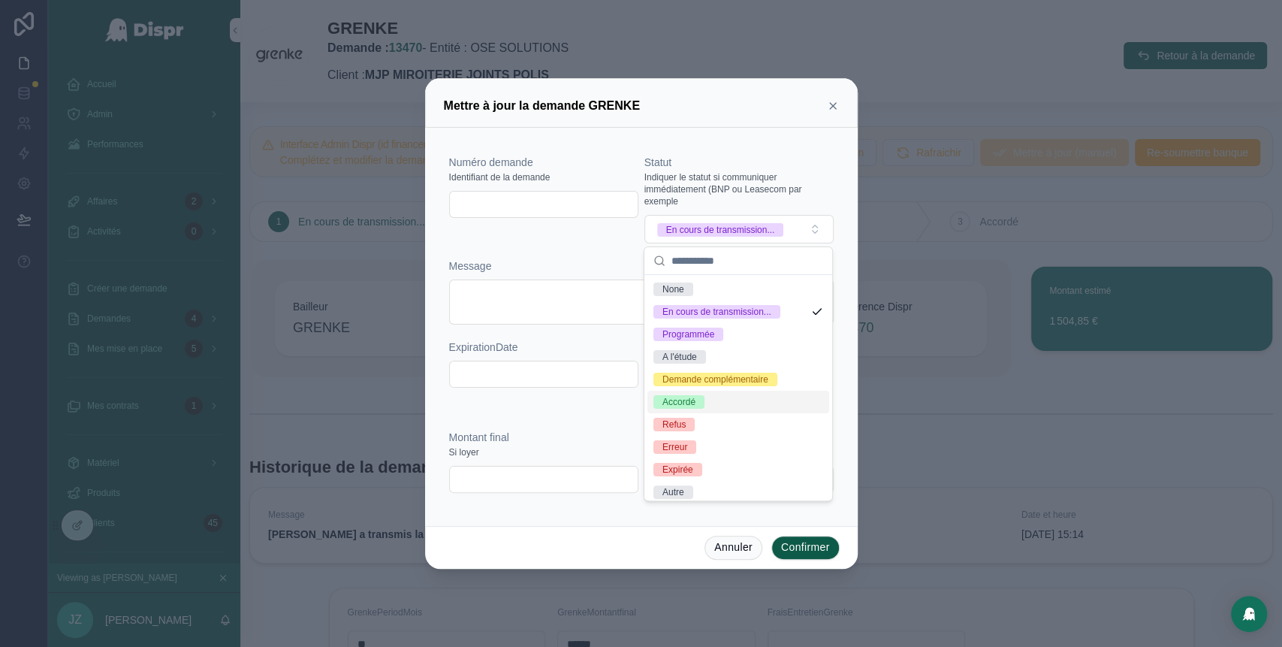
click at [709, 413] on div "Accordé" at bounding box center [738, 402] width 182 height 23
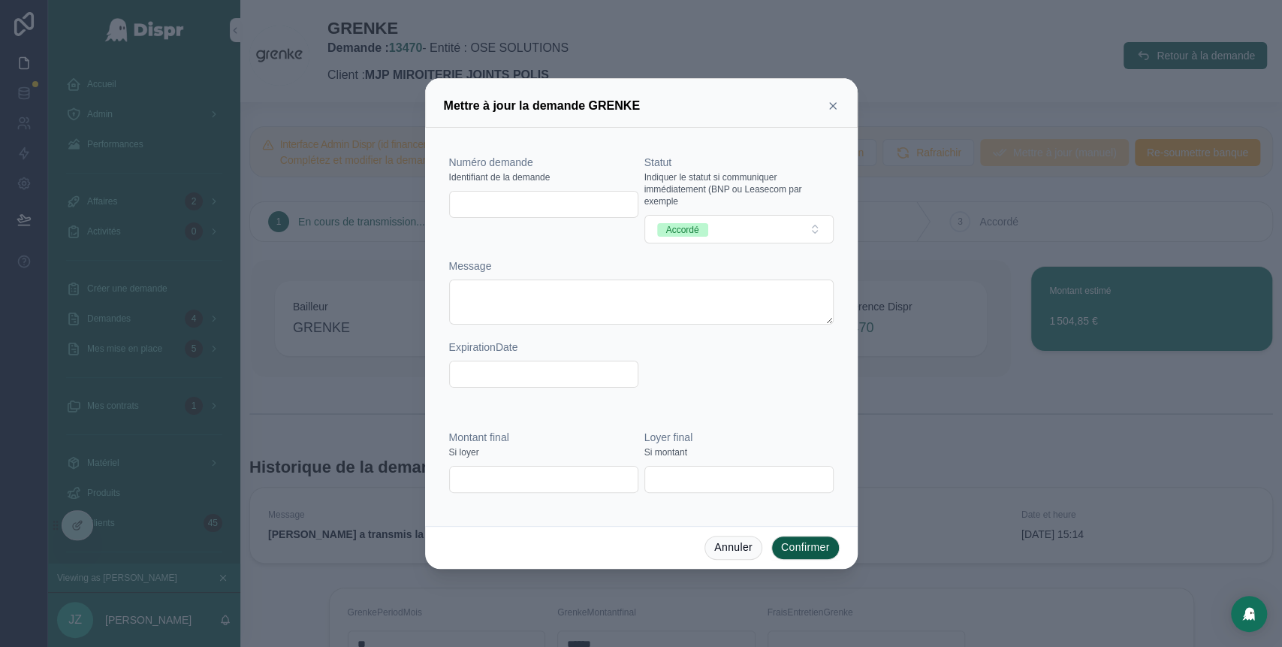
click at [812, 548] on button "Confirmer" at bounding box center [805, 548] width 68 height 24
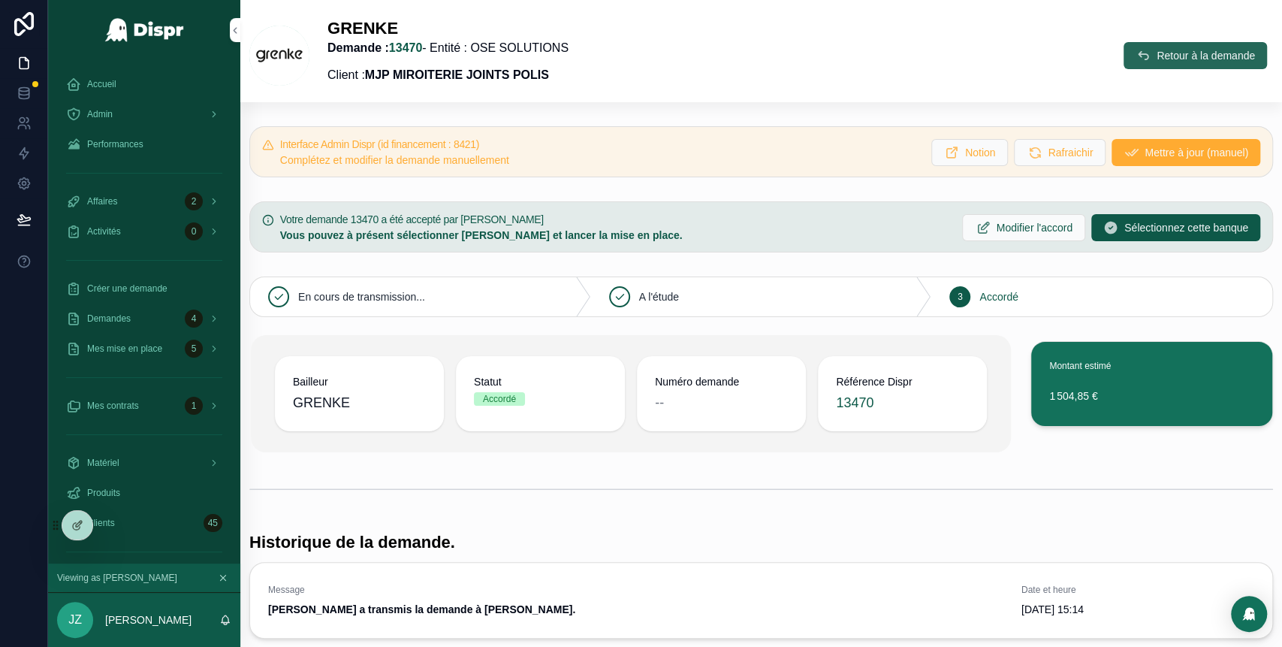
click at [1157, 57] on span "Retour à la demande" at bounding box center [1206, 55] width 98 height 15
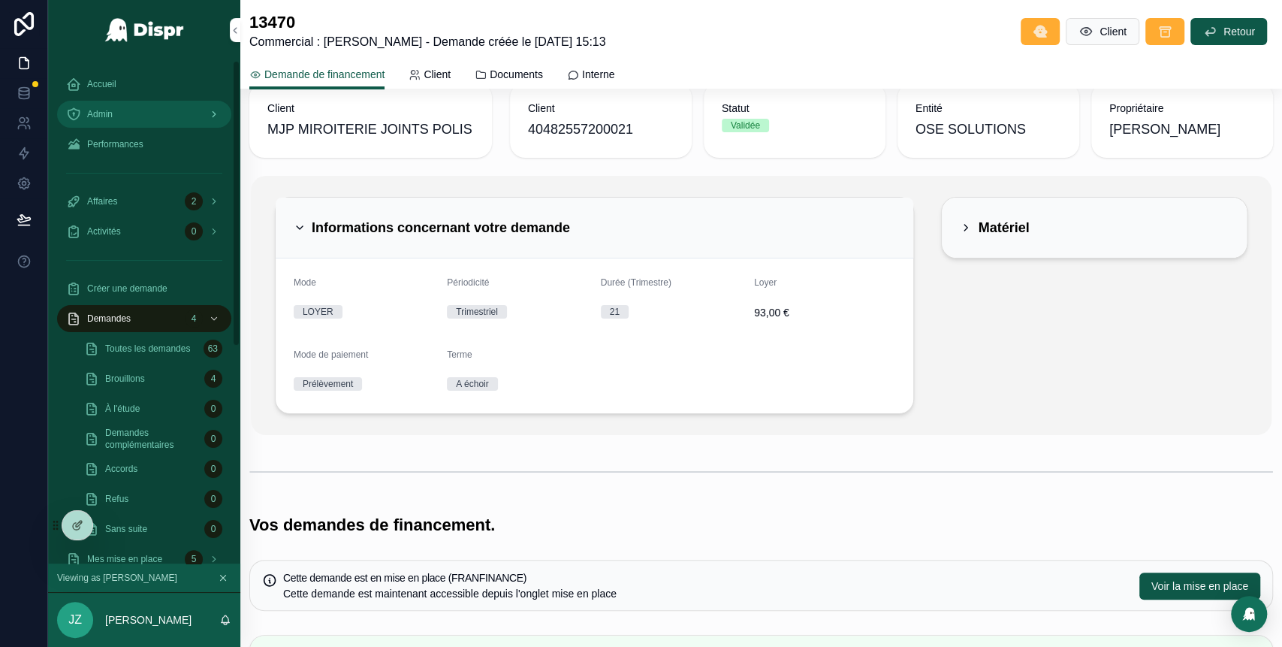
scroll to position [180, 0]
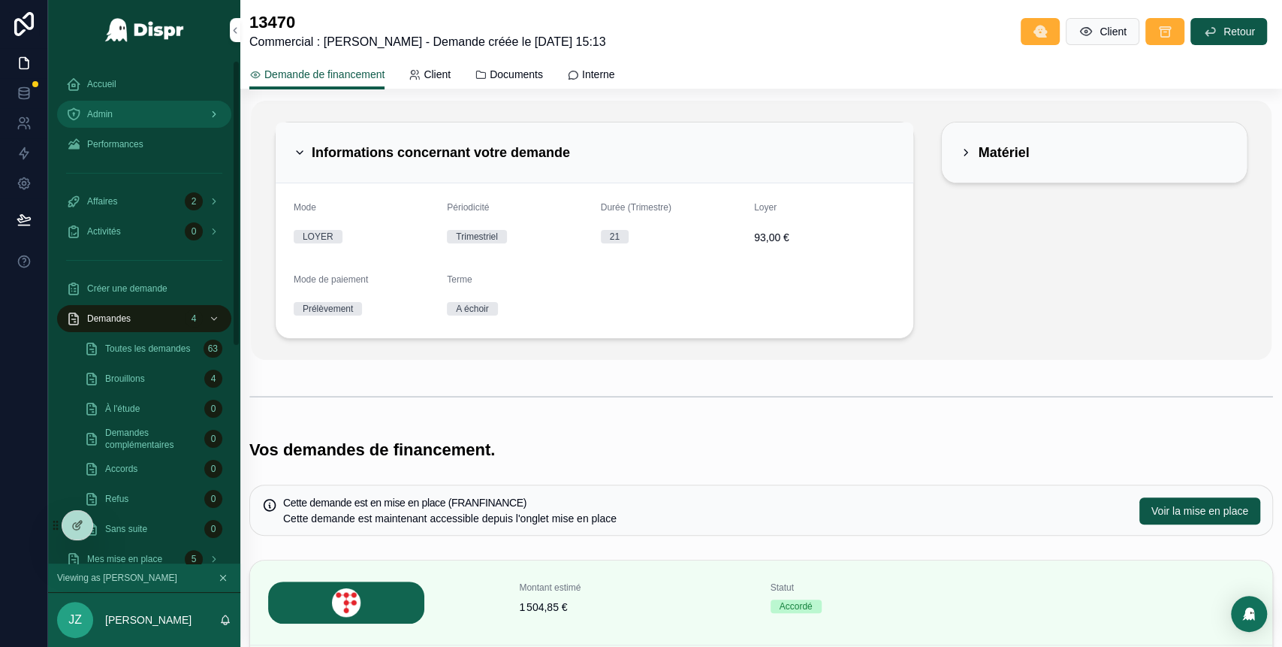
click at [156, 106] on div "Admin" at bounding box center [144, 114] width 156 height 24
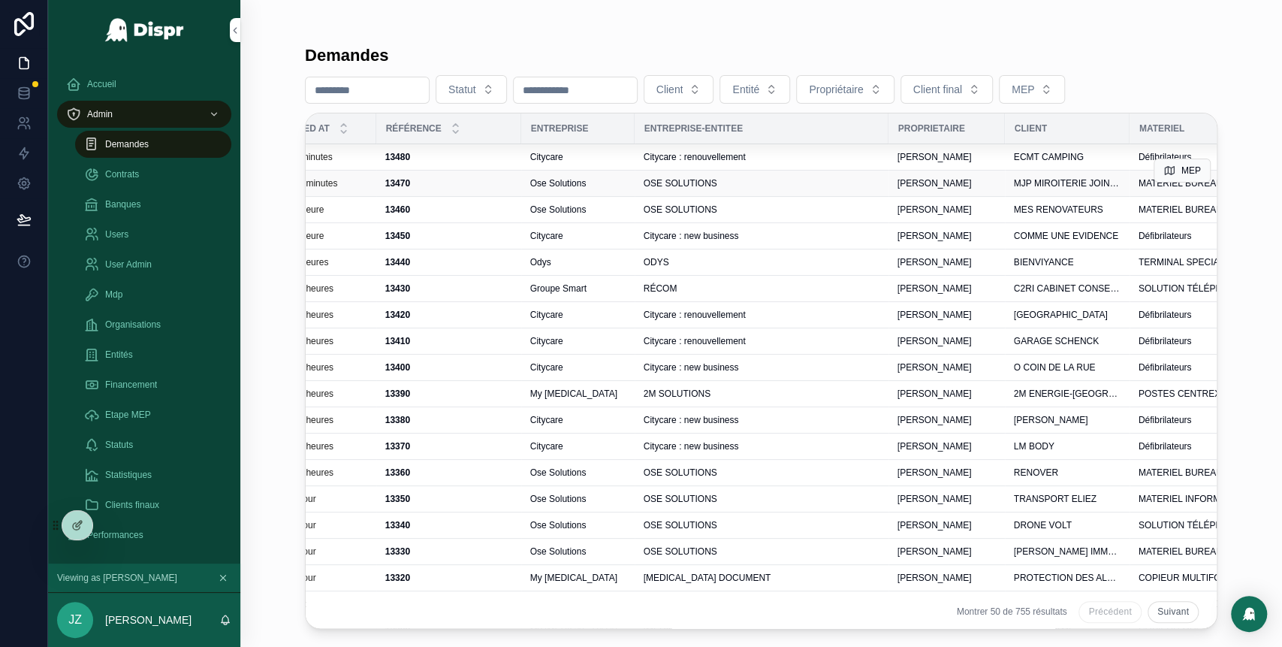
scroll to position [0, 295]
click at [834, 183] on div "OSE SOLUTIONS" at bounding box center [760, 183] width 236 height 12
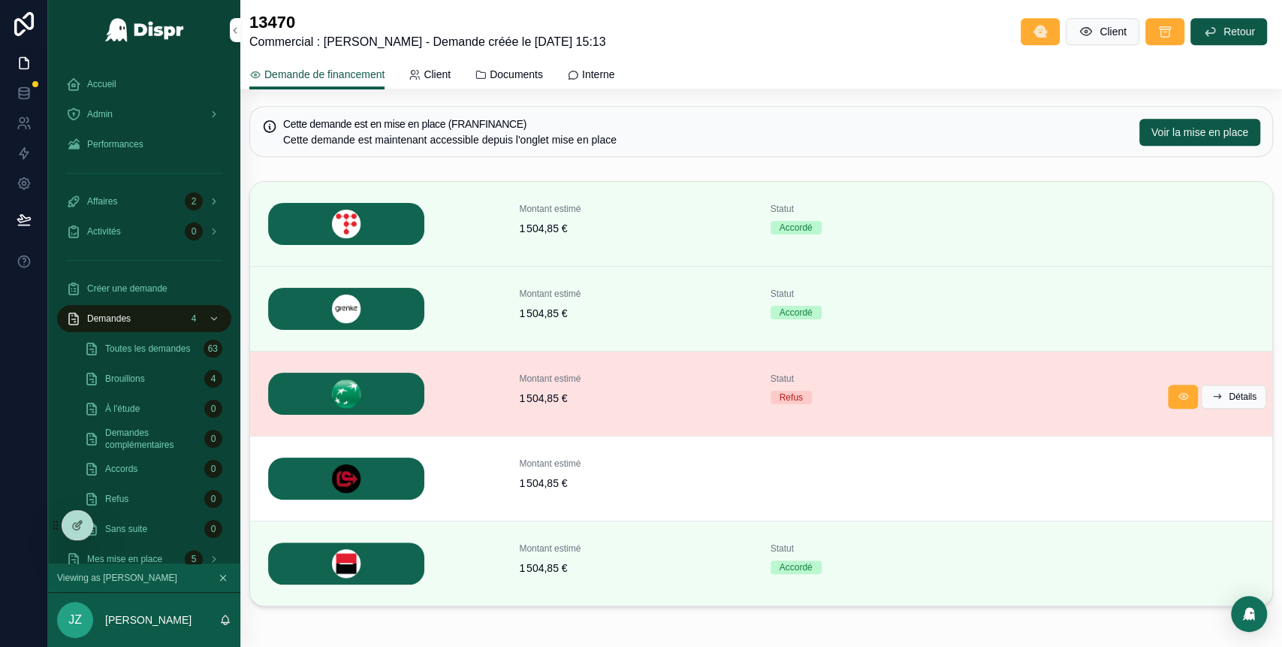
scroll to position [553, 0]
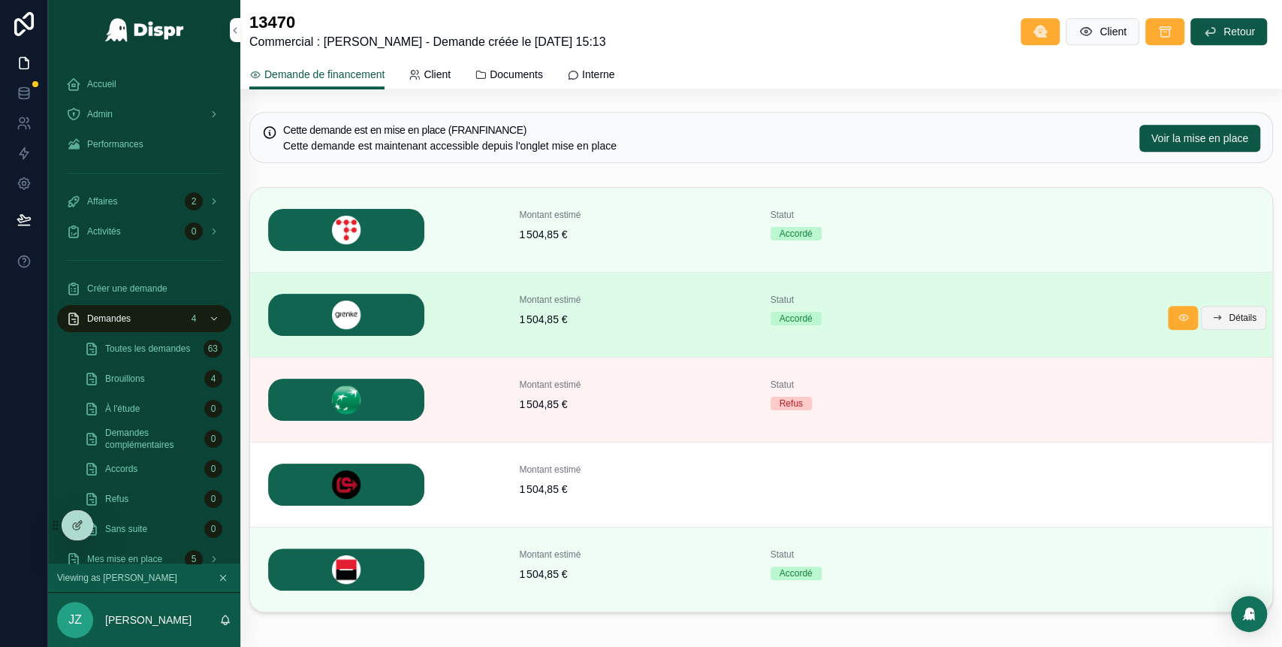
click at [1233, 312] on span "Détails" at bounding box center [1243, 318] width 28 height 12
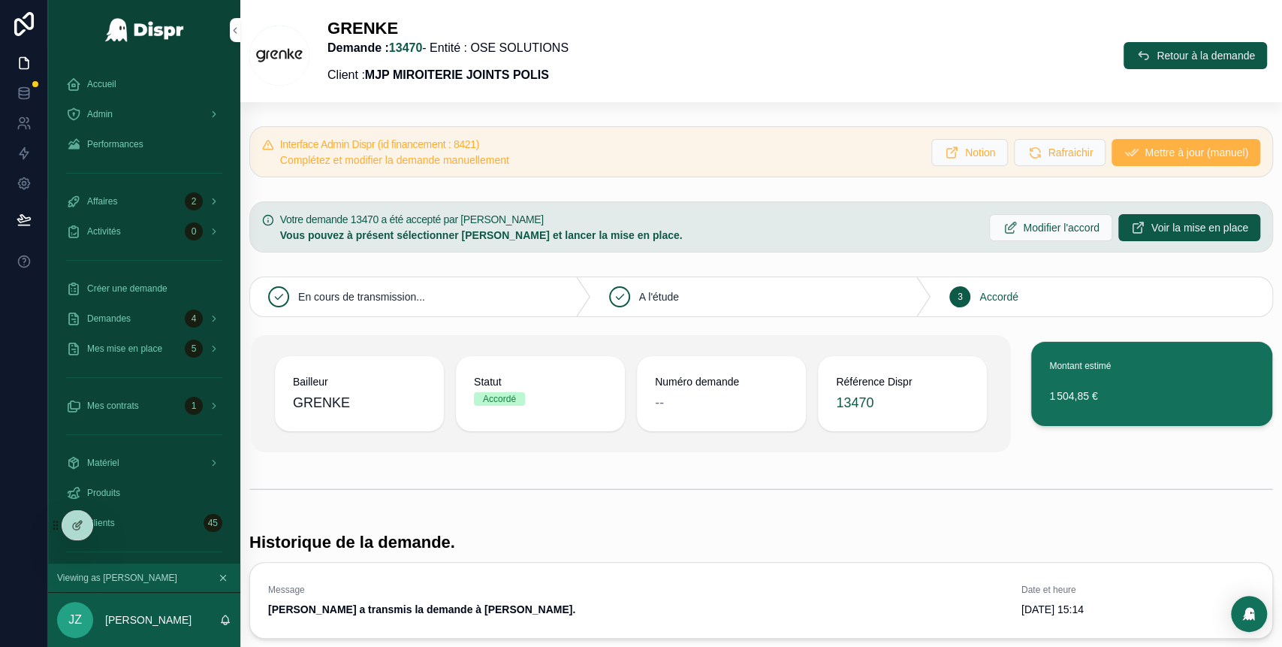
click at [1145, 155] on span "Mettre à jour (manuel)" at bounding box center [1197, 152] width 104 height 15
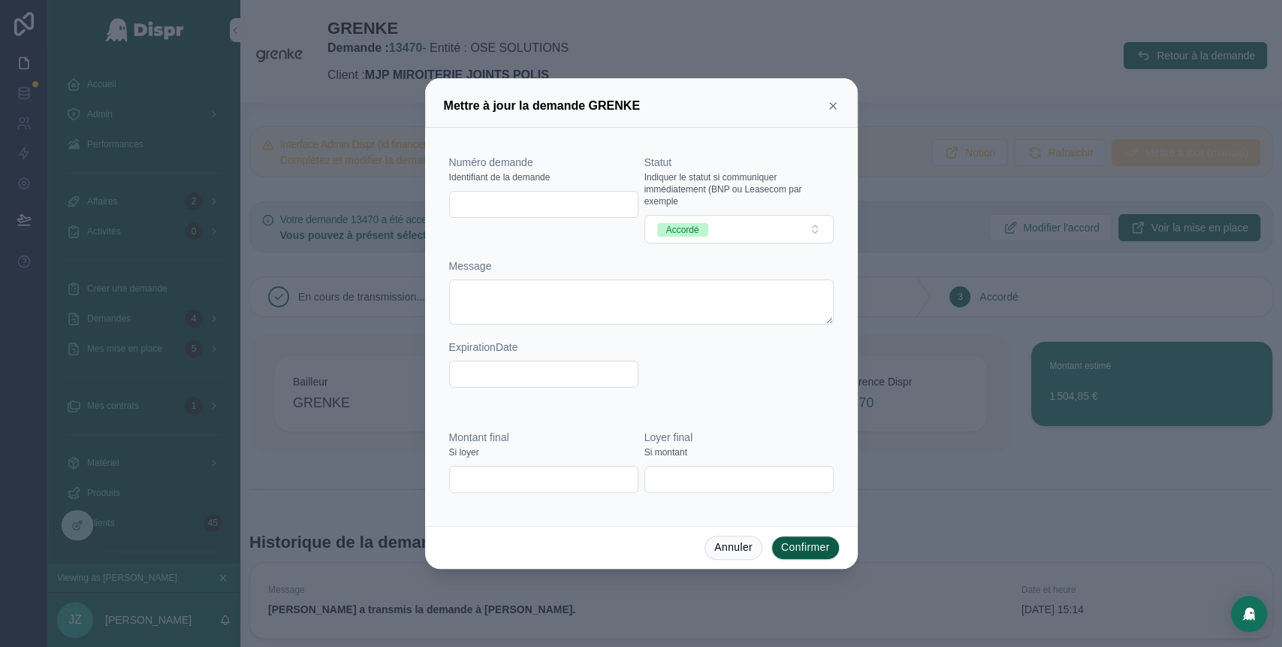
click at [490, 198] on input "text" at bounding box center [544, 204] width 188 height 21
paste input "**********"
type input "**********"
click at [799, 553] on button "Confirmer" at bounding box center [805, 548] width 68 height 24
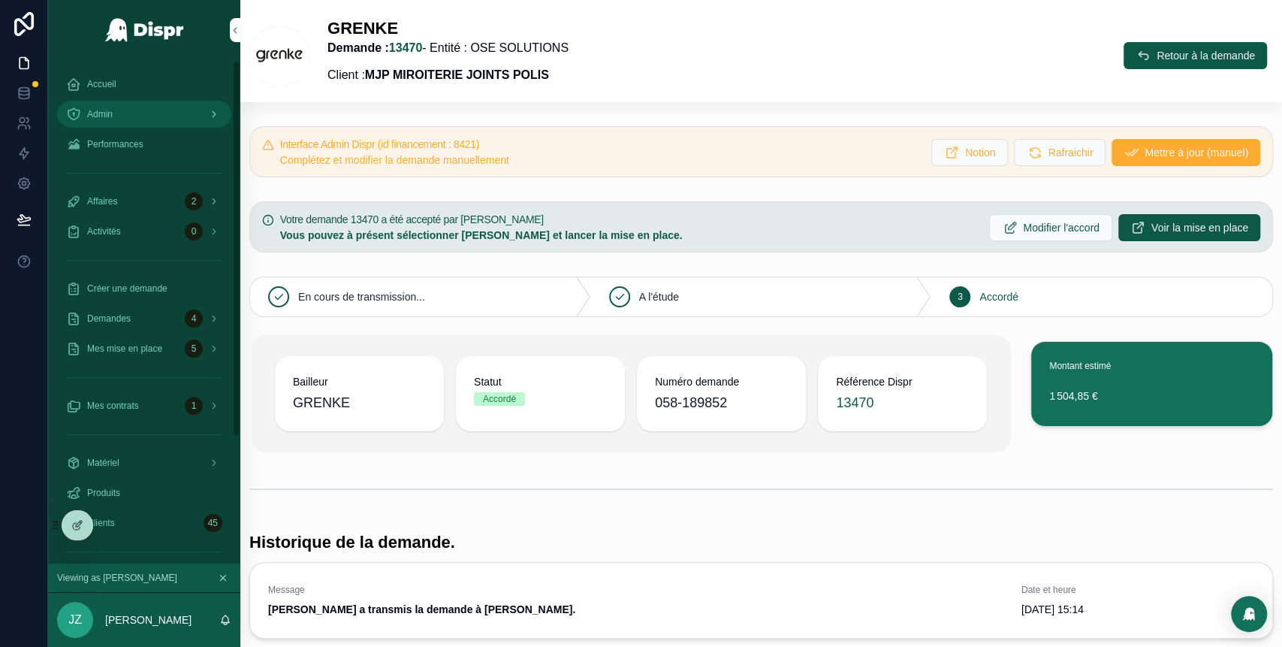
click at [134, 112] on div "Admin" at bounding box center [144, 114] width 156 height 24
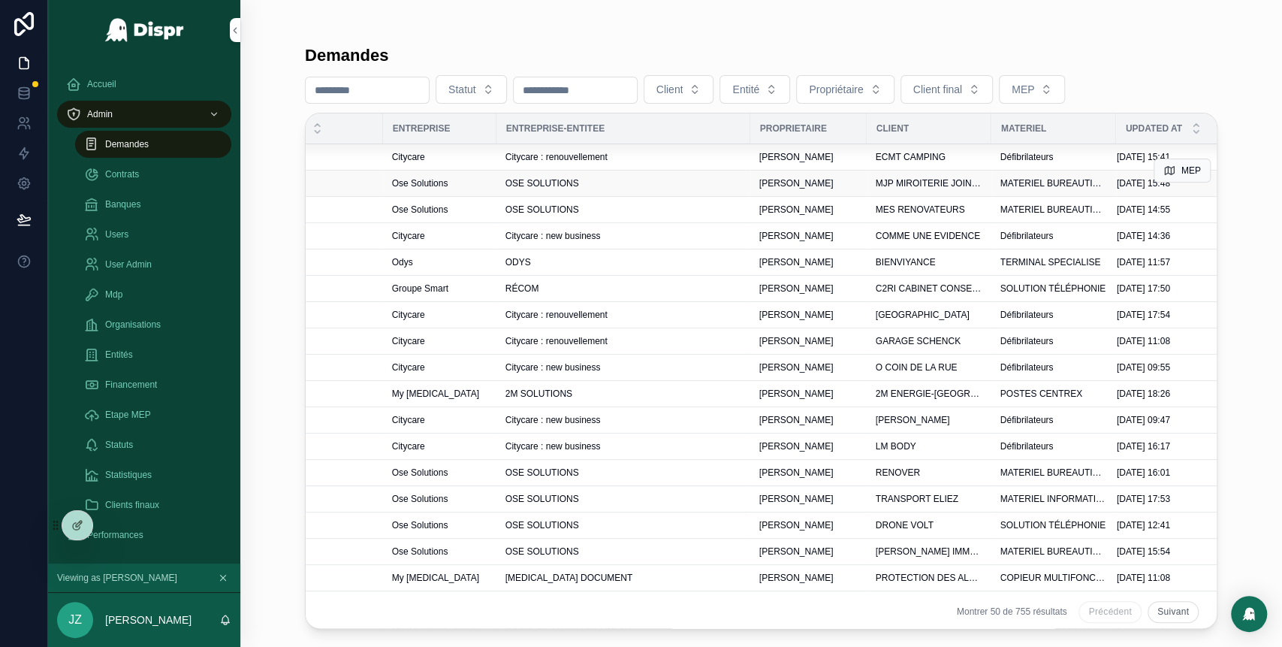
scroll to position [0, 457]
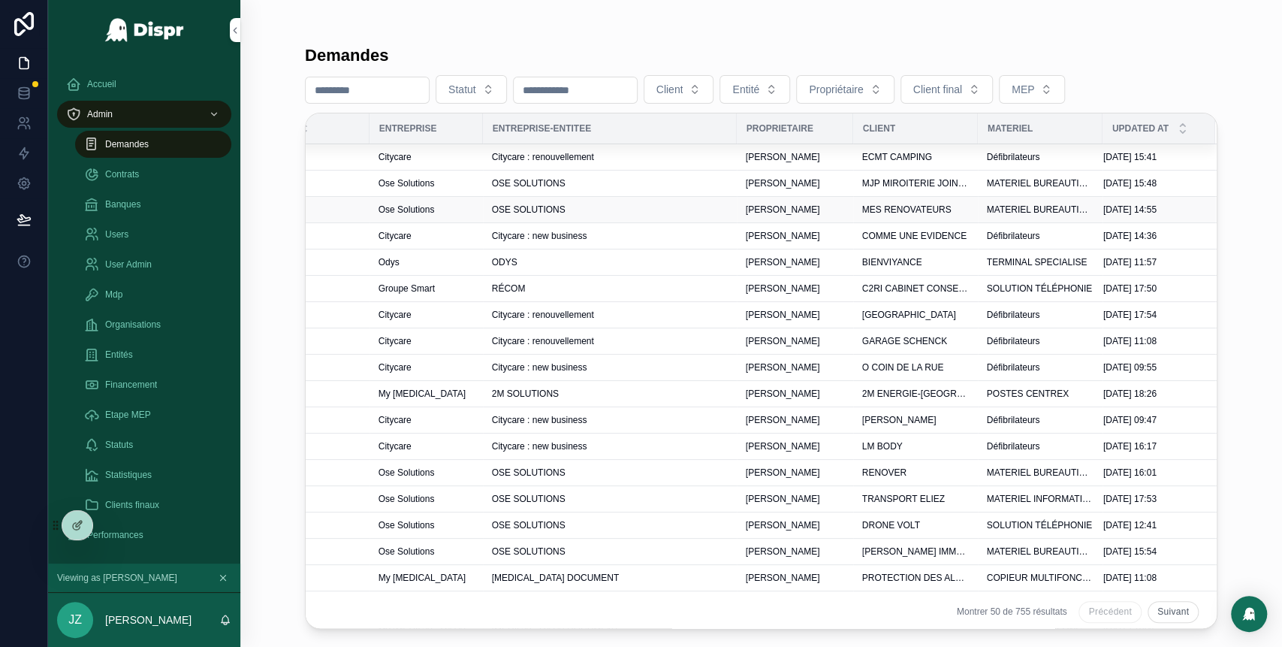
click at [696, 207] on div "OSE SOLUTIONS" at bounding box center [610, 210] width 236 height 12
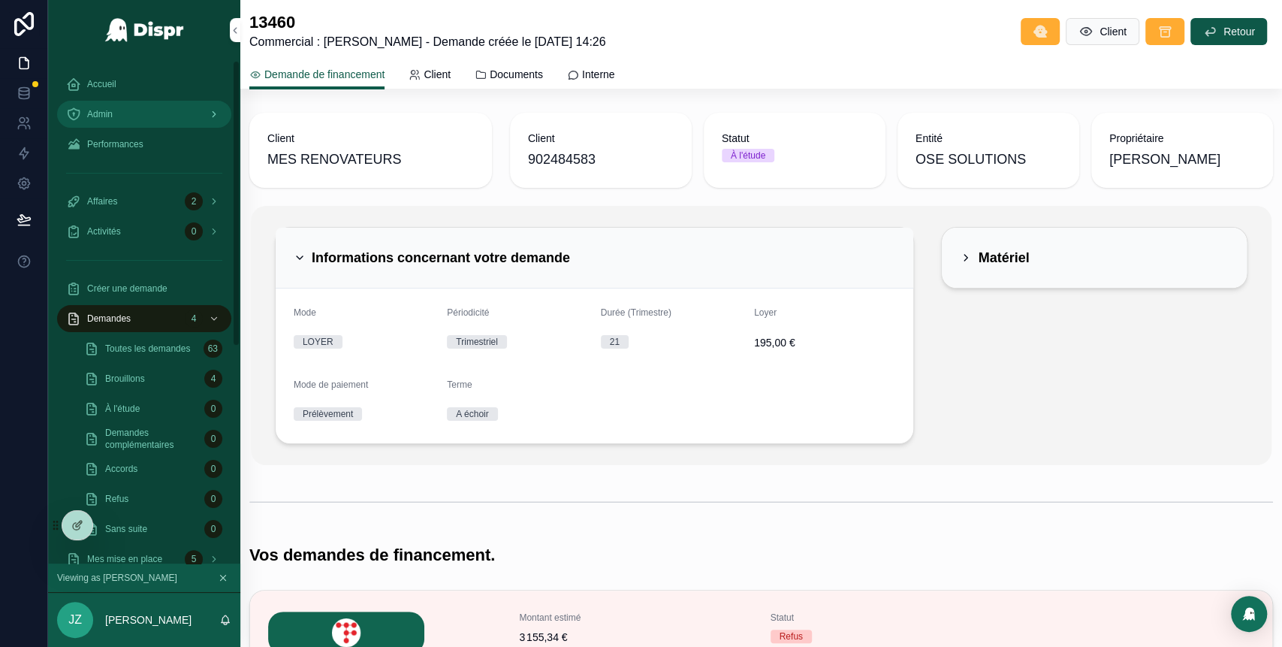
click at [122, 116] on div "Admin" at bounding box center [144, 114] width 156 height 24
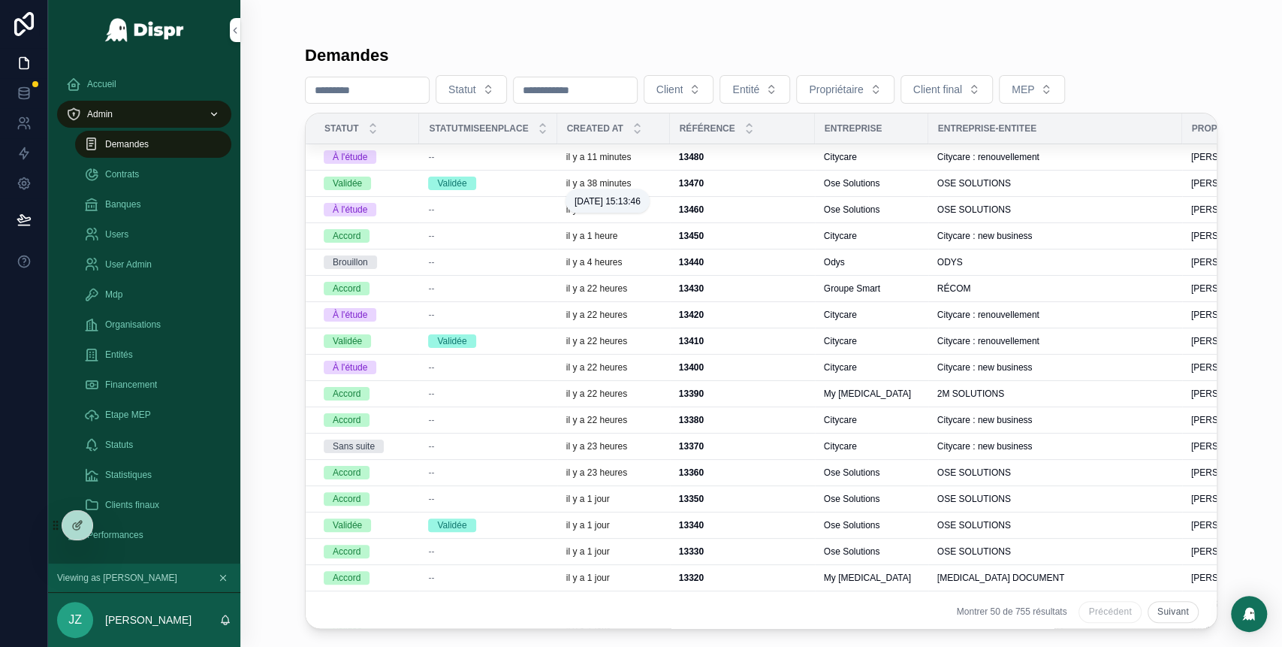
click at [596, 183] on p "il y a 38 minutes" at bounding box center [598, 183] width 65 height 12
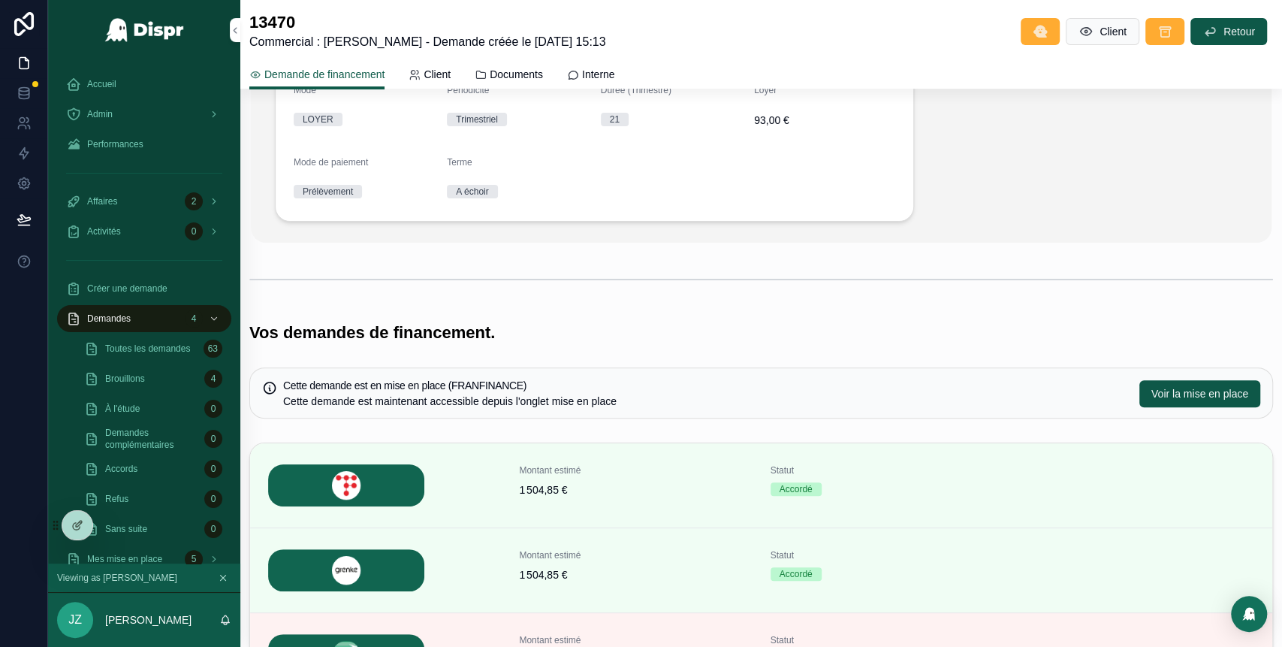
scroll to position [282, 0]
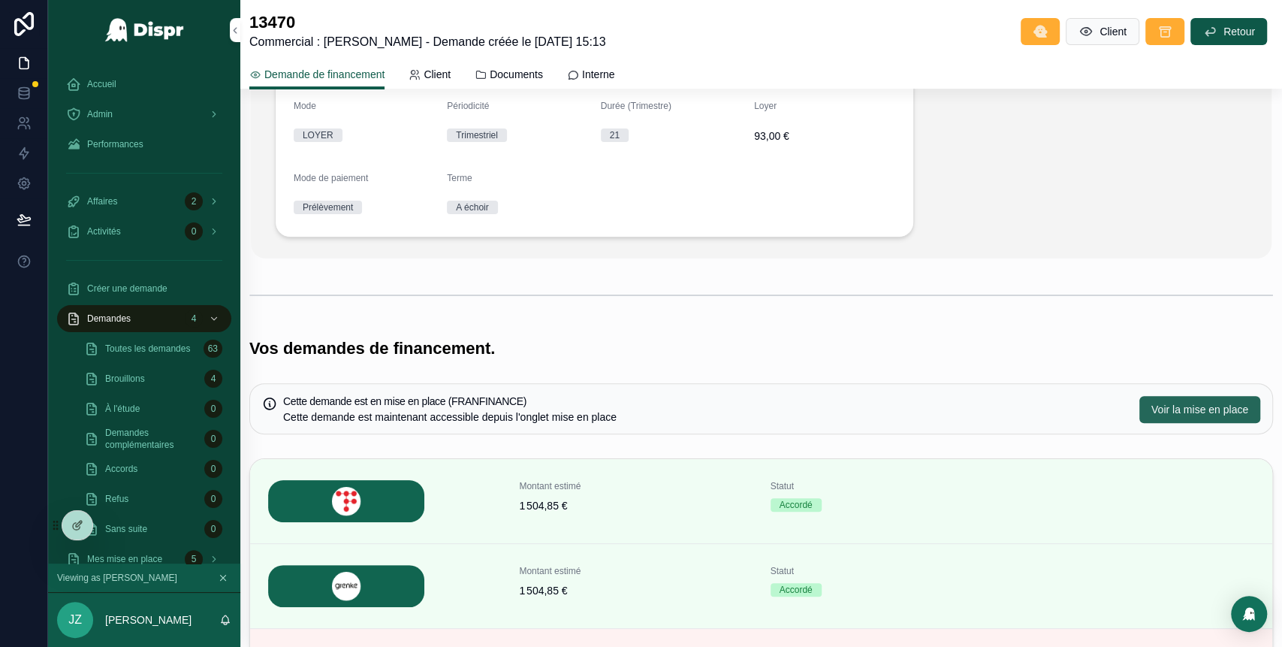
click at [1151, 409] on span "Voir la mise en place" at bounding box center [1199, 409] width 97 height 15
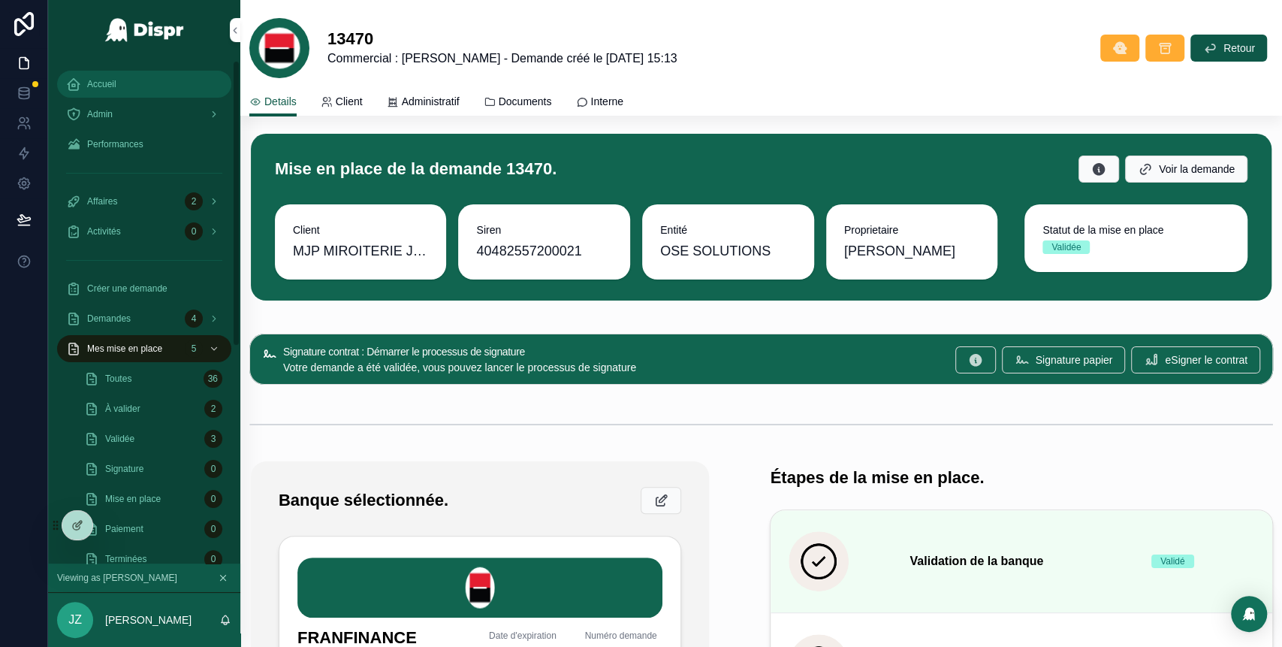
click at [120, 84] on div "Accueil" at bounding box center [144, 84] width 156 height 24
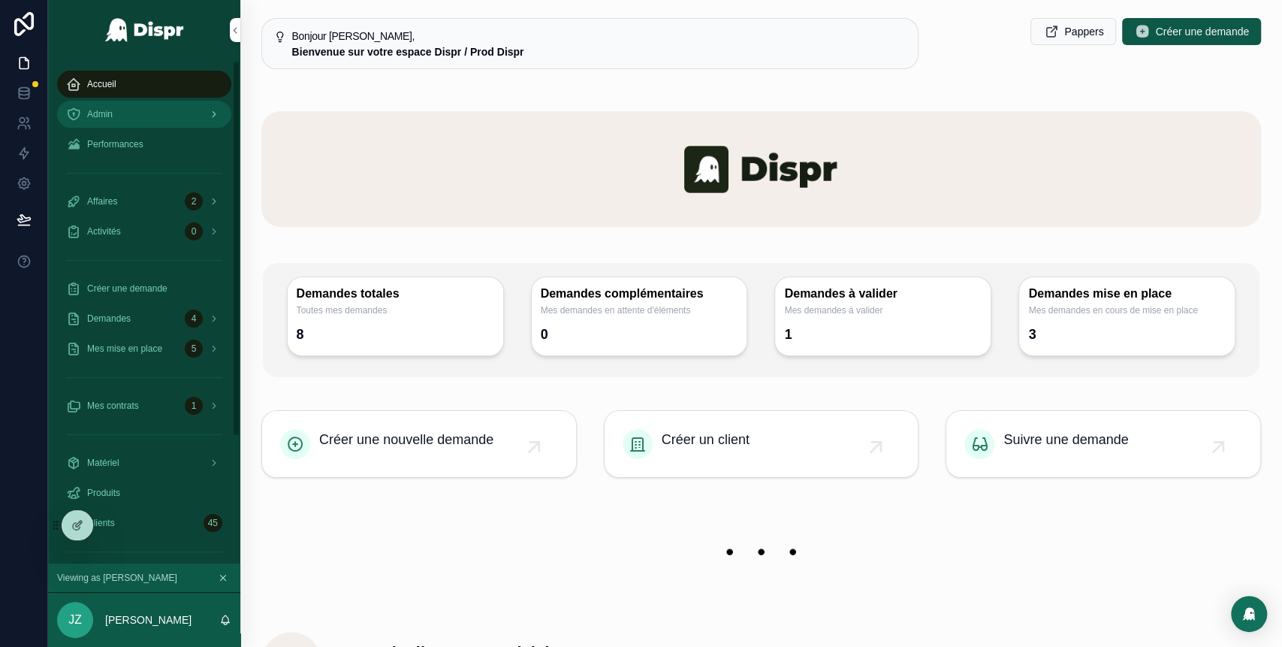
click at [150, 109] on div "Admin" at bounding box center [144, 114] width 156 height 24
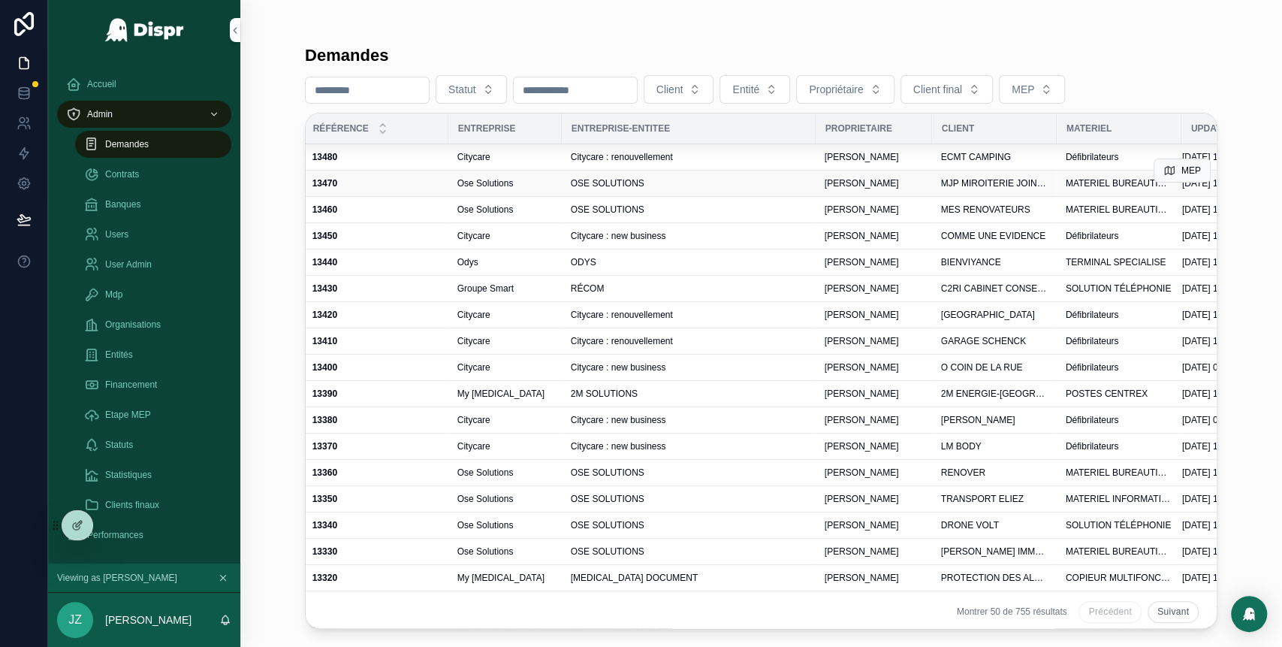
scroll to position [0, 400]
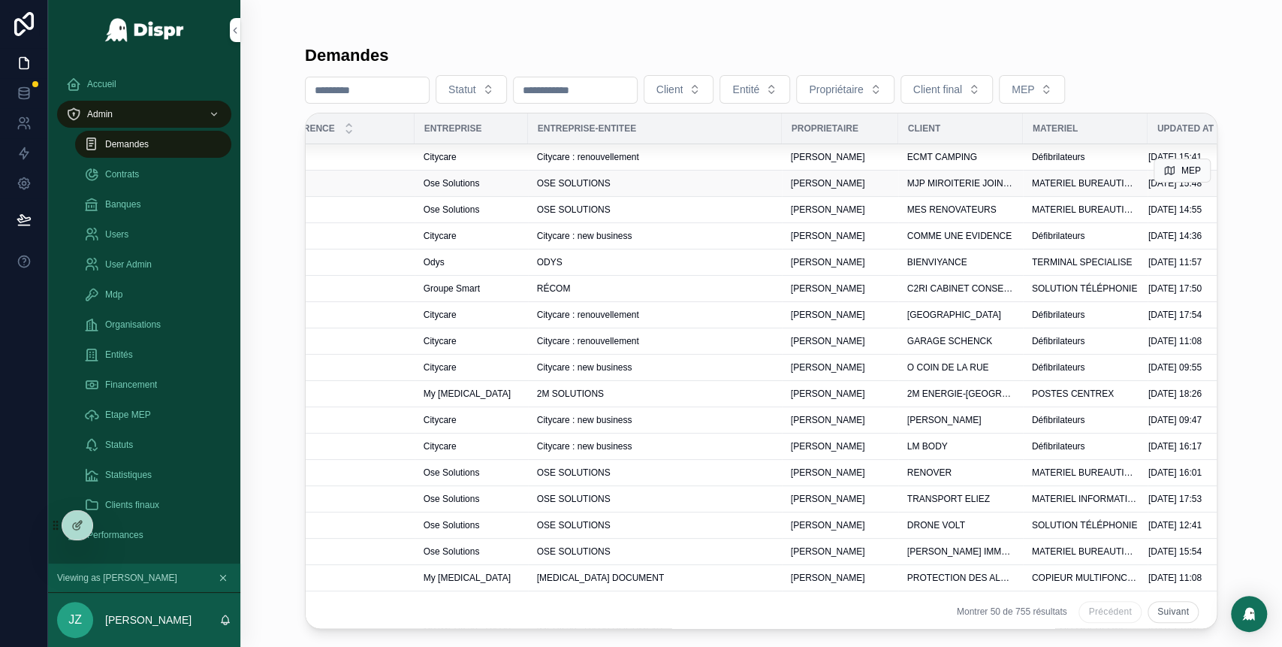
click at [689, 192] on td "OSE SOLUTIONS" at bounding box center [655, 183] width 254 height 26
click at [676, 185] on div "OSE SOLUTIONS" at bounding box center [655, 183] width 236 height 12
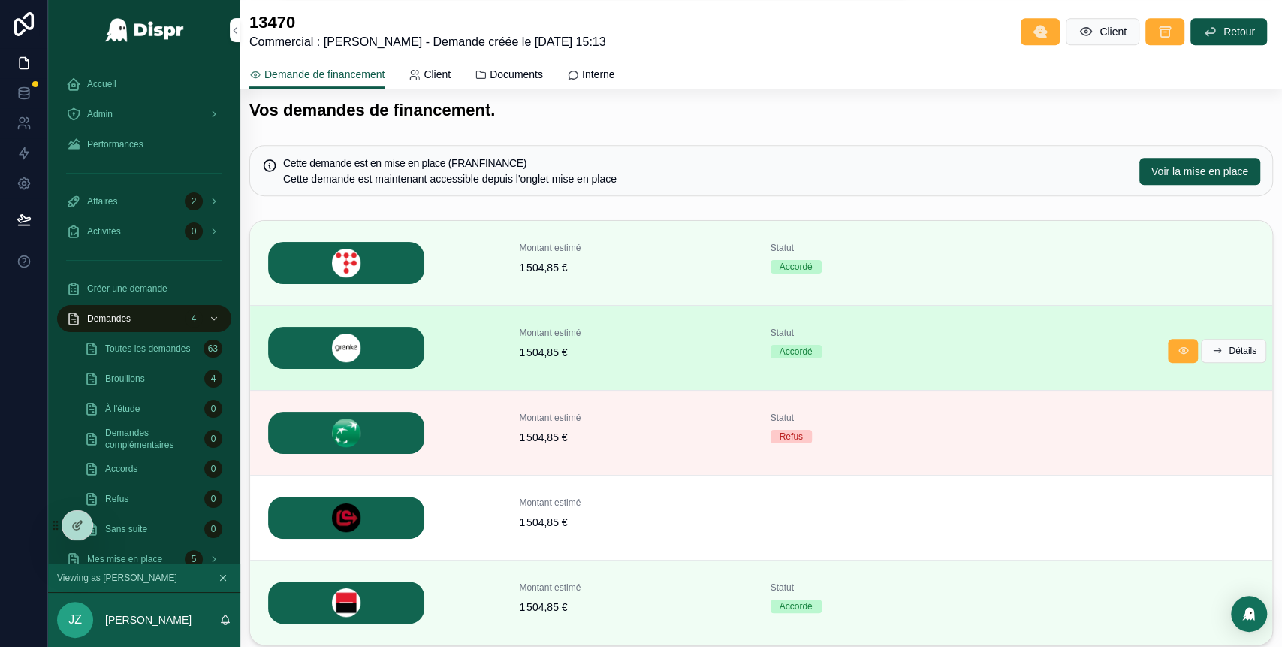
scroll to position [625, 0]
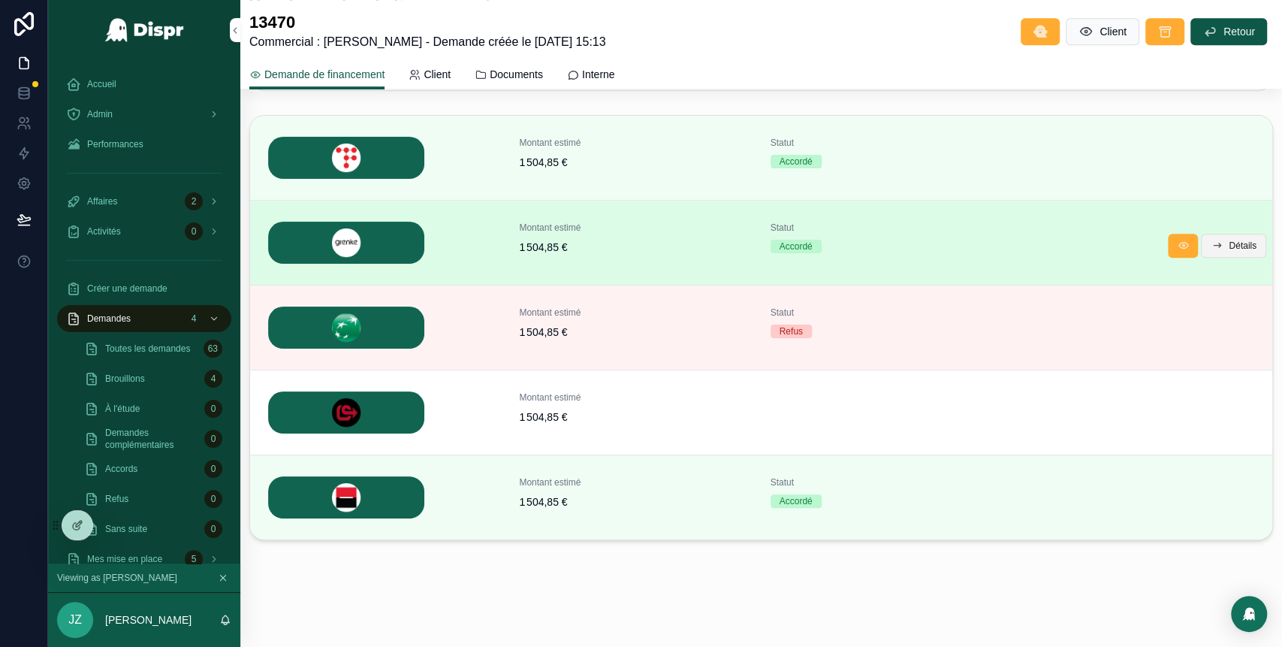
click at [1229, 246] on span "Détails" at bounding box center [1243, 246] width 28 height 12
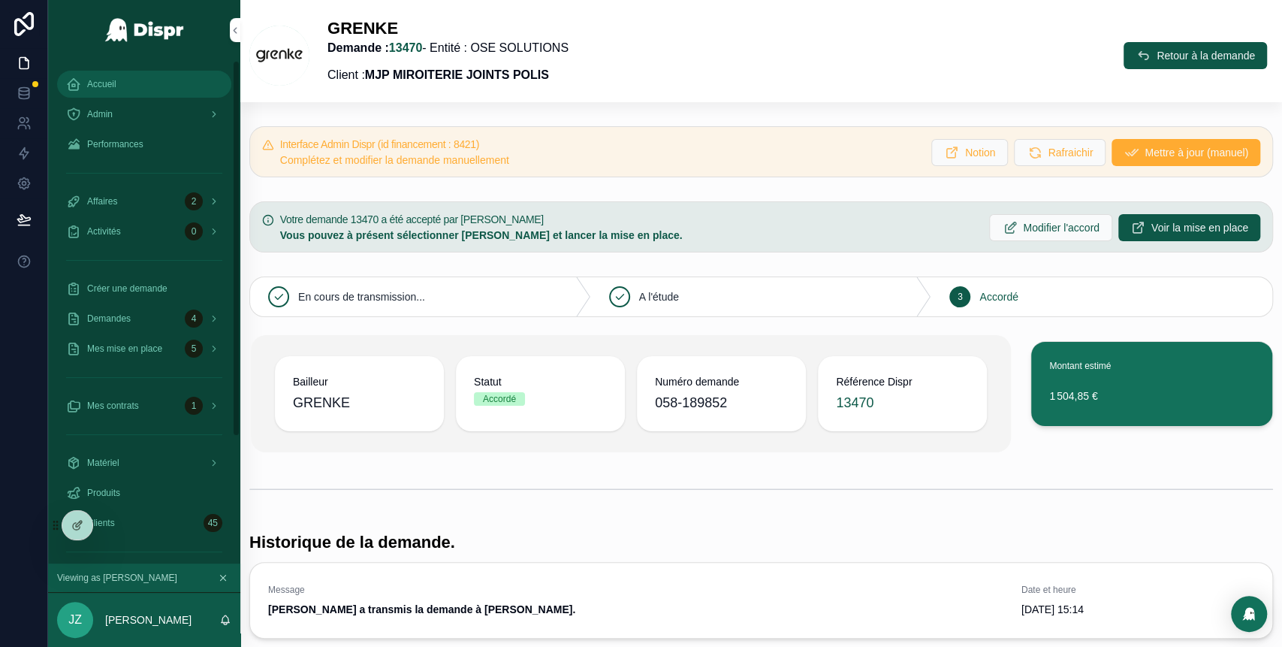
click at [134, 80] on div "Accueil" at bounding box center [144, 84] width 156 height 24
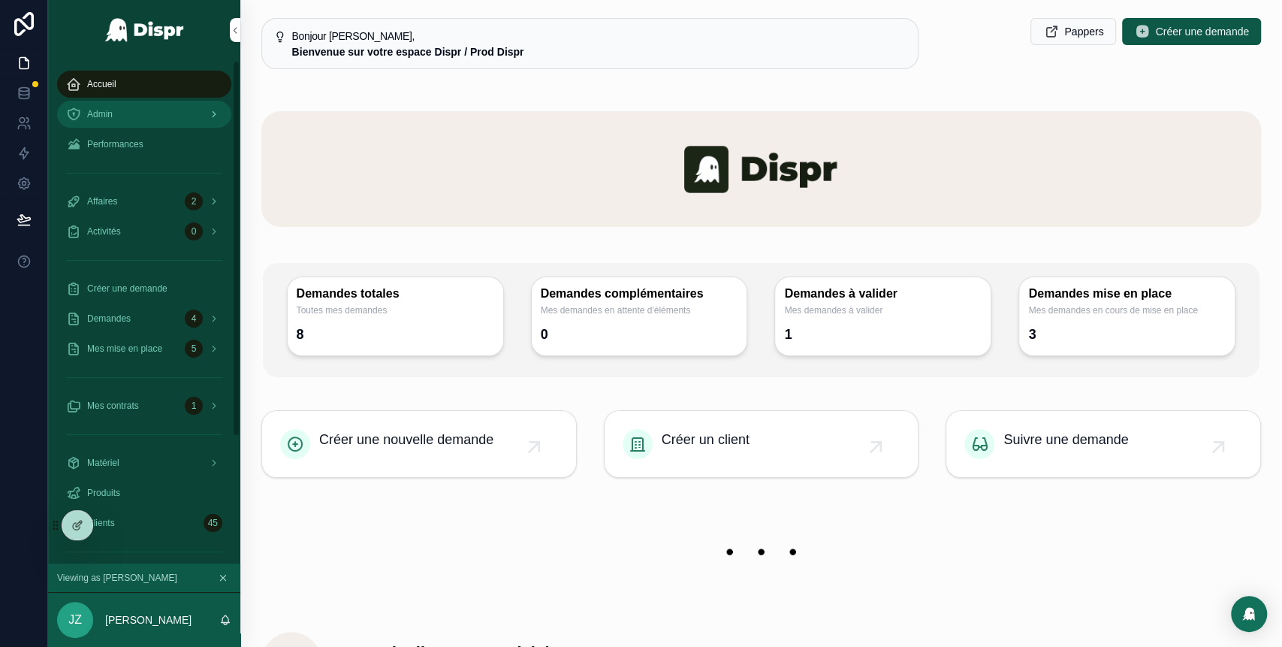
click at [142, 107] on div "Admin" at bounding box center [144, 114] width 156 height 24
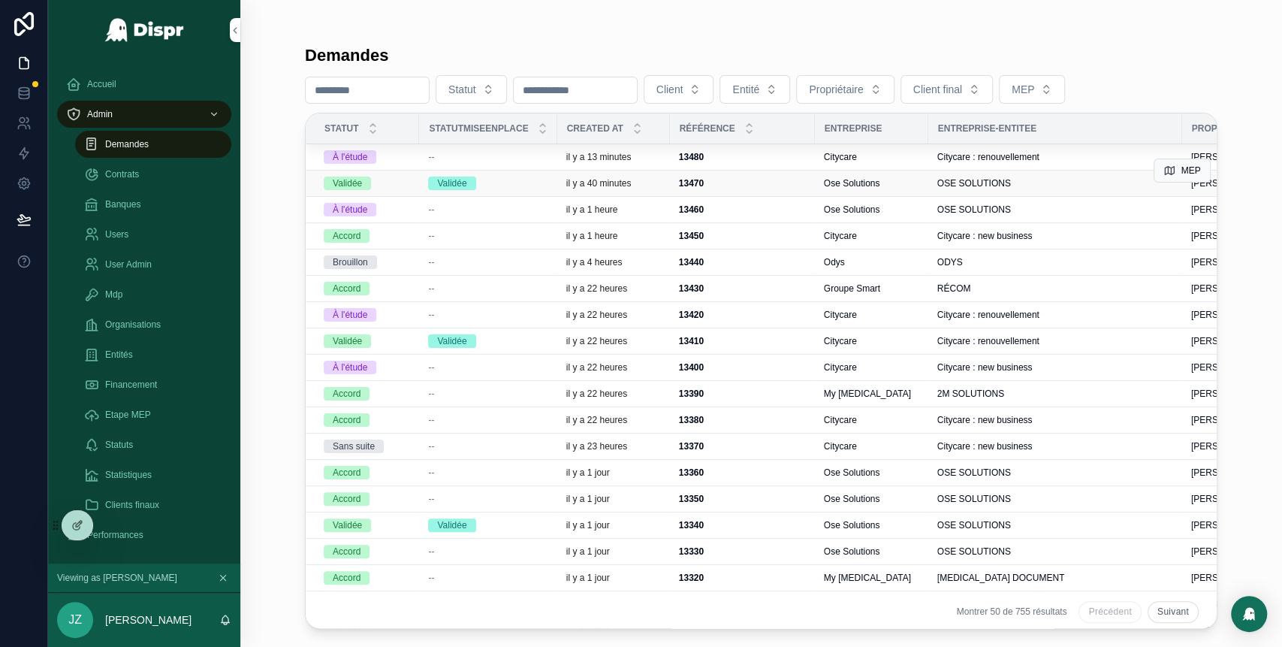
click at [513, 189] on div "Validée" at bounding box center [487, 184] width 119 height 14
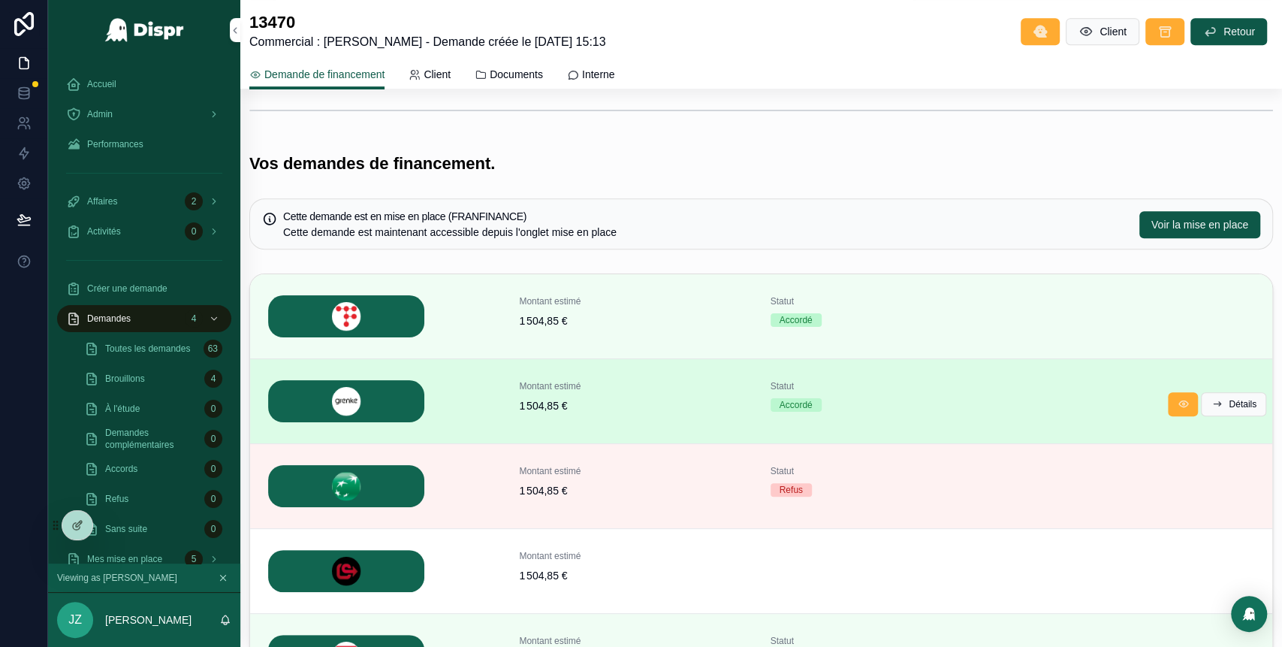
scroll to position [512, 0]
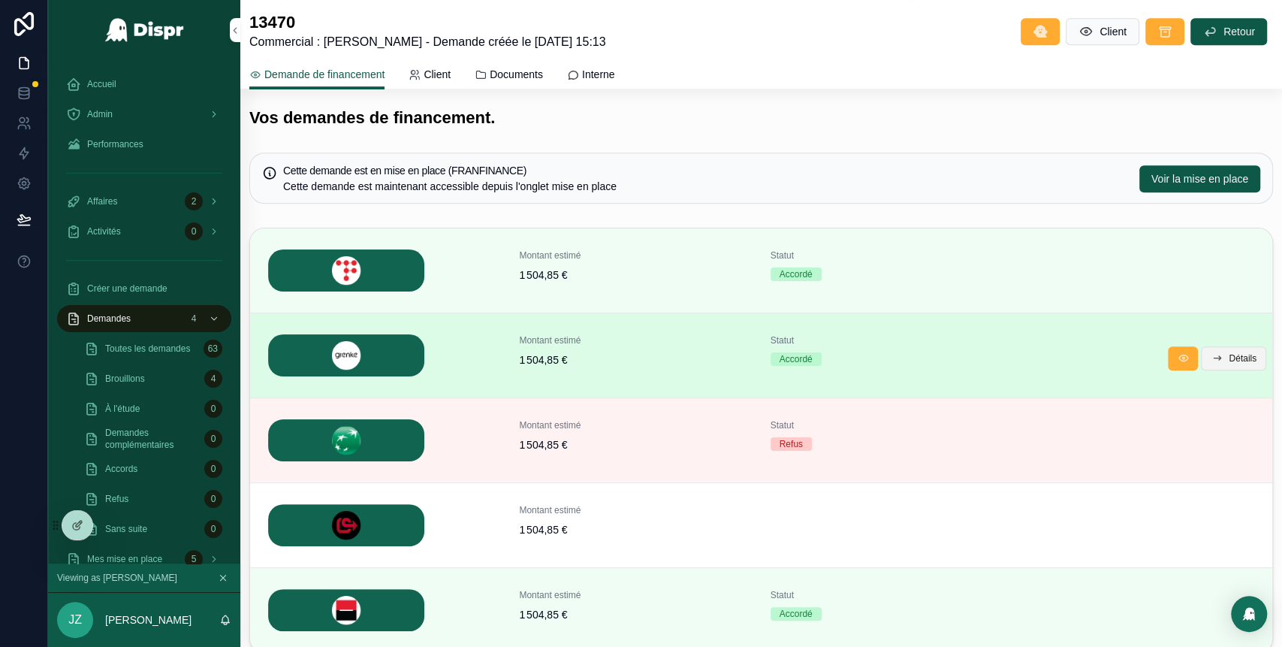
click at [1211, 367] on button "Détails" at bounding box center [1233, 358] width 65 height 24
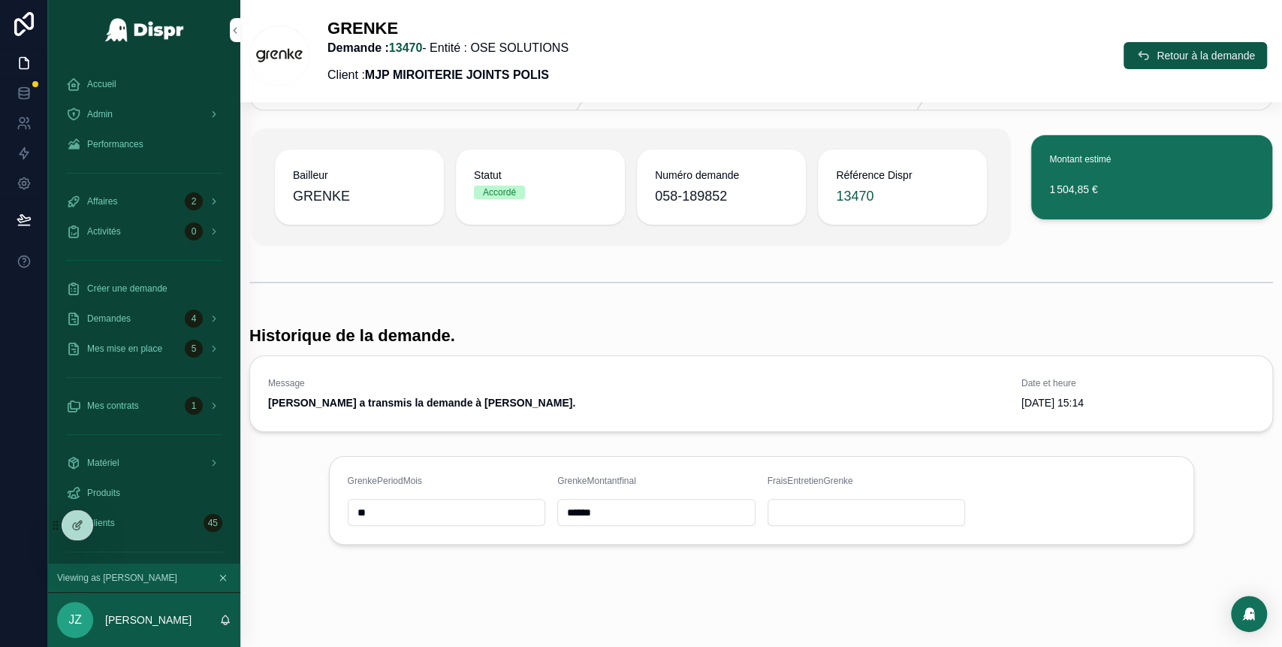
scroll to position [205, 0]
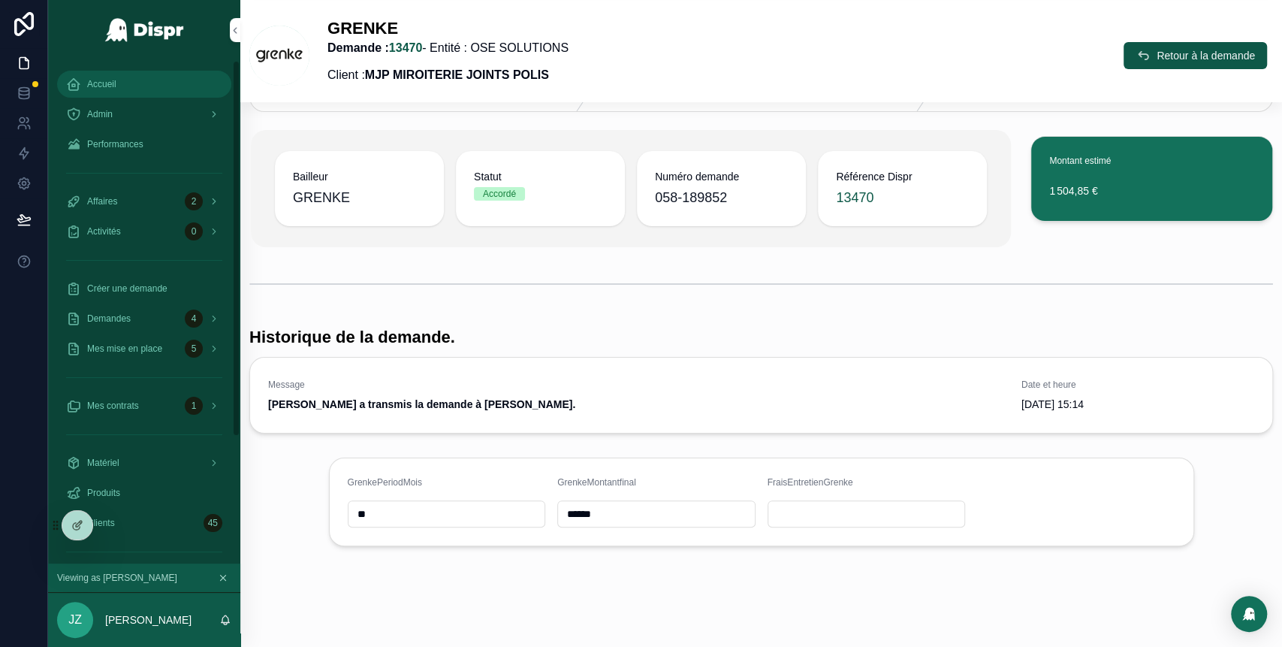
click at [134, 83] on div "Accueil" at bounding box center [144, 84] width 156 height 24
